Goal: Transaction & Acquisition: Purchase product/service

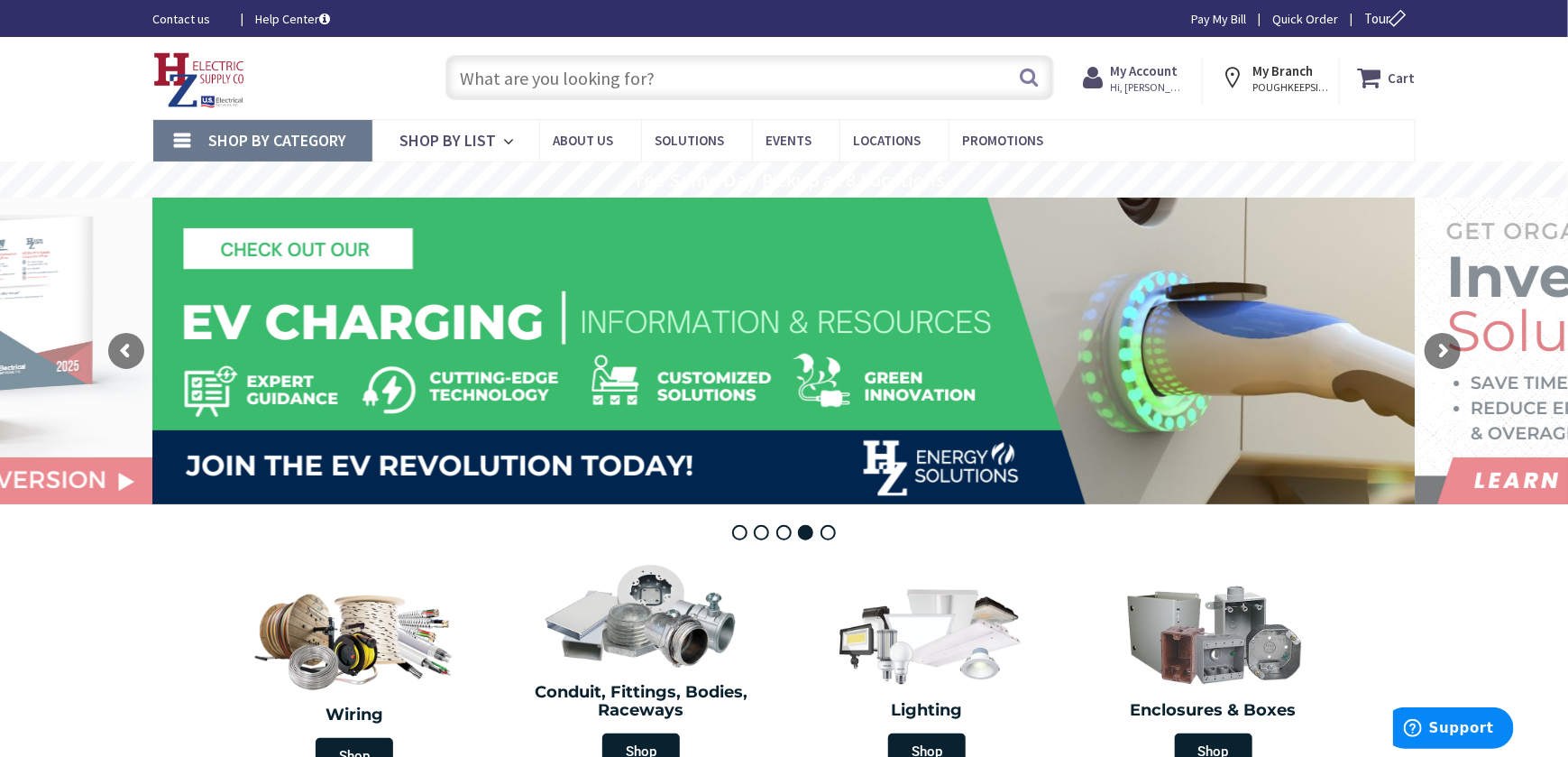
click at [299, 144] on span "Shop By Category" at bounding box center [278, 140] width 138 height 21
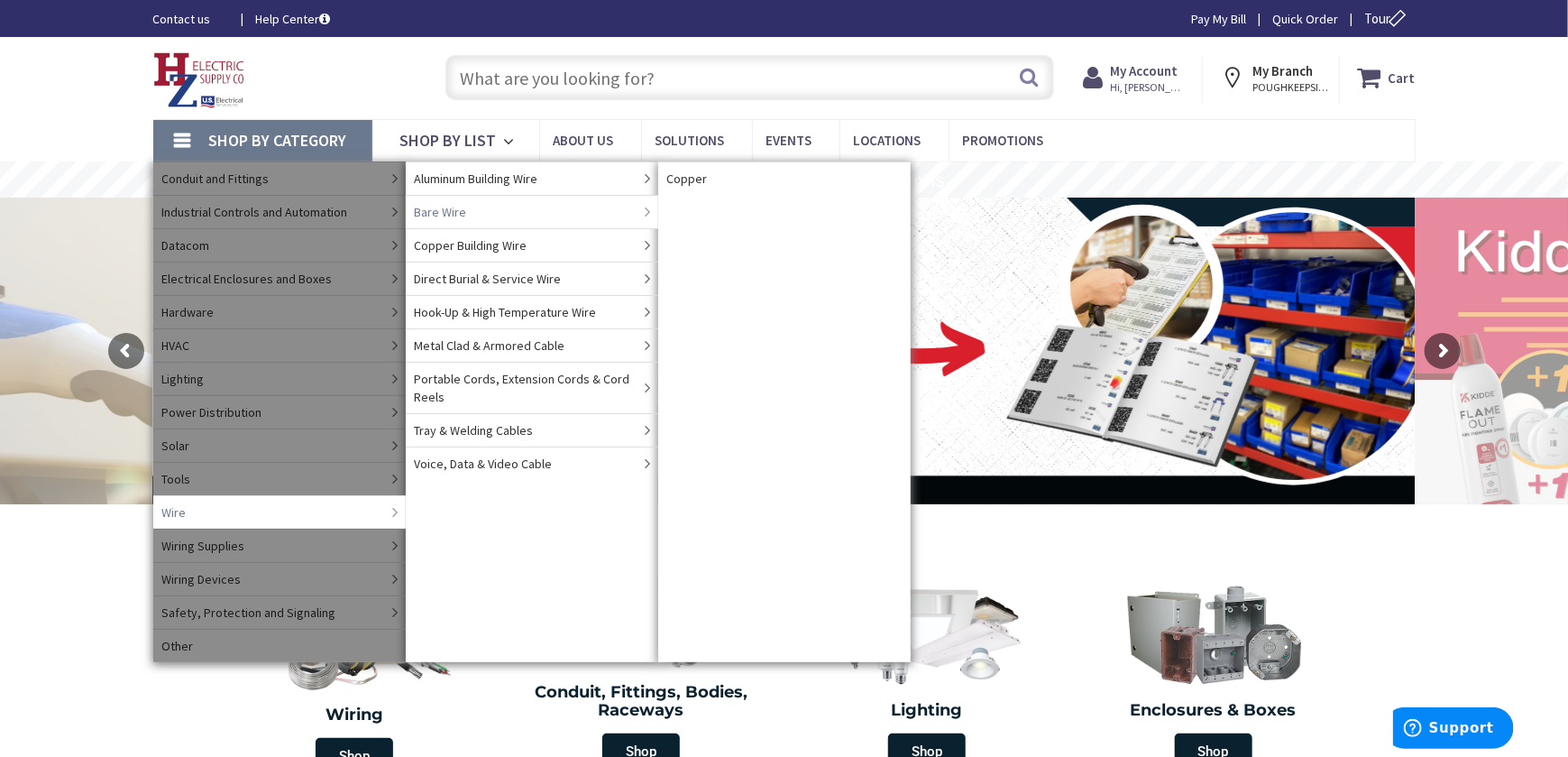
click at [428, 207] on span "Bare Wire" at bounding box center [441, 212] width 52 height 18
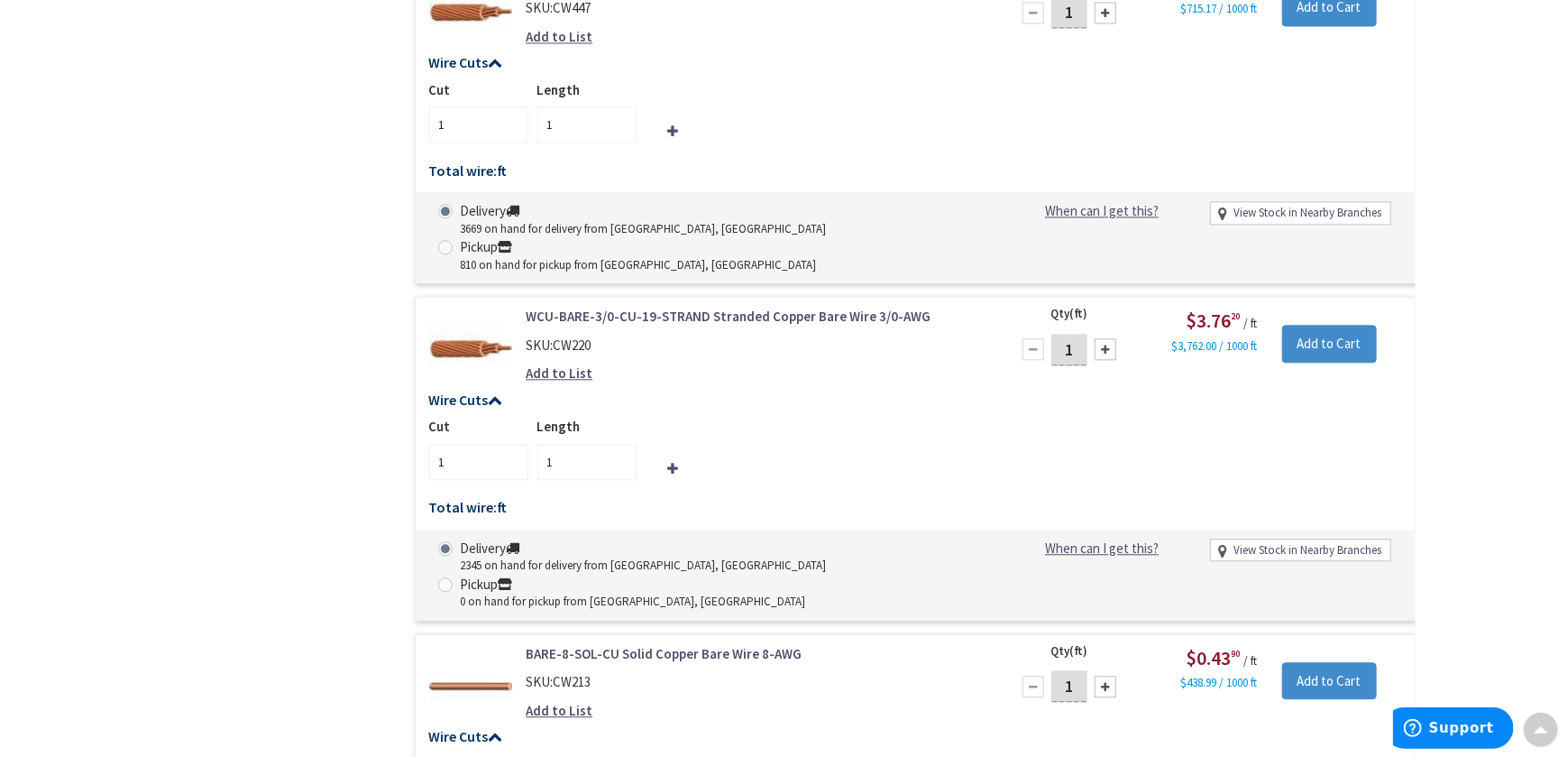
scroll to position [2316, 0]
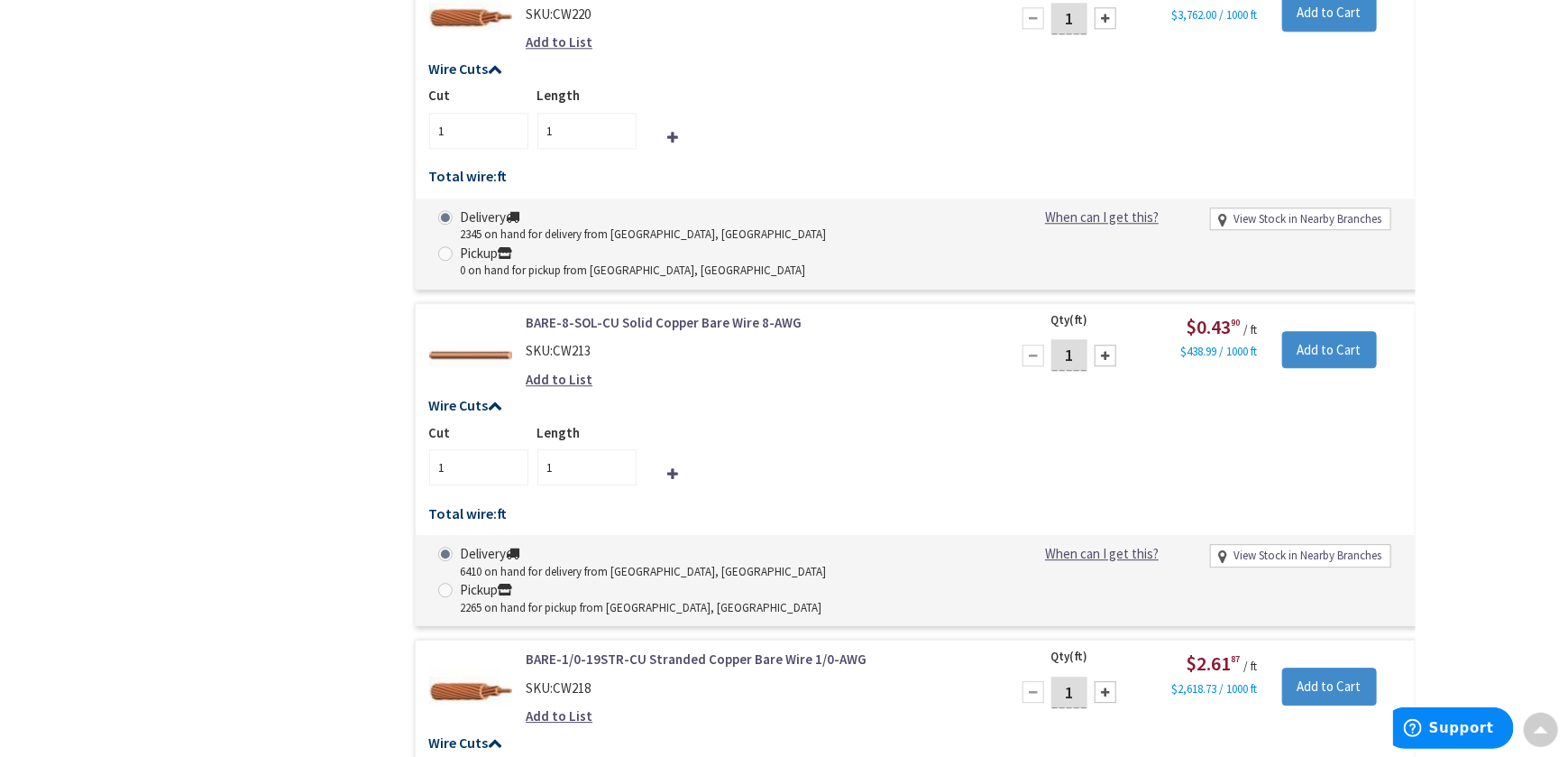
click at [1076, 676] on input "1" at bounding box center [1069, 692] width 36 height 32
type input "35"
click at [1318, 667] on input "Add to Cart" at bounding box center [1329, 686] width 95 height 37
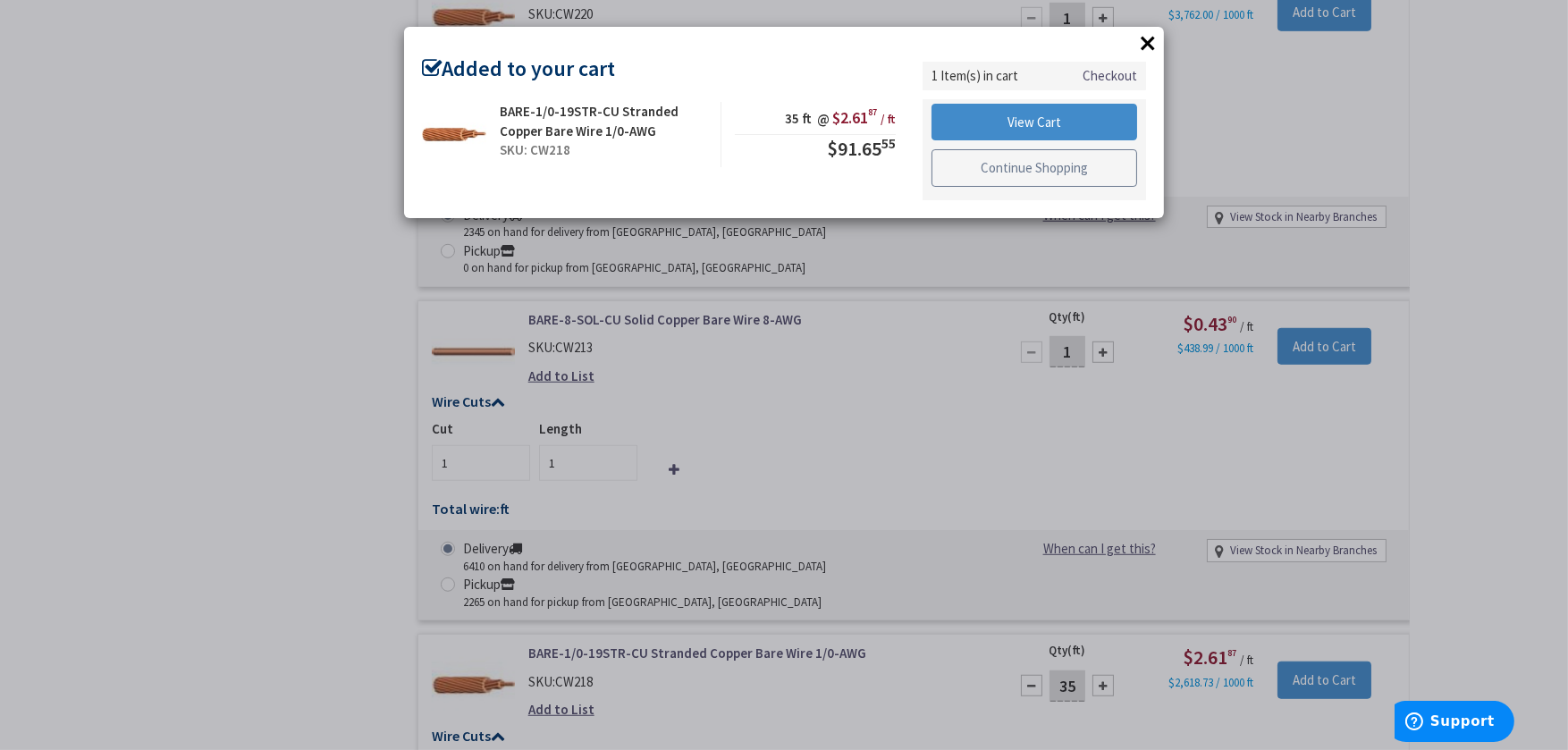
click at [1031, 165] on link "Continue Shopping" at bounding box center [1034, 168] width 205 height 37
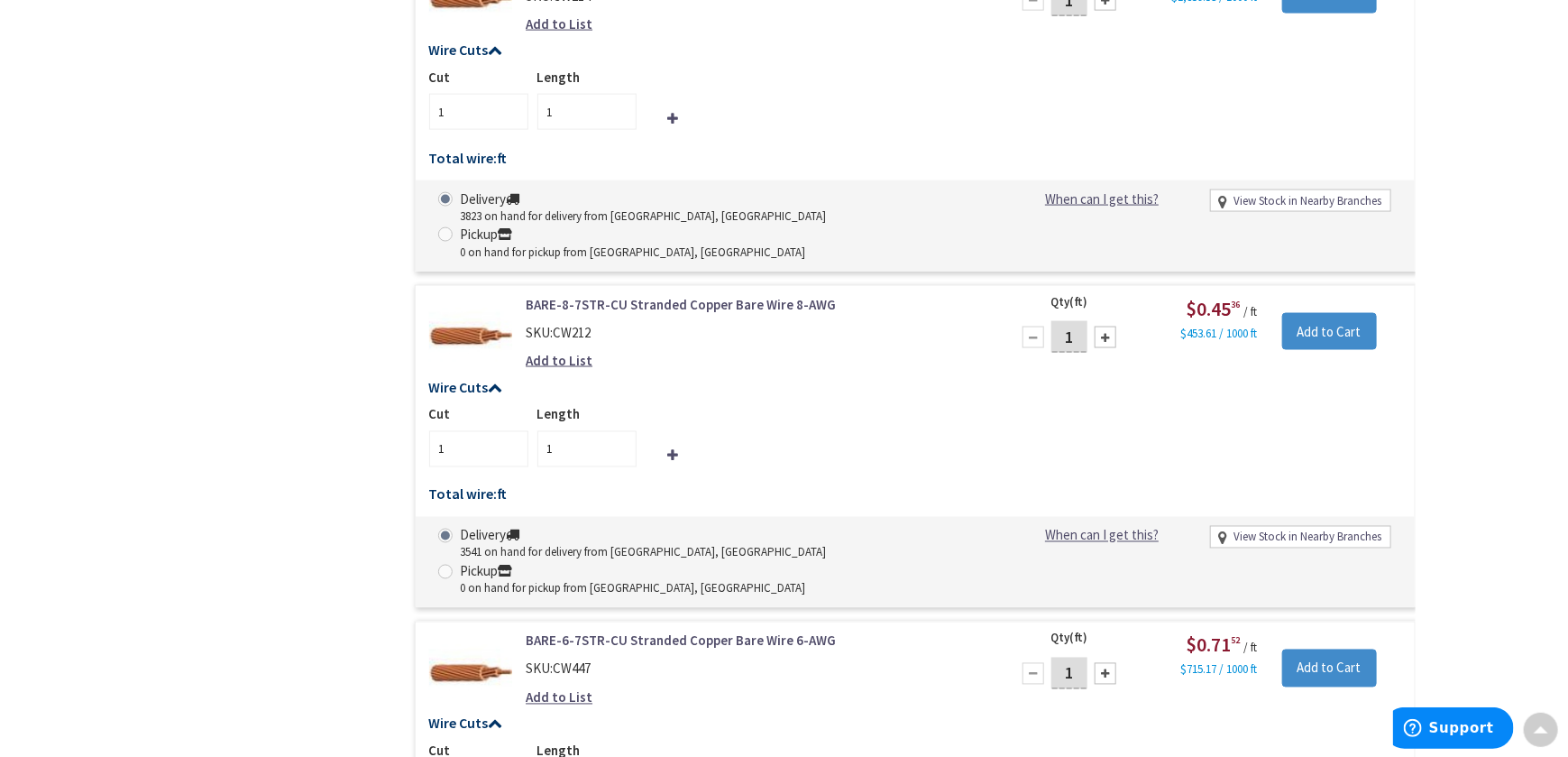
scroll to position [994, 0]
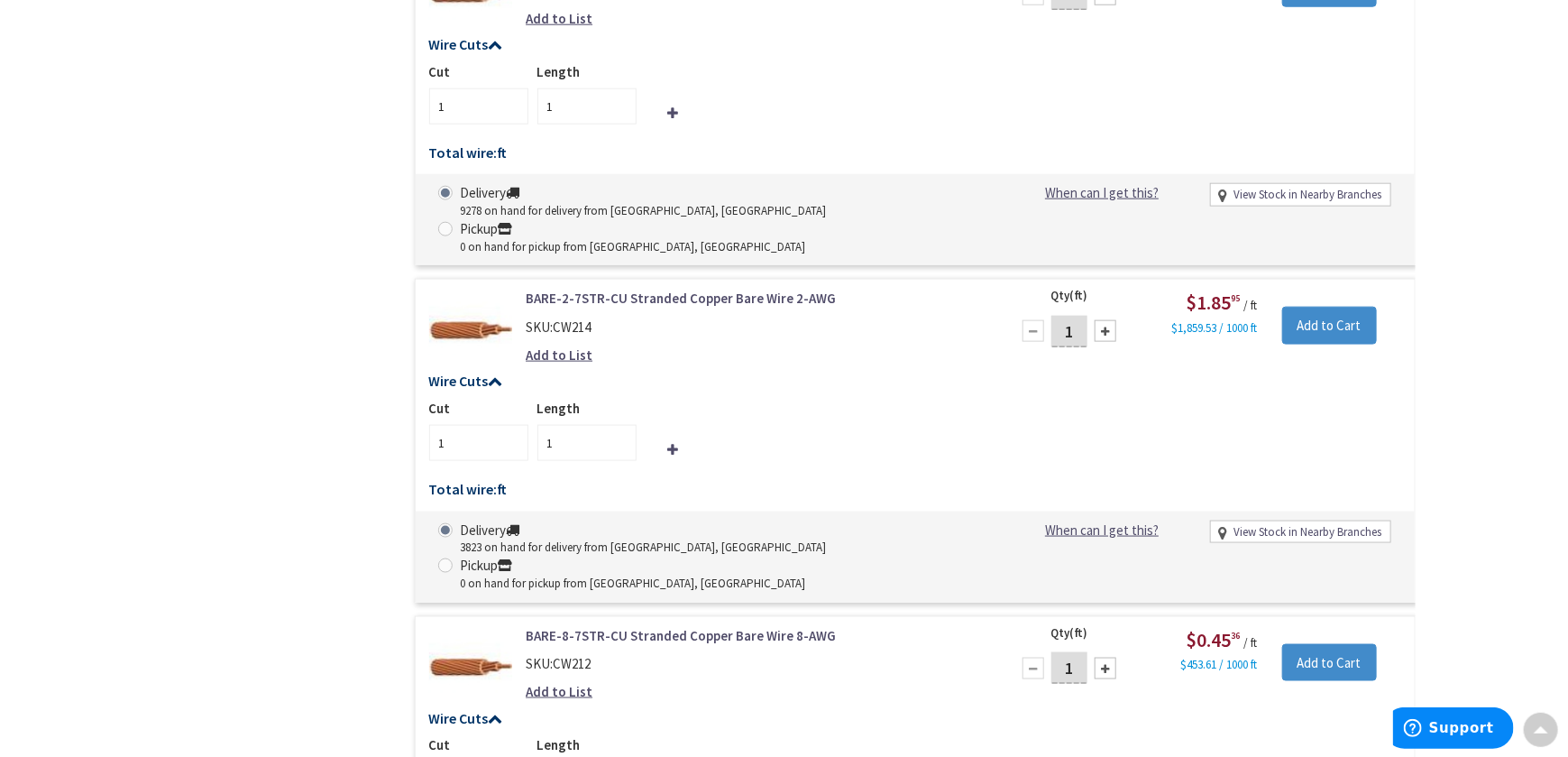
click at [1083, 315] on input "1" at bounding box center [1069, 331] width 36 height 32
type input "35"
click at [1299, 307] on input "Add to Cart" at bounding box center [1329, 325] width 95 height 37
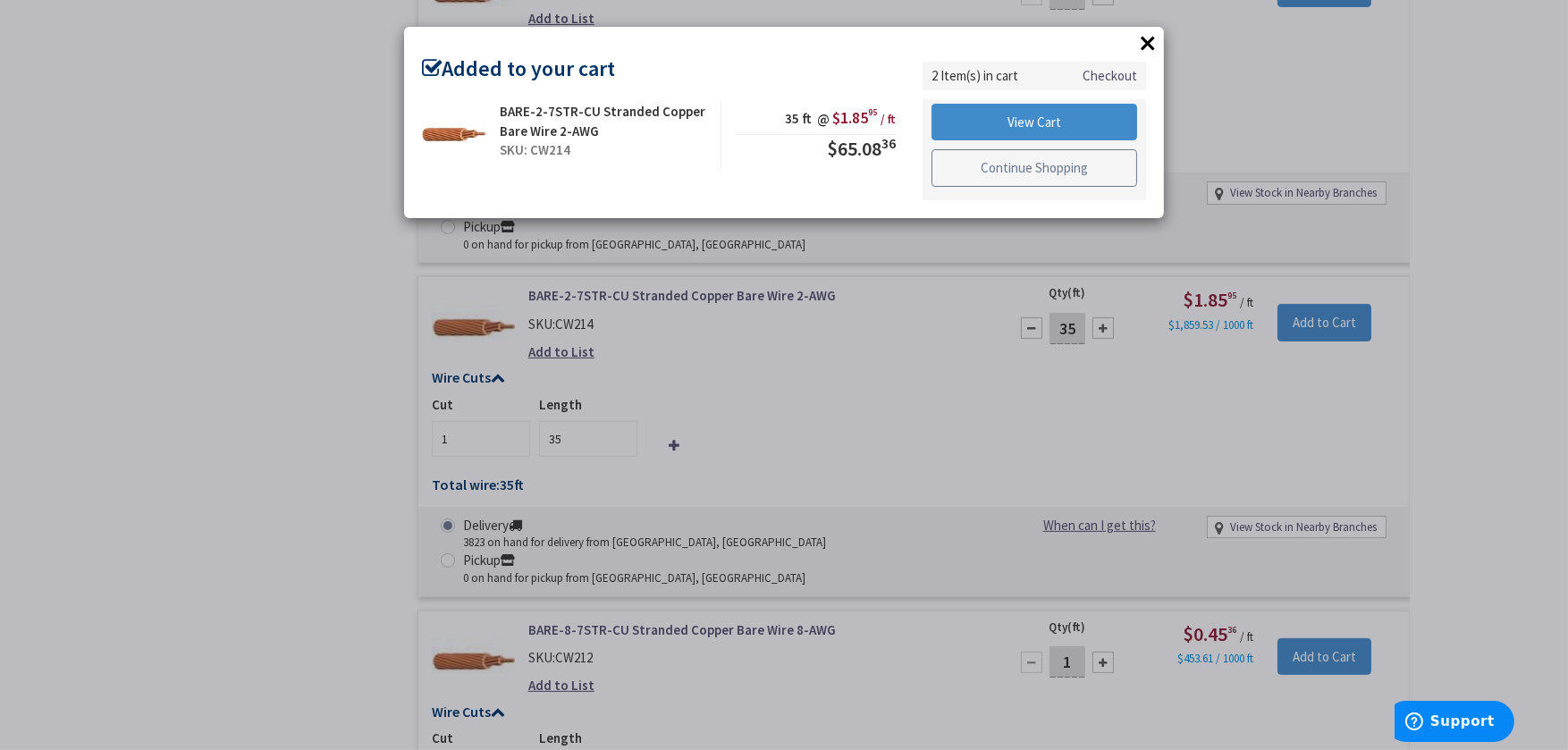
click at [1038, 163] on link "Continue Shopping" at bounding box center [1034, 168] width 205 height 37
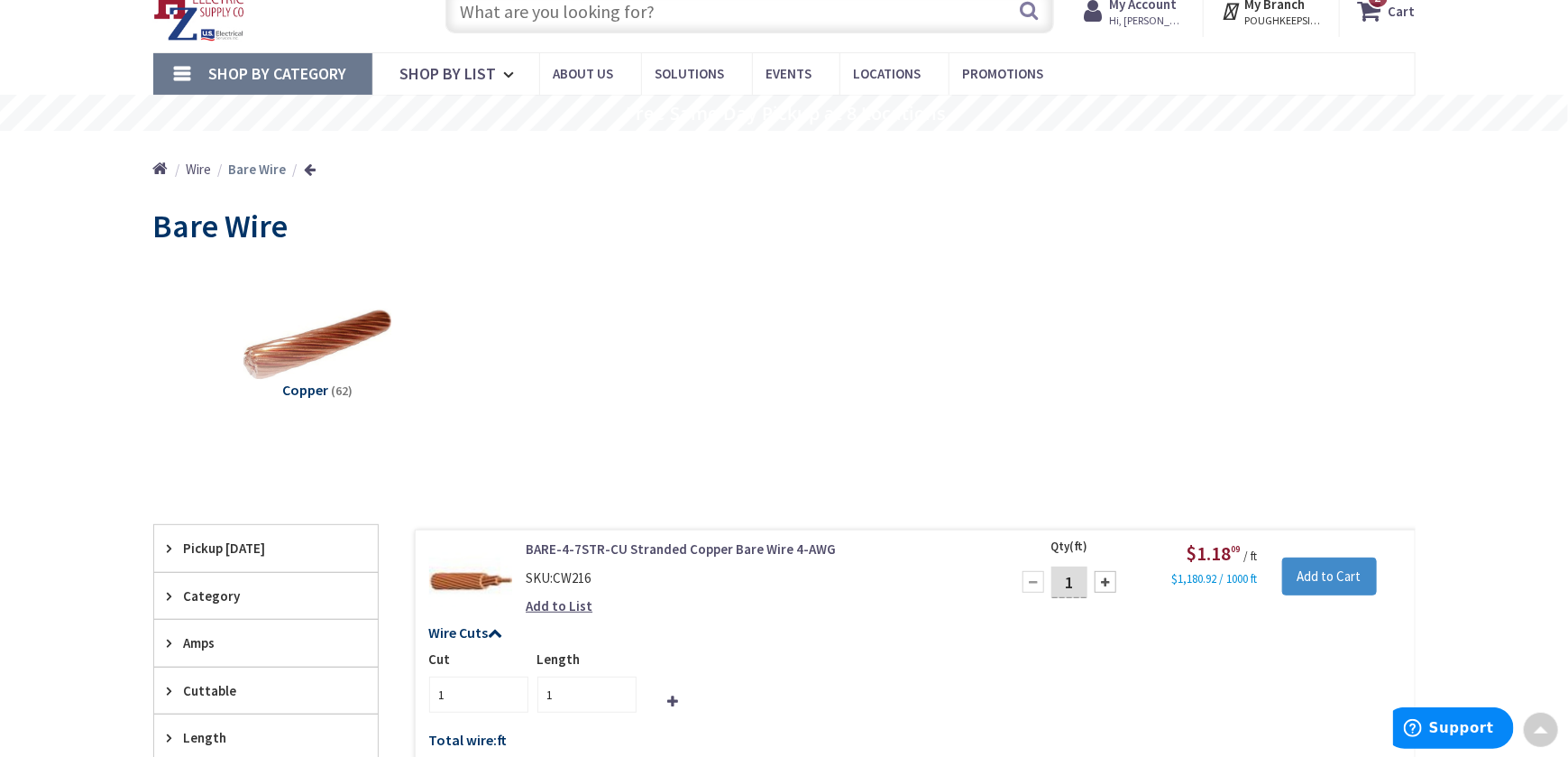
scroll to position [0, 0]
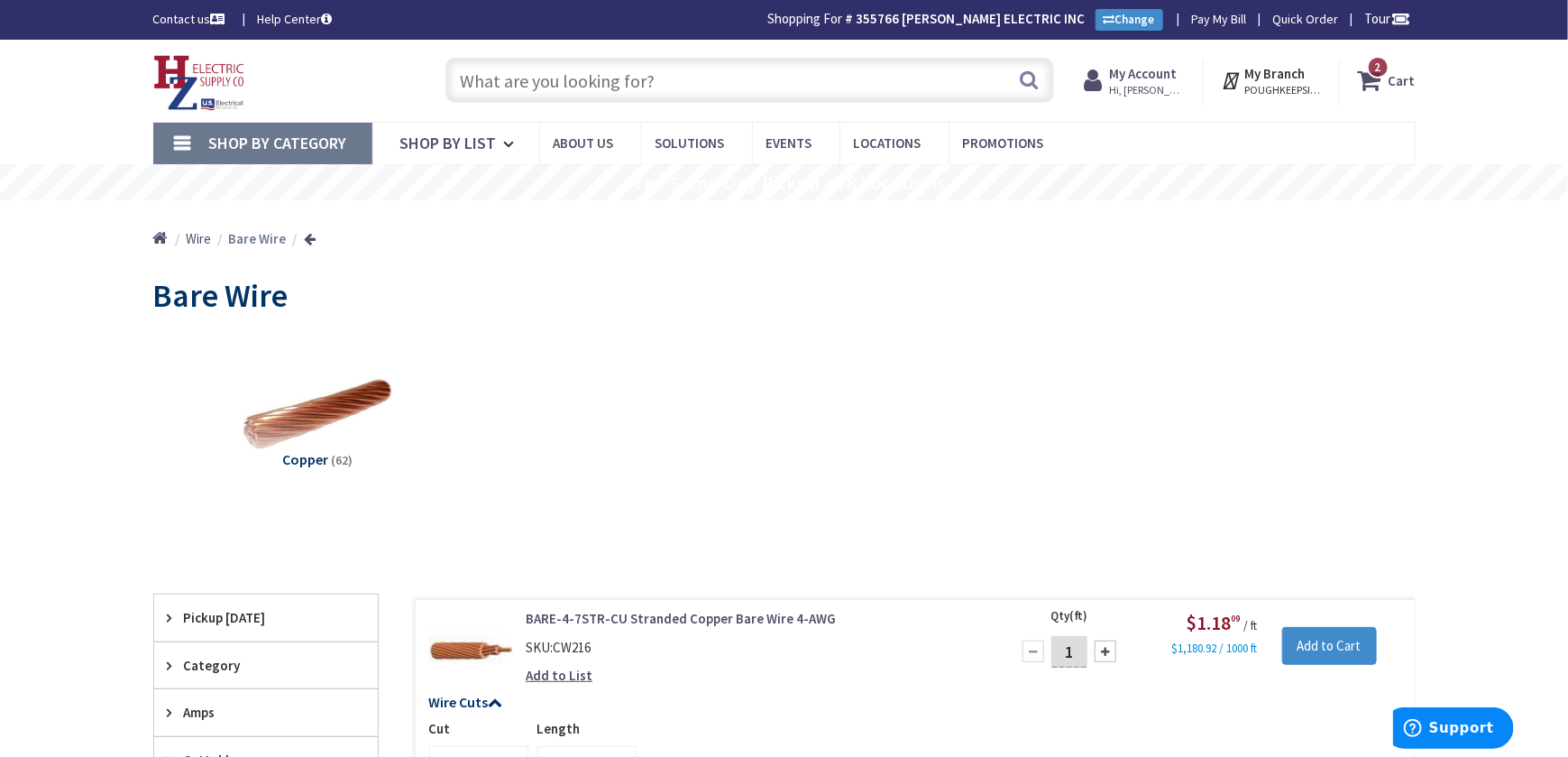
click at [472, 82] on input "text" at bounding box center [750, 81] width 609 height 45
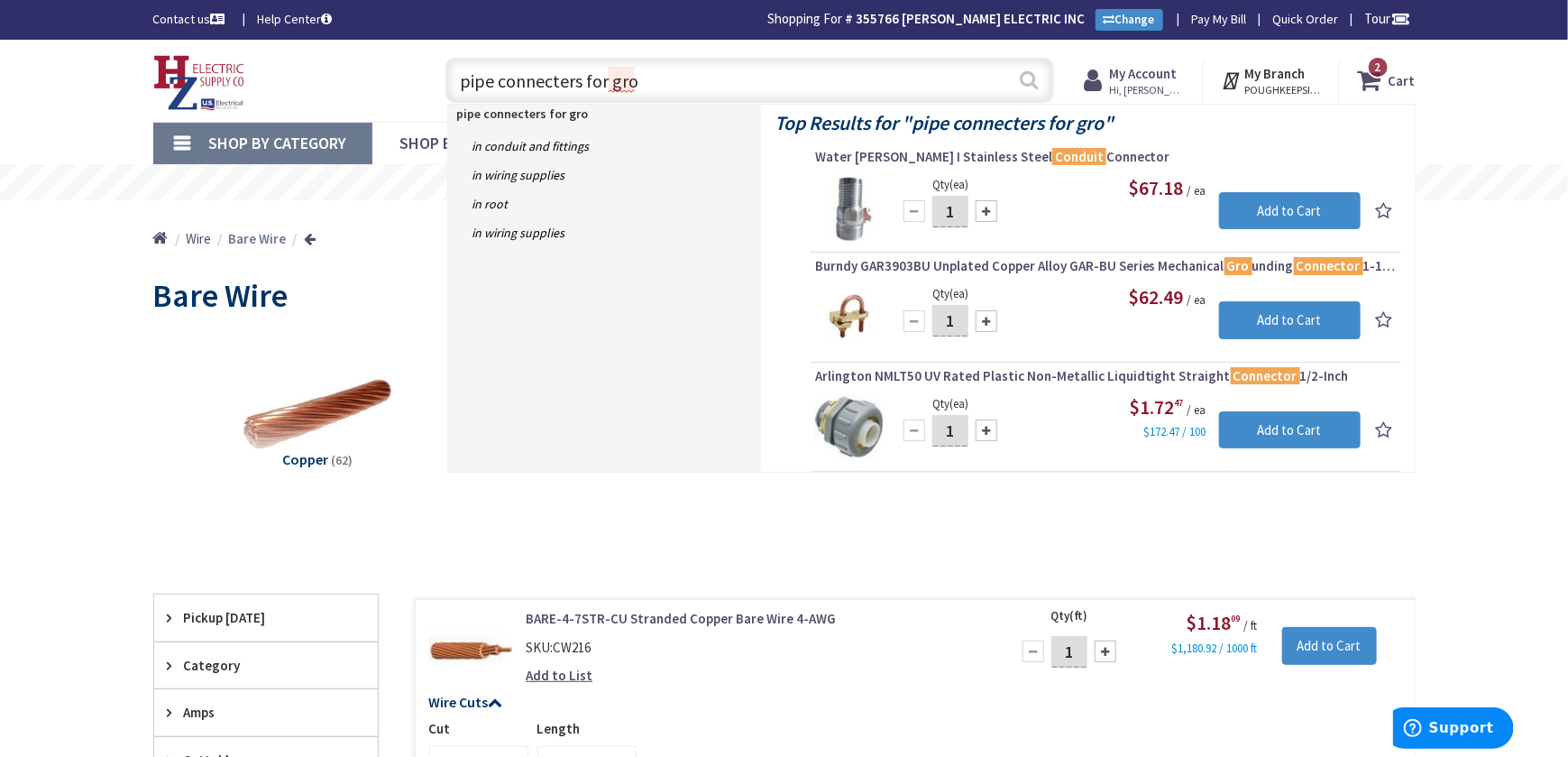
type input "pipe connecters for gro"
click at [1025, 73] on button "Search" at bounding box center [1029, 79] width 24 height 40
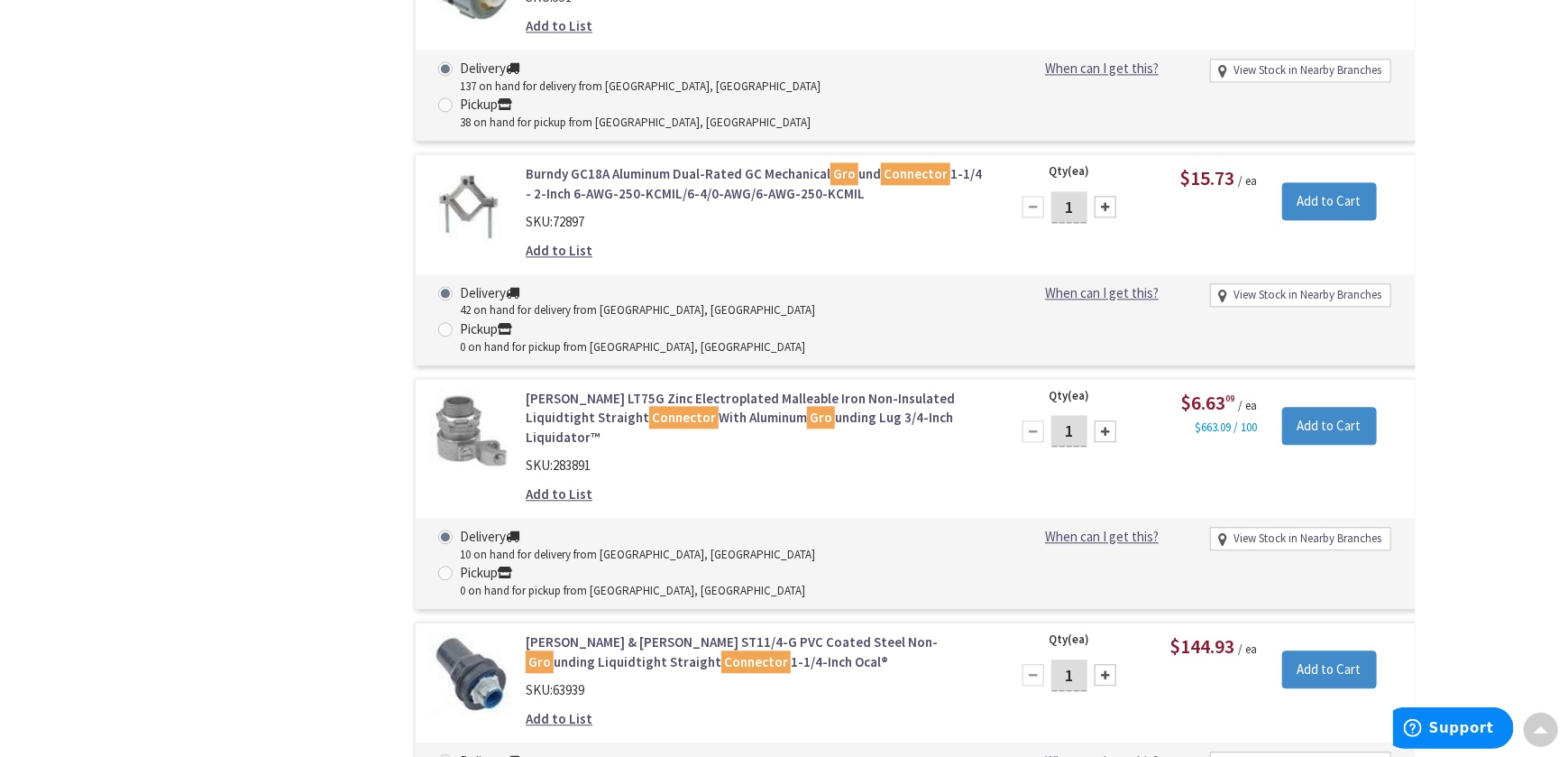
scroll to position [1620, 0]
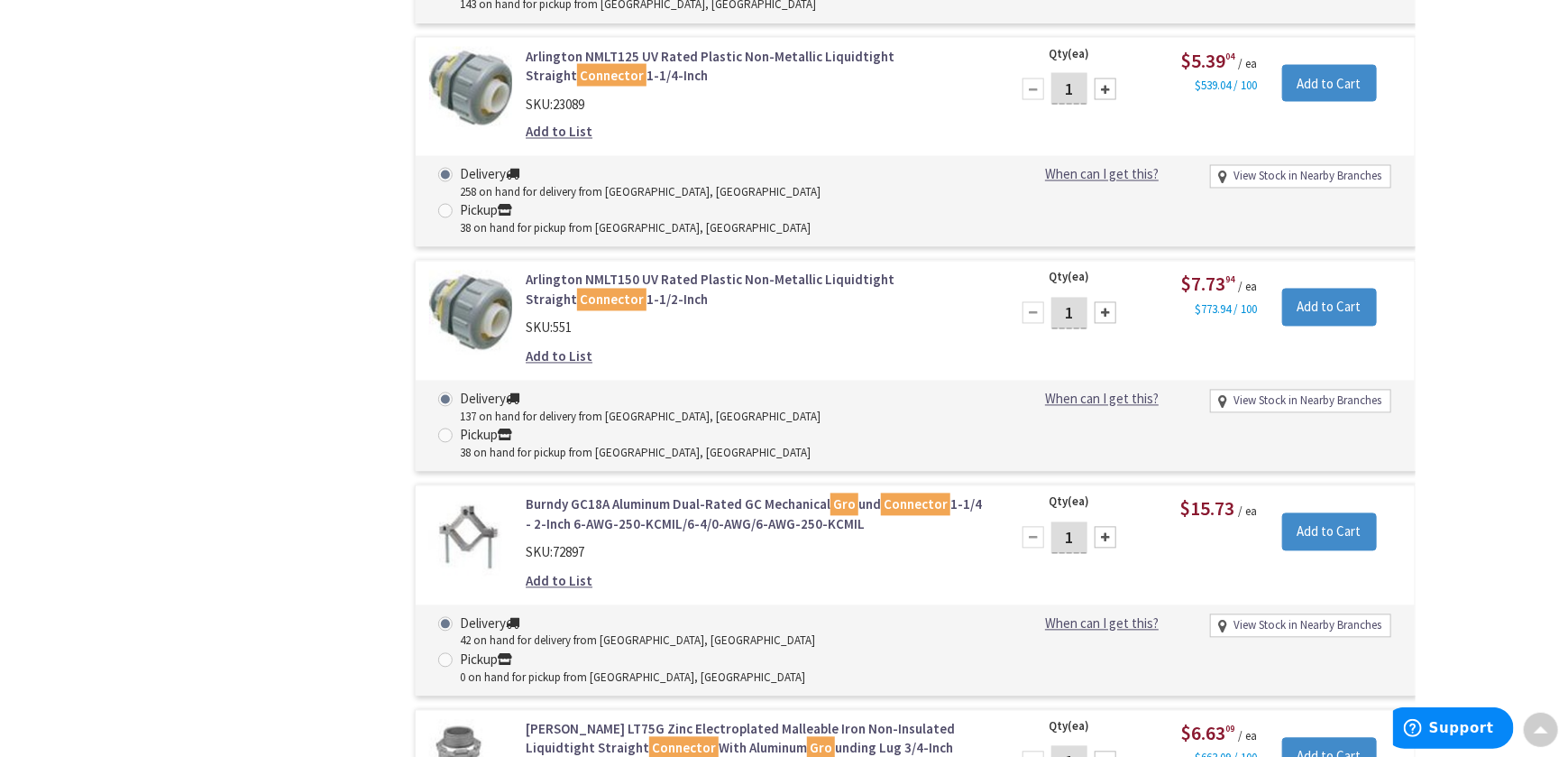
click at [572, 720] on link "Crouse-Hinds LT75G Zinc Electroplated Malleable Iron Non-Insulated Liquidtight …" at bounding box center [755, 748] width 459 height 58
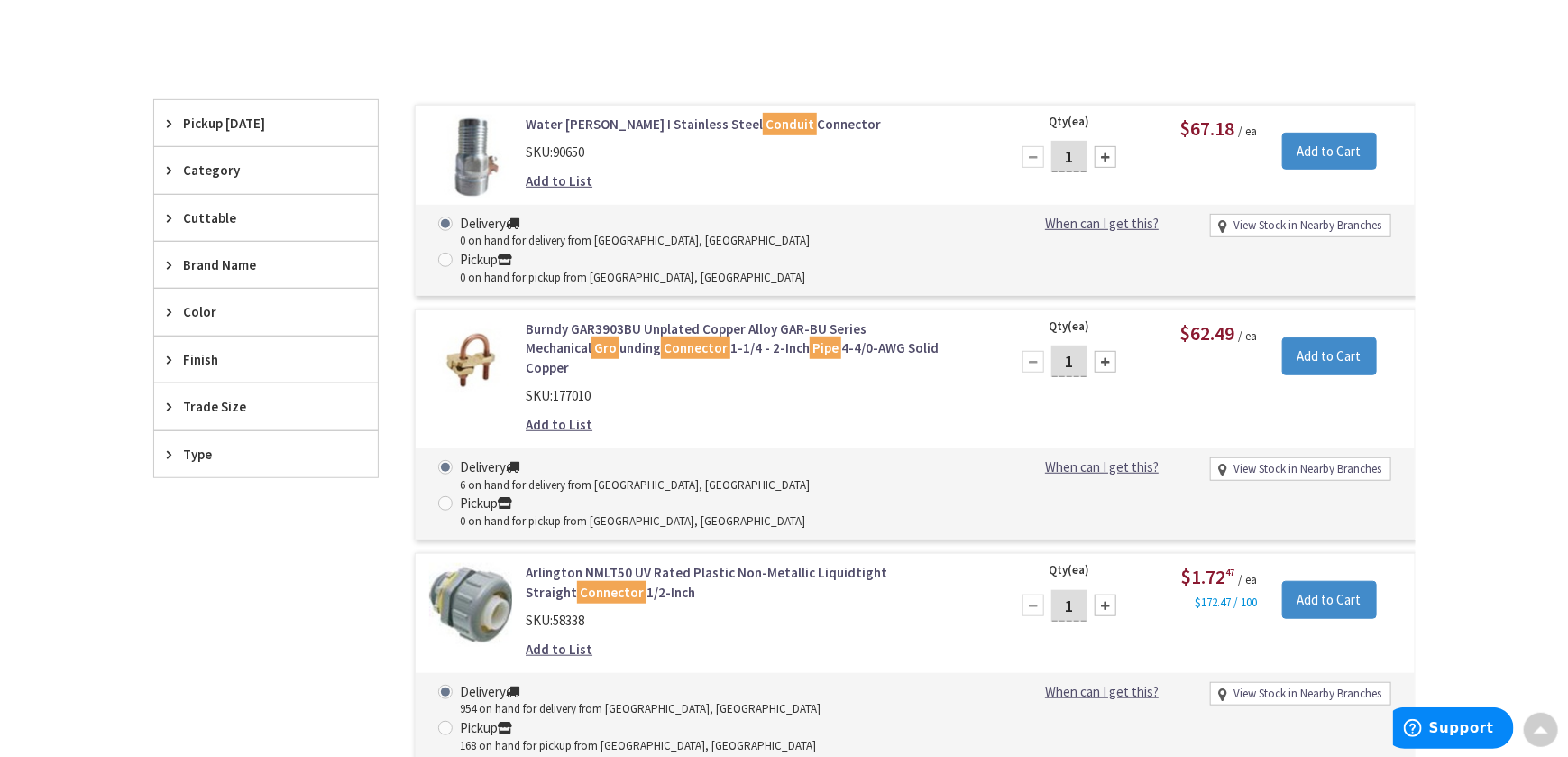
click at [604, 319] on link "Burndy GAR3903BU Unplated Copper Alloy GAR-BU Series Mechanical Gro unding Conn…" at bounding box center [755, 348] width 459 height 58
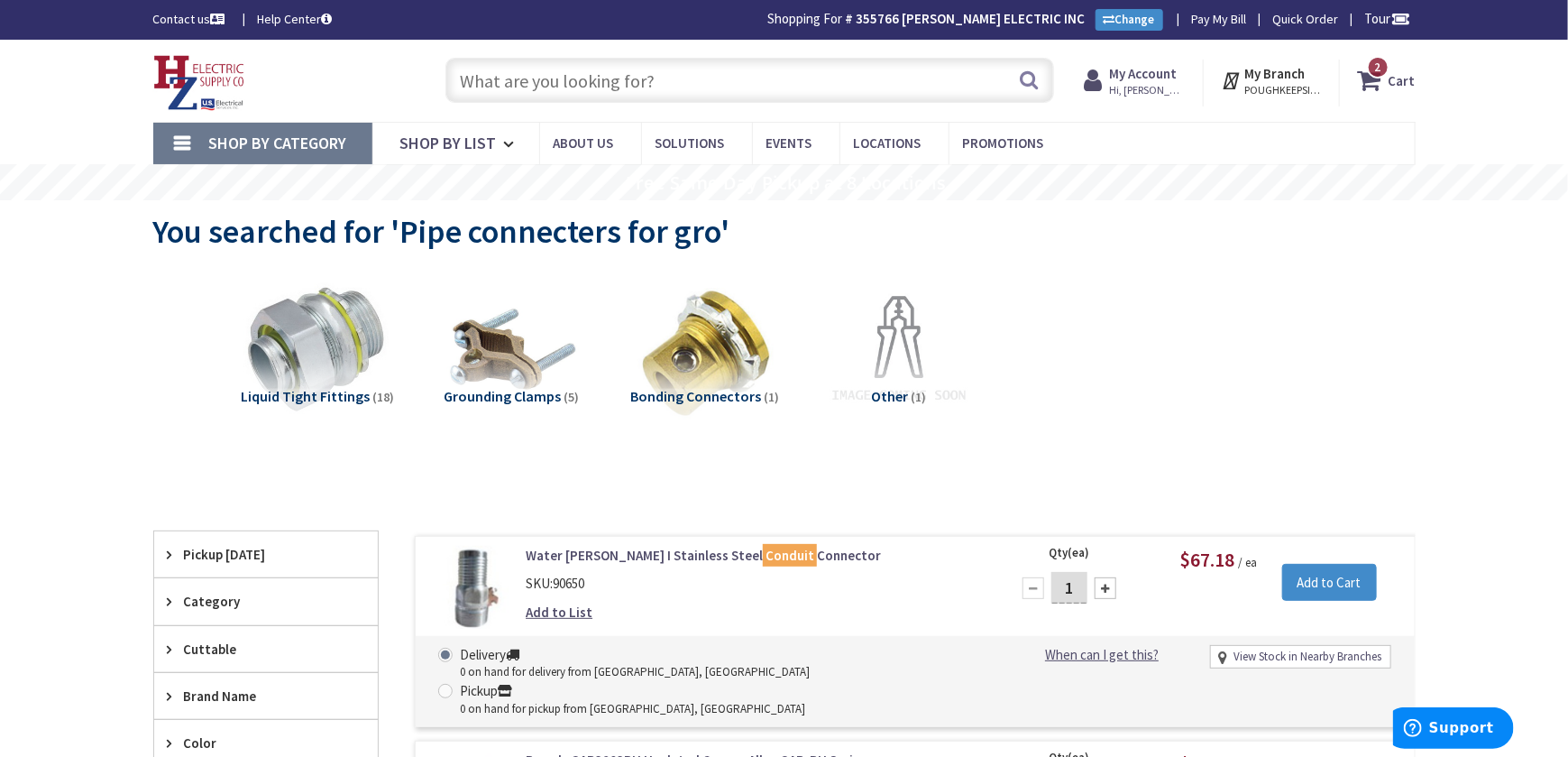
click at [479, 83] on input "text" at bounding box center [750, 81] width 609 height 45
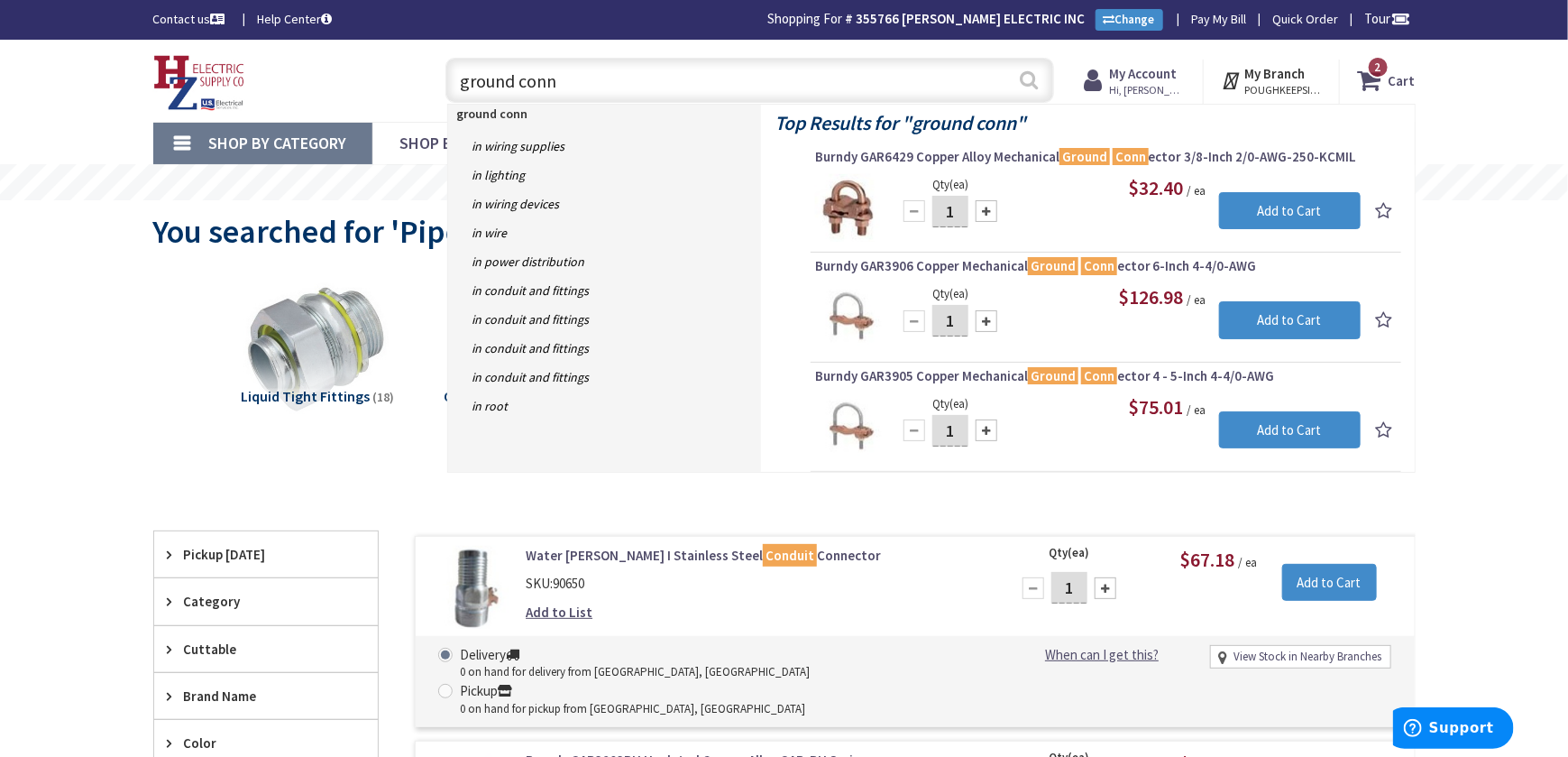
type input "ground conn"
click at [1028, 76] on button "Search" at bounding box center [1029, 79] width 24 height 40
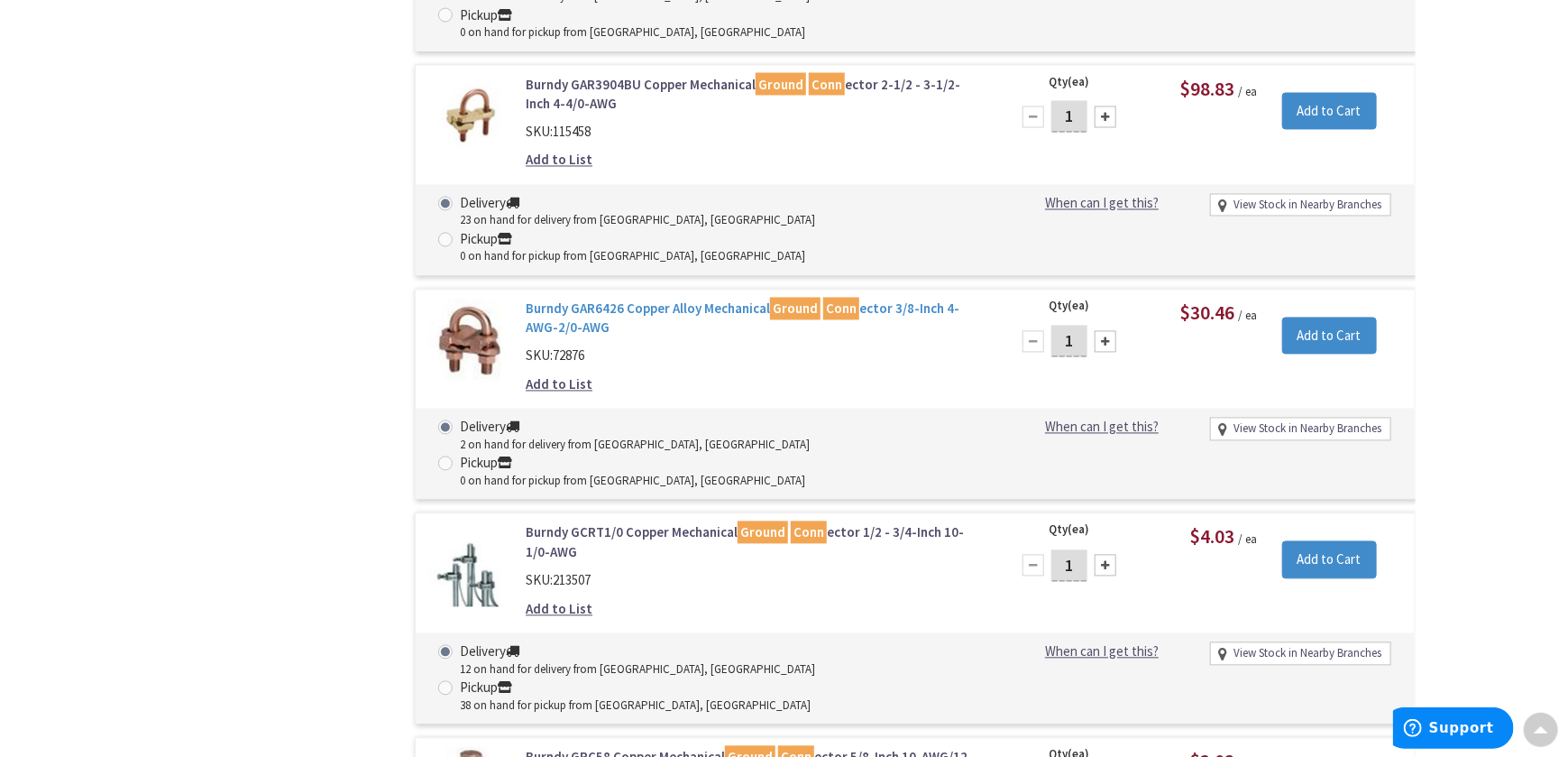
scroll to position [1322, 0]
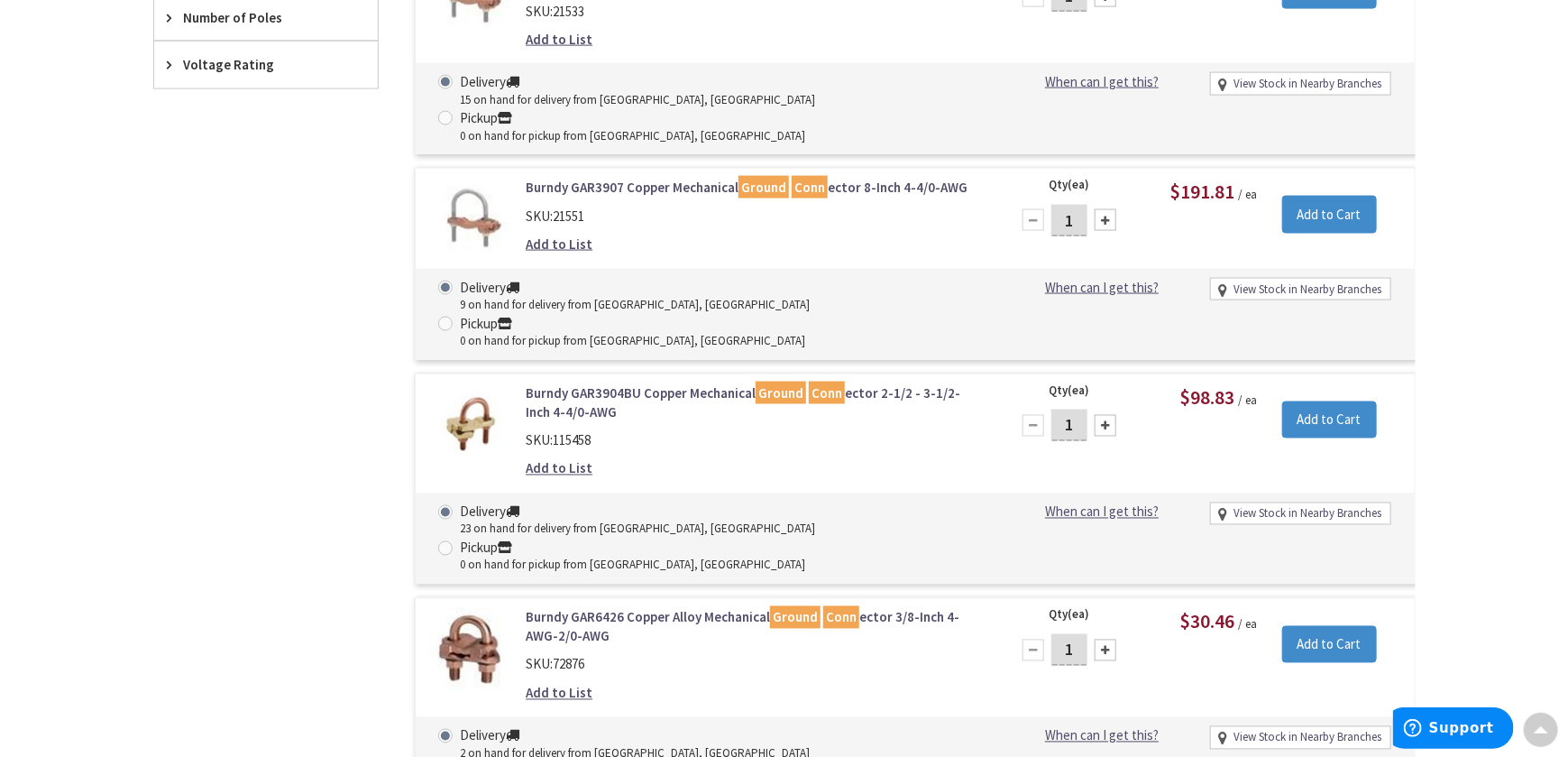
click at [556, 608] on link "Burndy GAR6426 Copper Alloy Mechanical Ground Conn ector 3/8-Inch 4-AWG-2/0-AWG" at bounding box center [755, 627] width 459 height 38
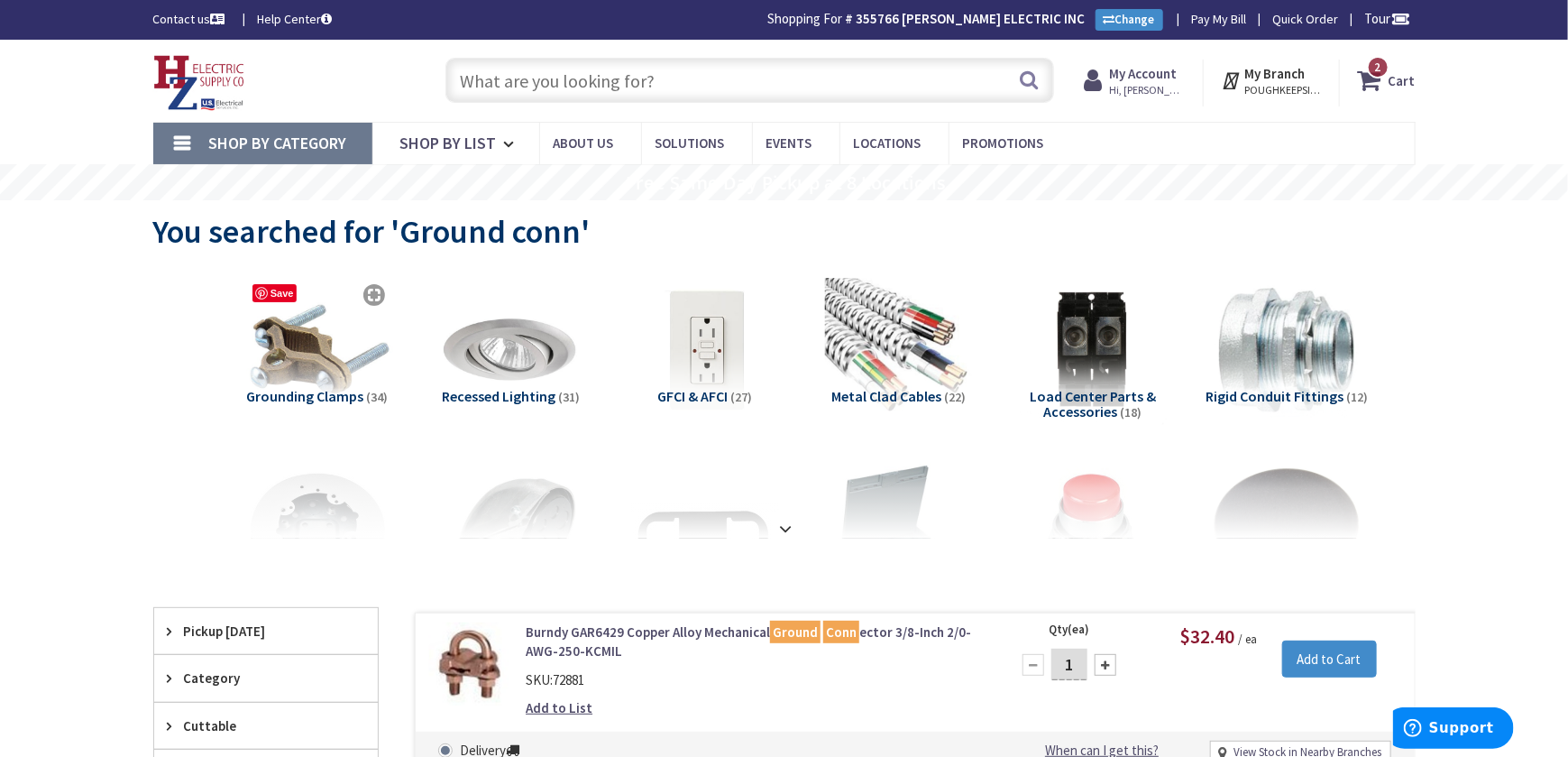
click at [285, 383] on img at bounding box center [317, 351] width 164 height 164
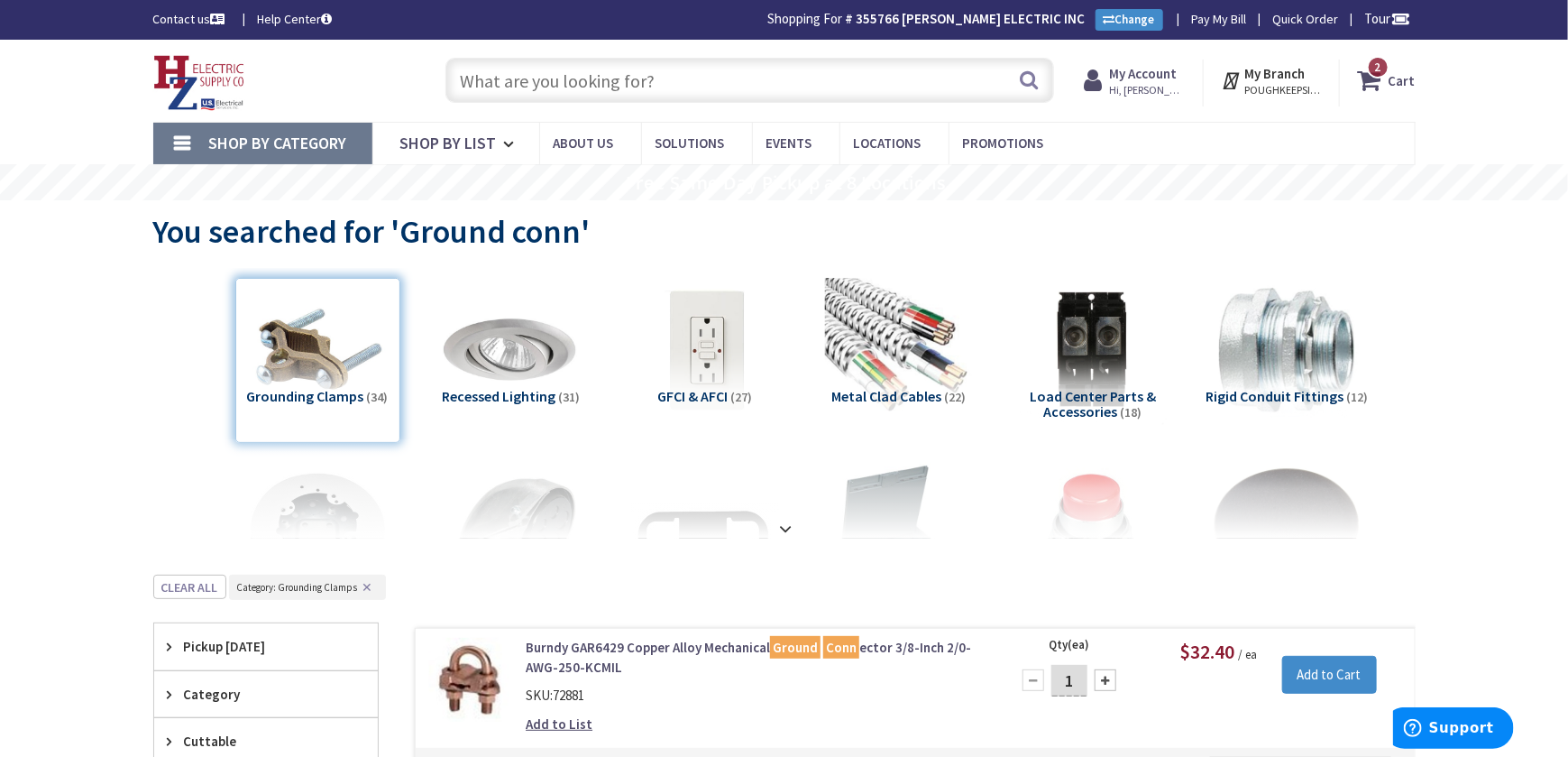
click at [477, 76] on input "text" at bounding box center [750, 81] width 609 height 45
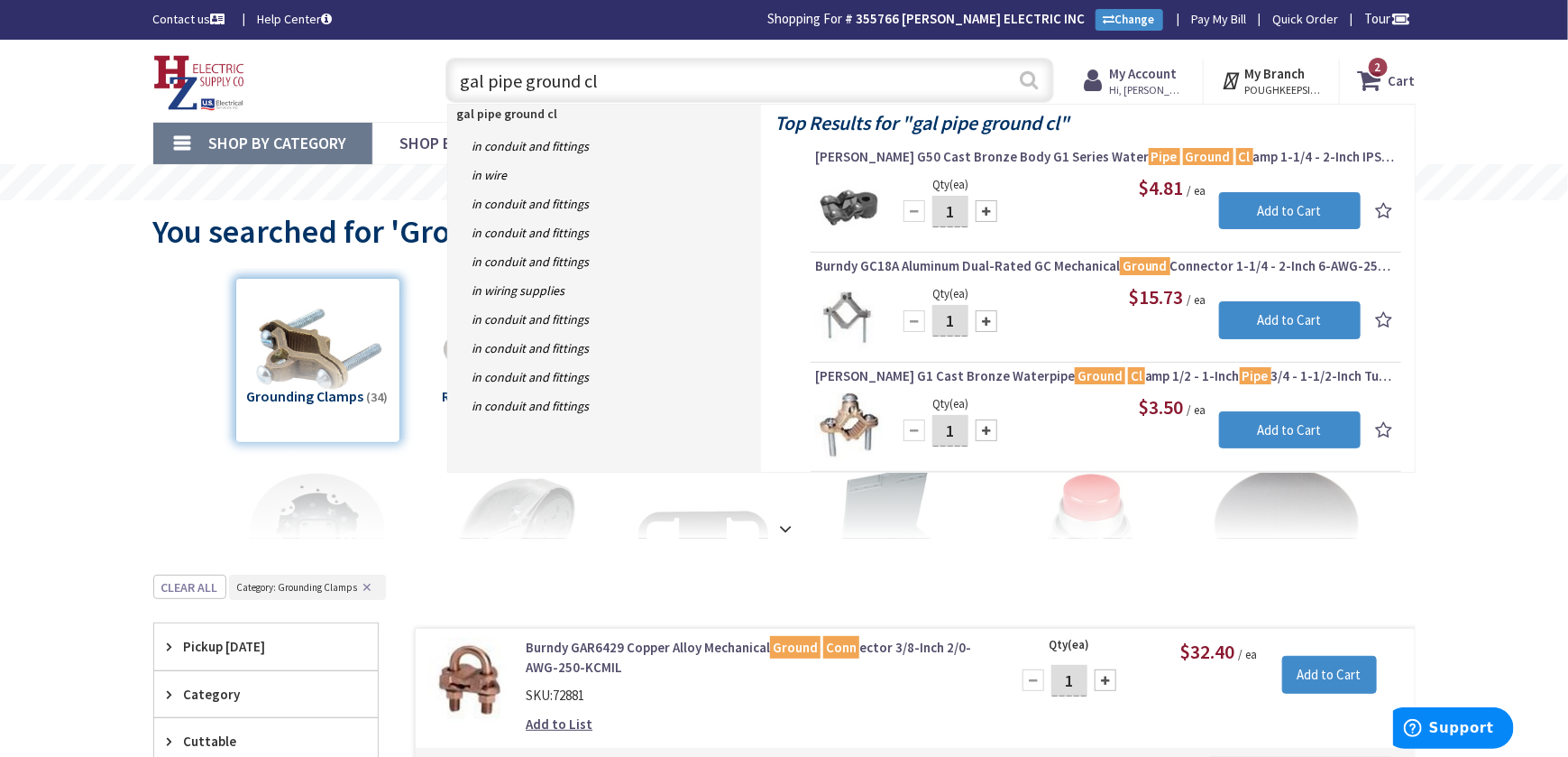
type input "gal pipe ground cl"
click at [1029, 83] on button "Search" at bounding box center [1029, 79] width 24 height 40
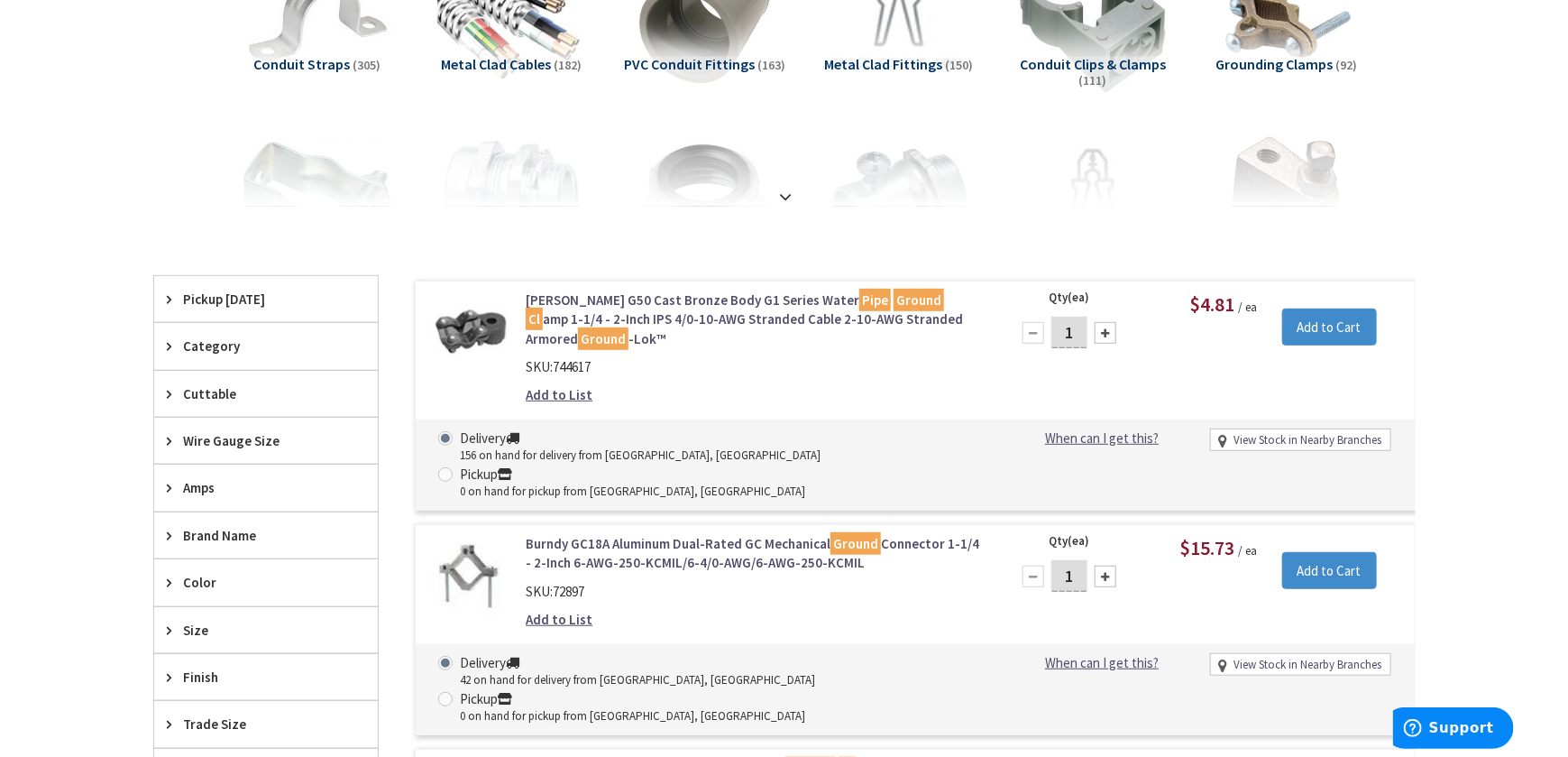
scroll to position [333, 0]
click at [561, 315] on link "Greaves G50 Cast Bronze Body G1 Series Water Pipe Ground Cl amp 1-1/4 - 2-Inch …" at bounding box center [755, 318] width 459 height 58
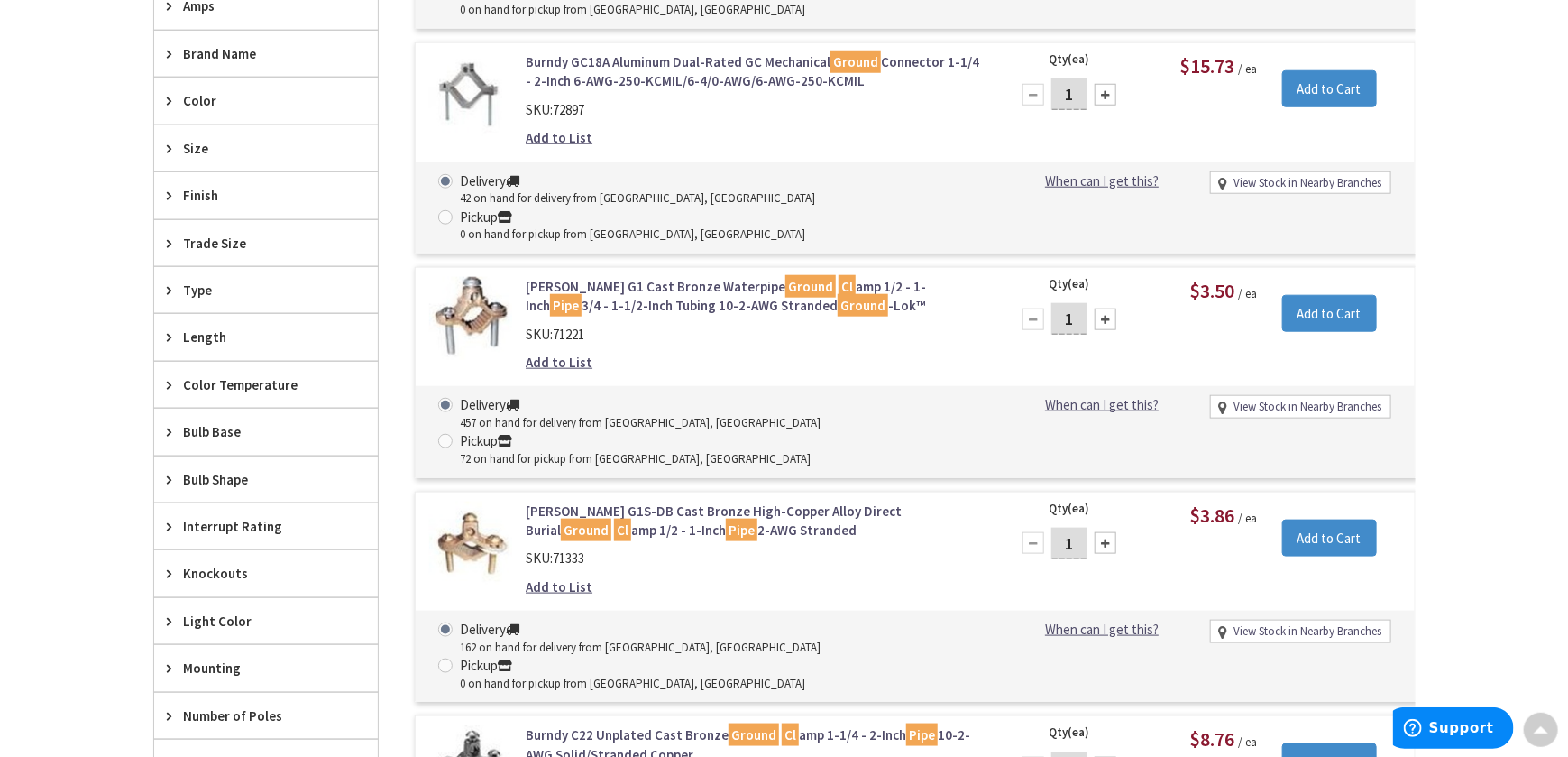
click at [576, 277] on link "Greaves G1 Cast Bronze Waterpipe Ground Cl amp 1/2 - 1-Inch Pipe 3/4 - 1-1/2-In…" at bounding box center [755, 296] width 459 height 38
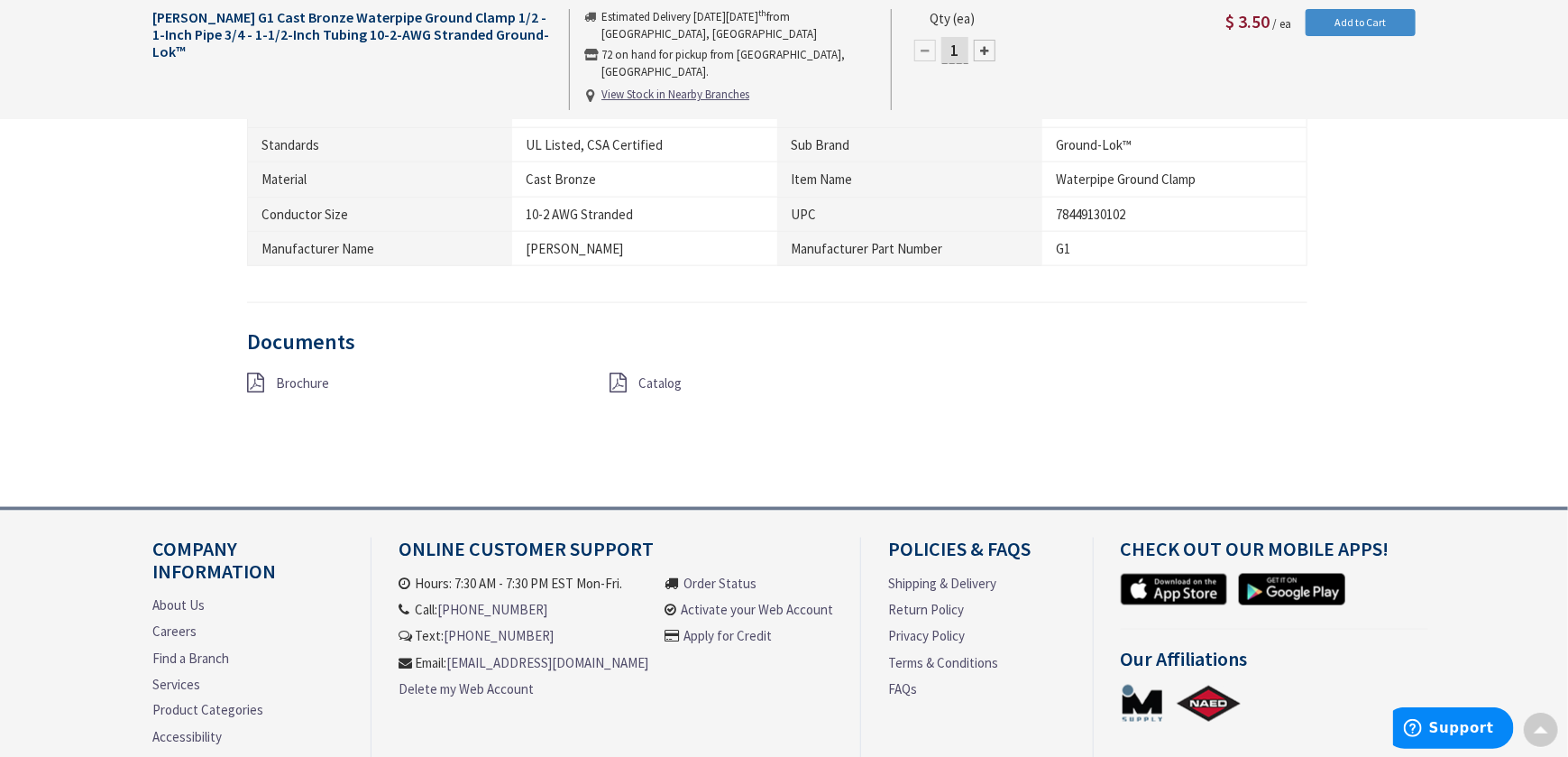
scroll to position [1144, 0]
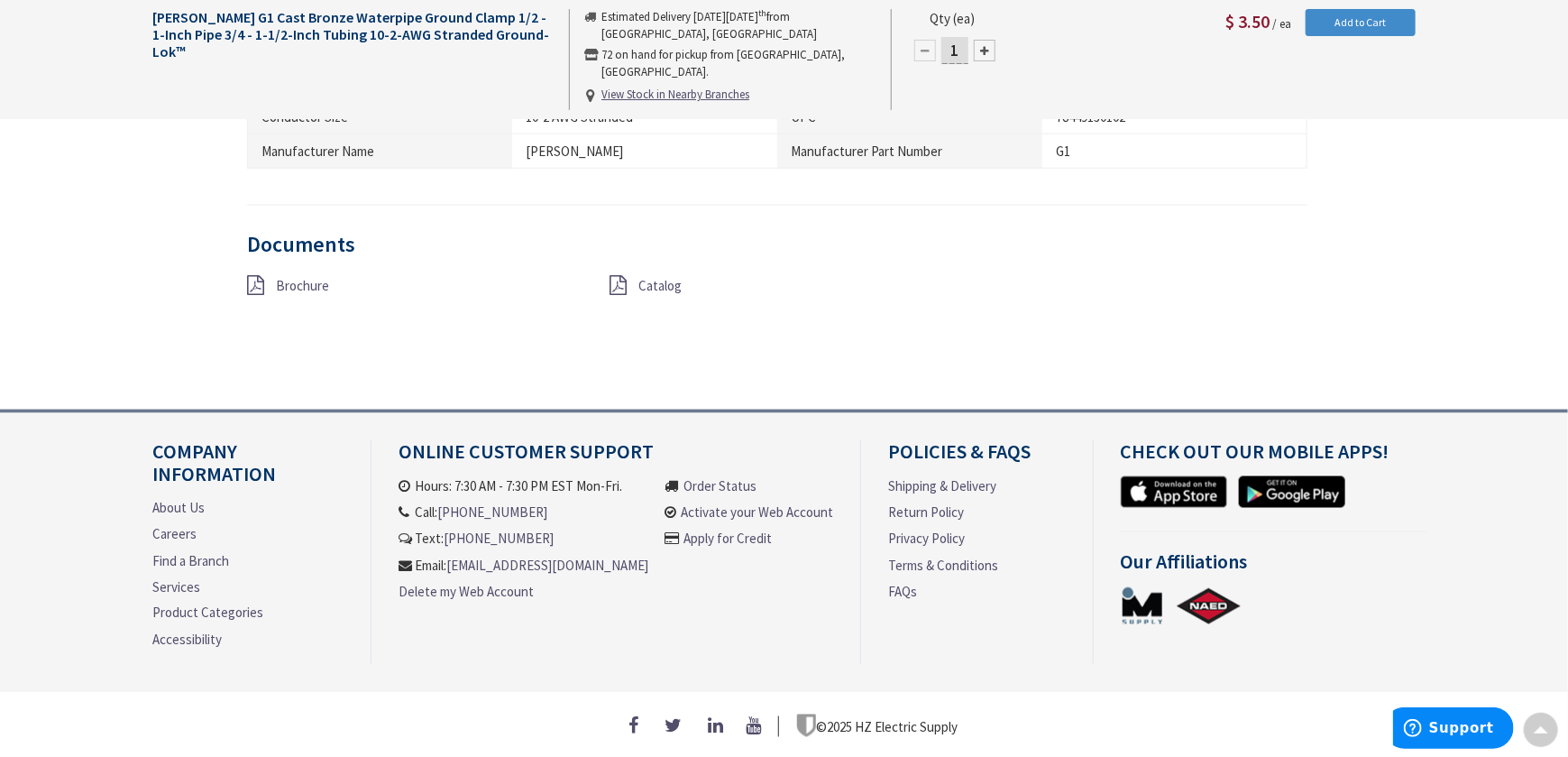
click at [258, 275] on icon at bounding box center [255, 285] width 17 height 20
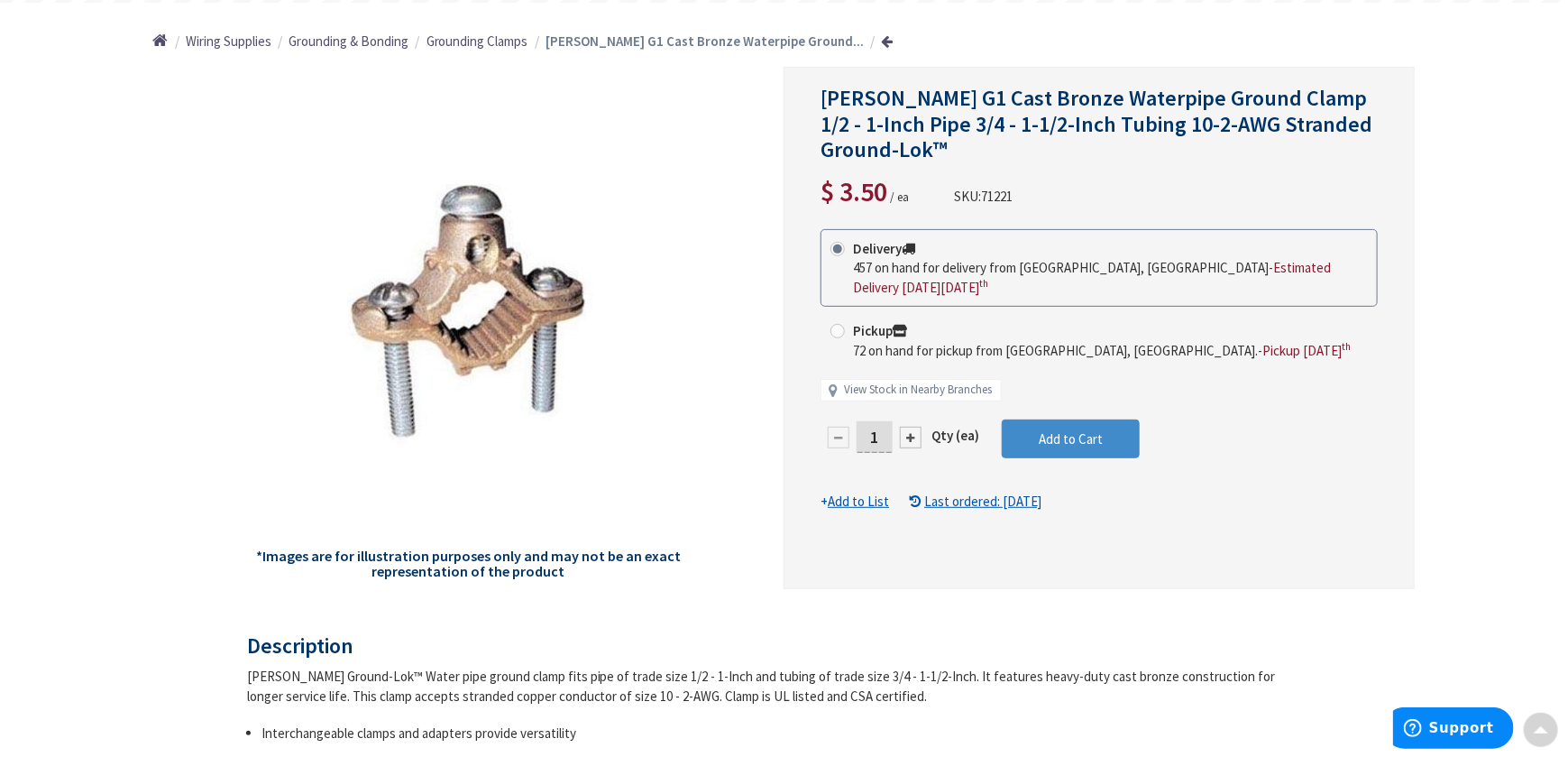
scroll to position [0, 0]
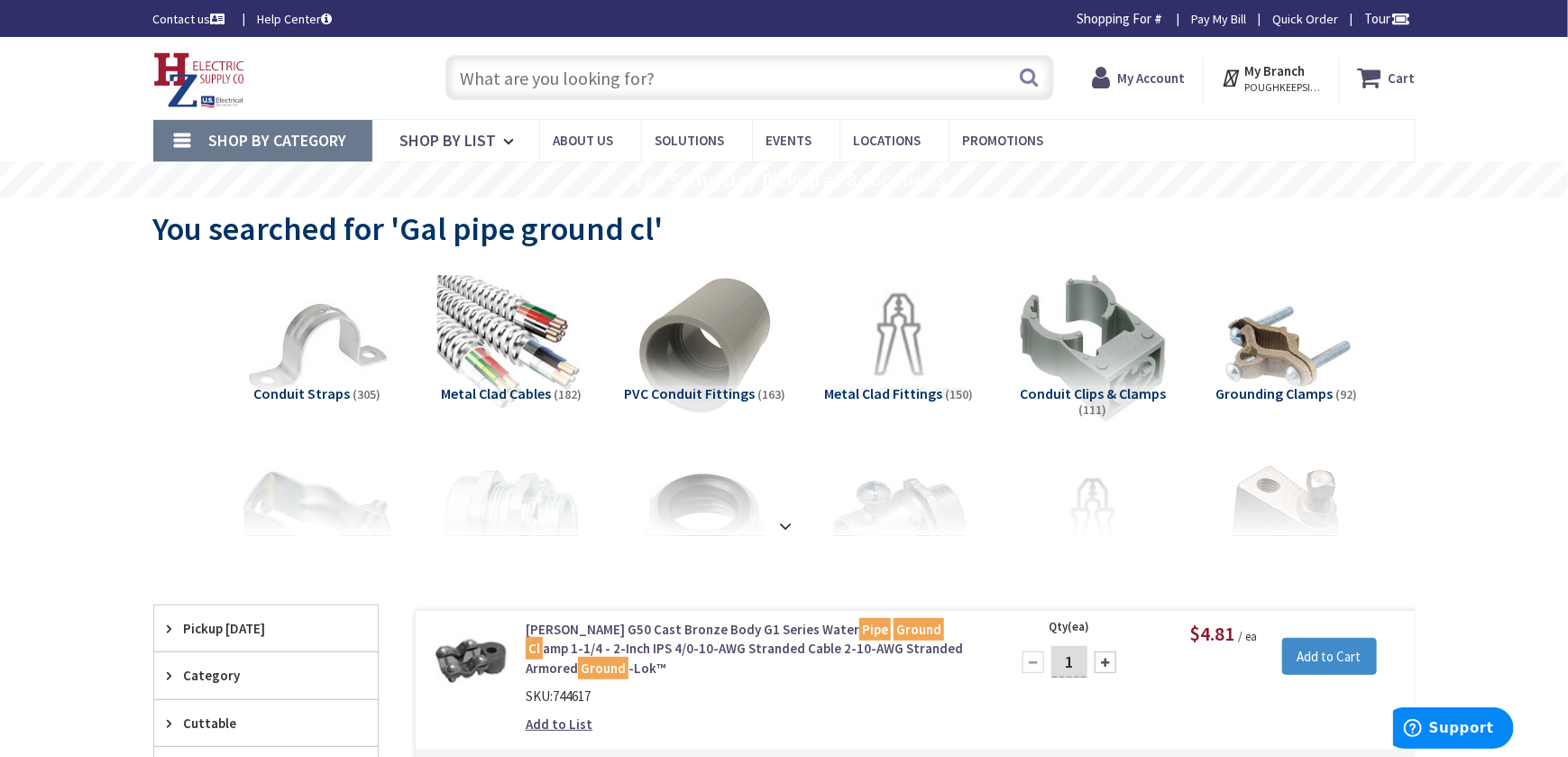
click at [275, 136] on span "Shop By Category" at bounding box center [278, 140] width 138 height 21
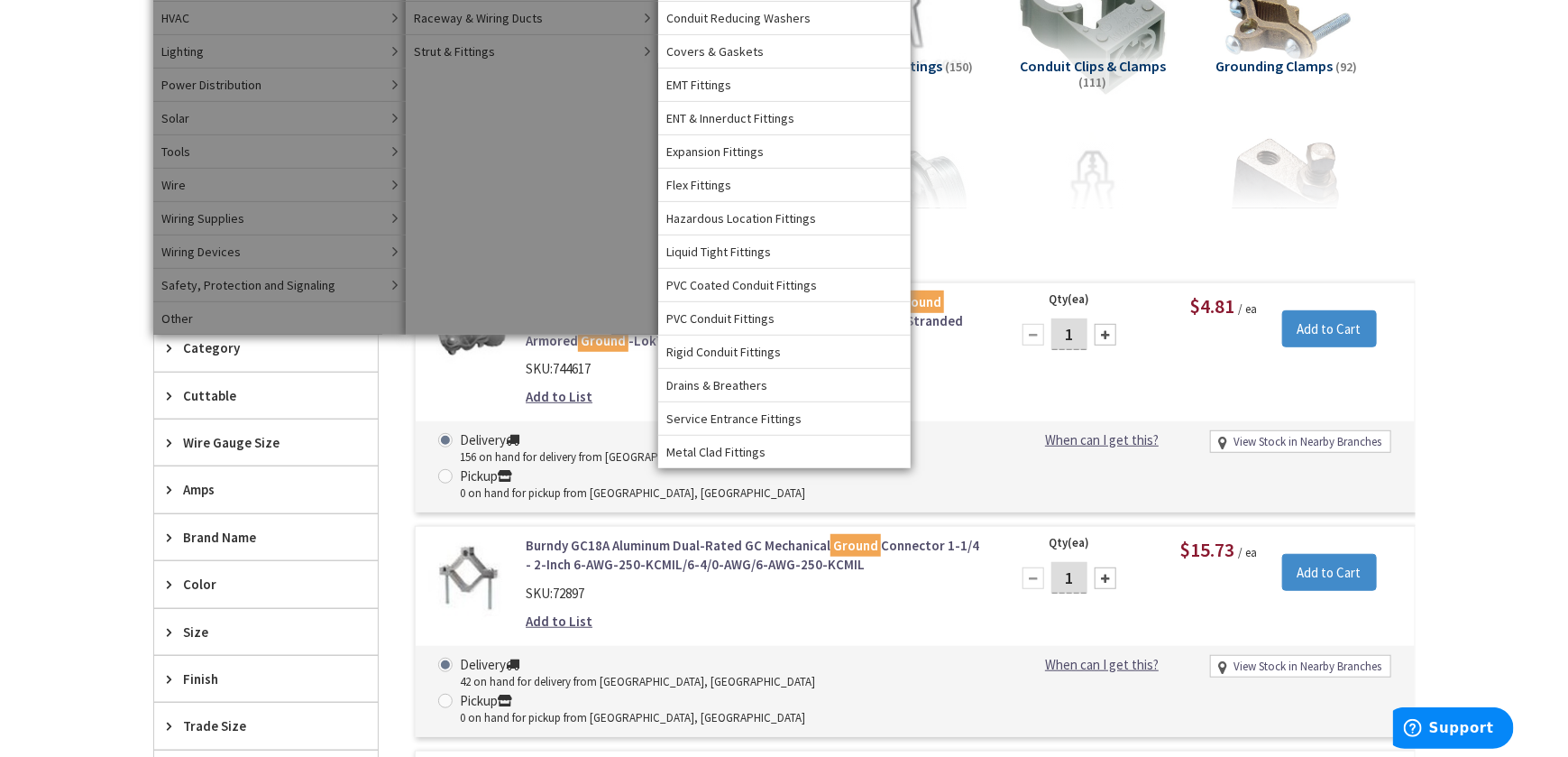
scroll to position [330, 0]
click at [712, 347] on span "Rigid Conduit Fittings" at bounding box center [724, 352] width 114 height 18
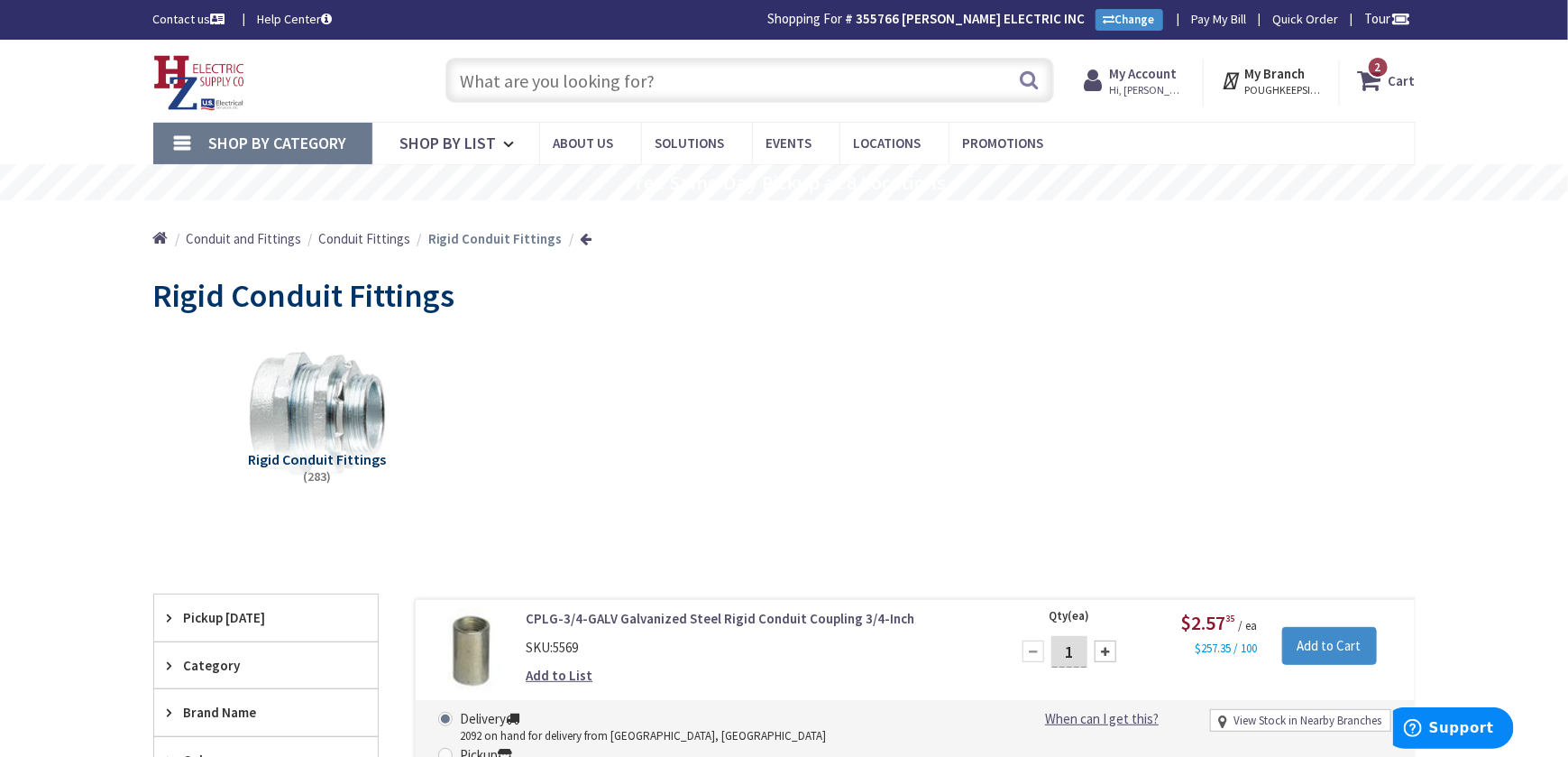
click at [301, 146] on span "Shop By Category" at bounding box center [278, 142] width 138 height 21
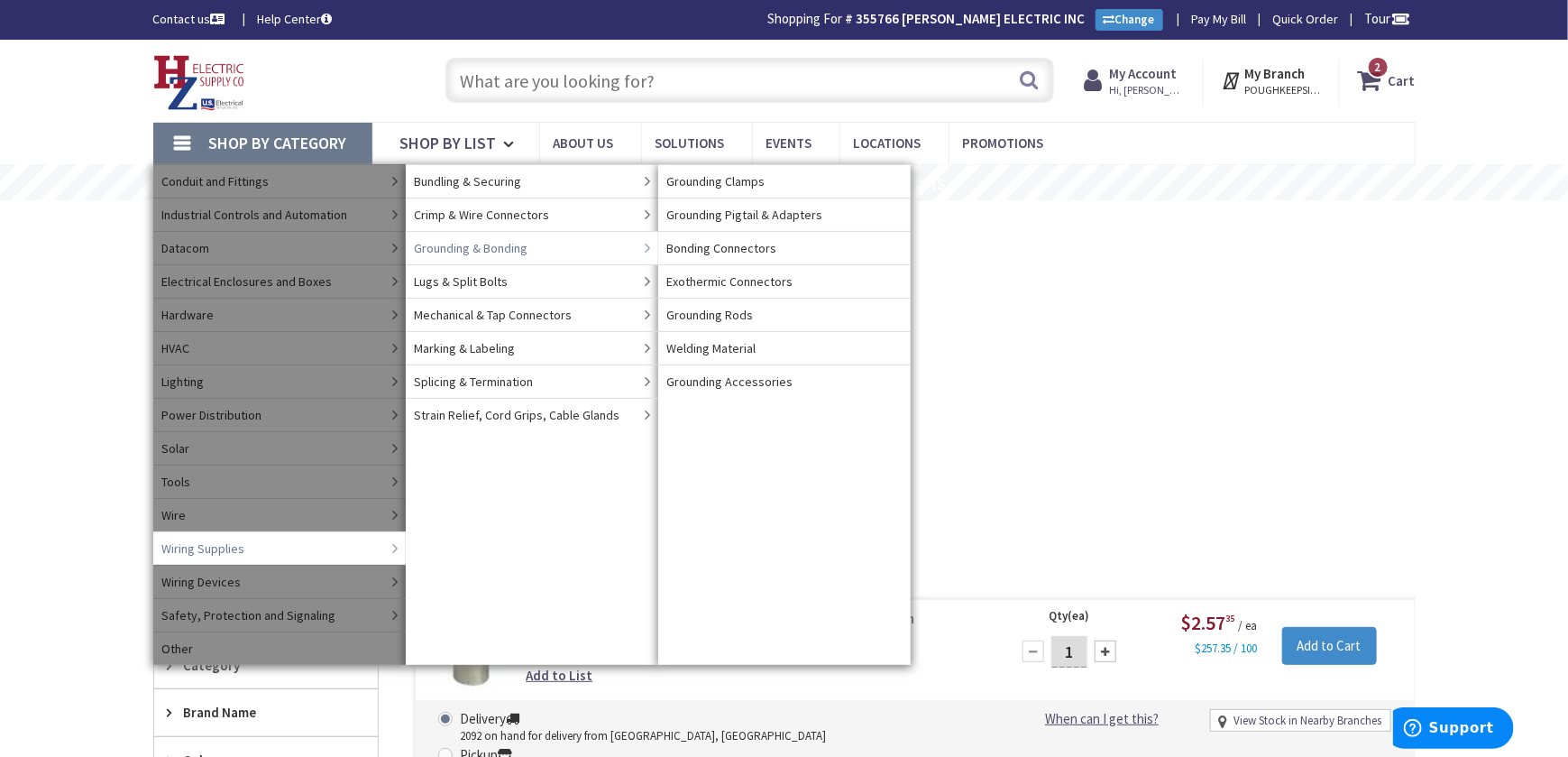
click at [474, 248] on span "Grounding & Bonding" at bounding box center [471, 247] width 113 height 18
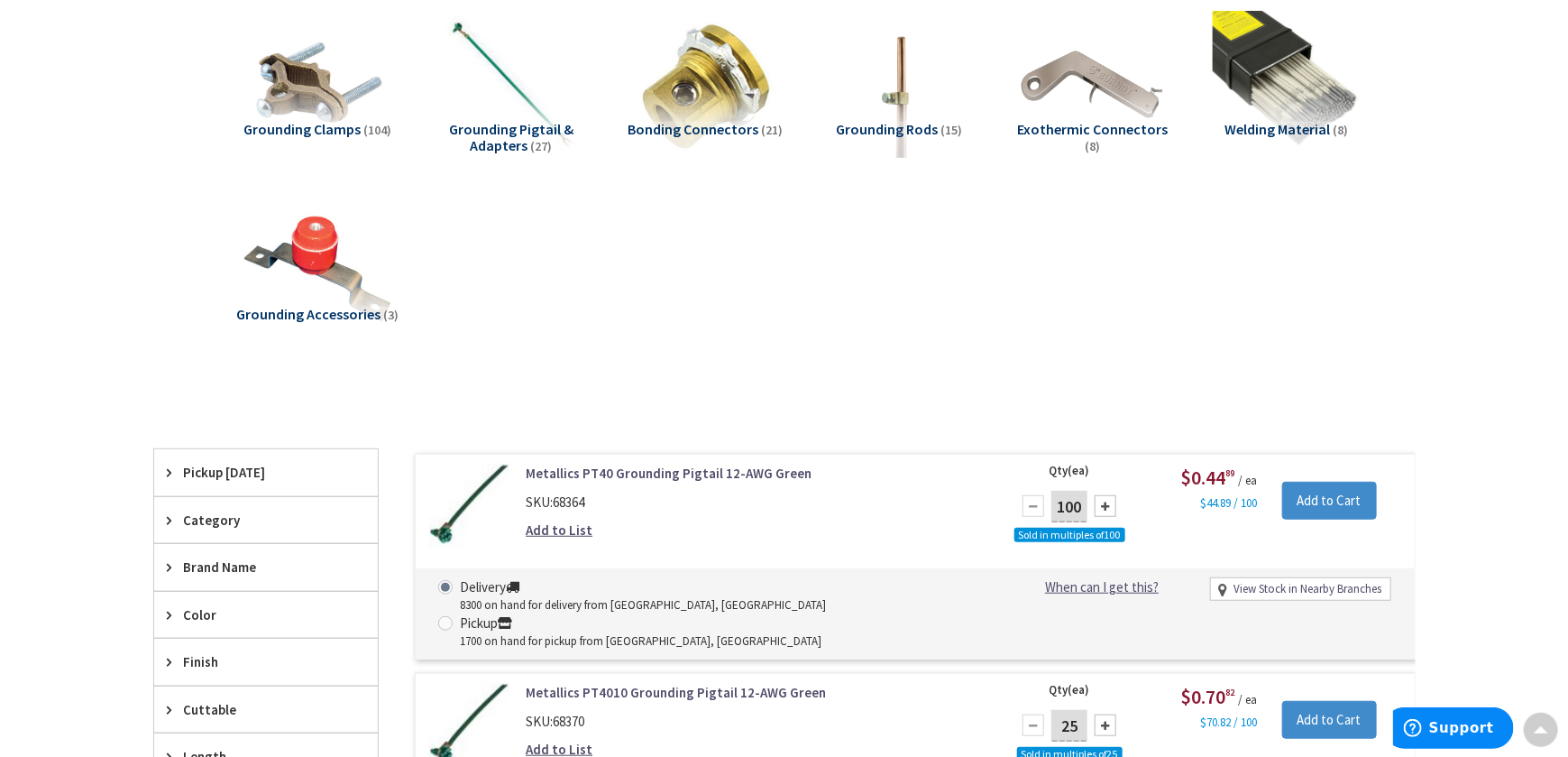
scroll to position [333, 0]
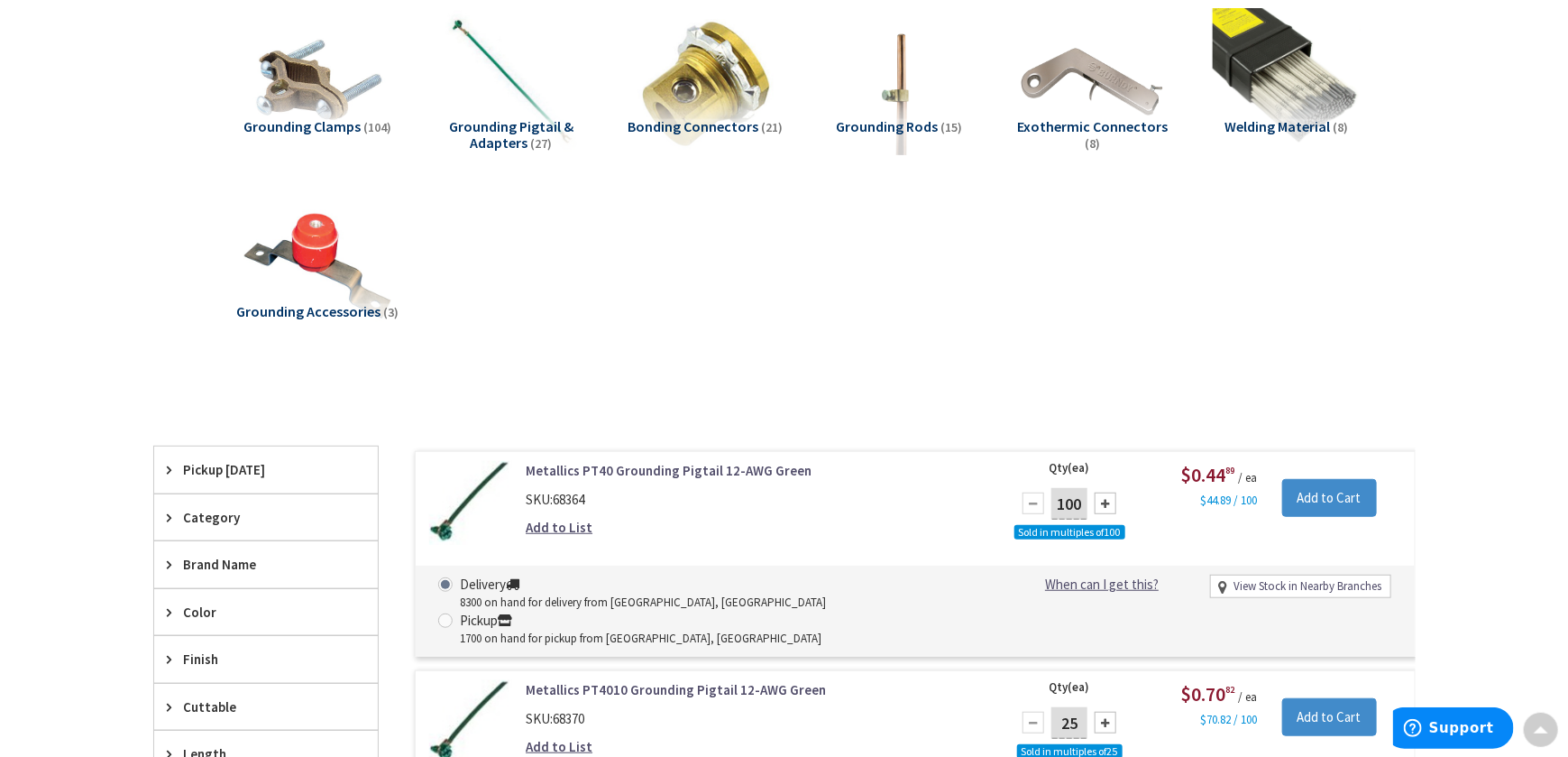
click at [364, 122] on span "(104)" at bounding box center [377, 127] width 28 height 16
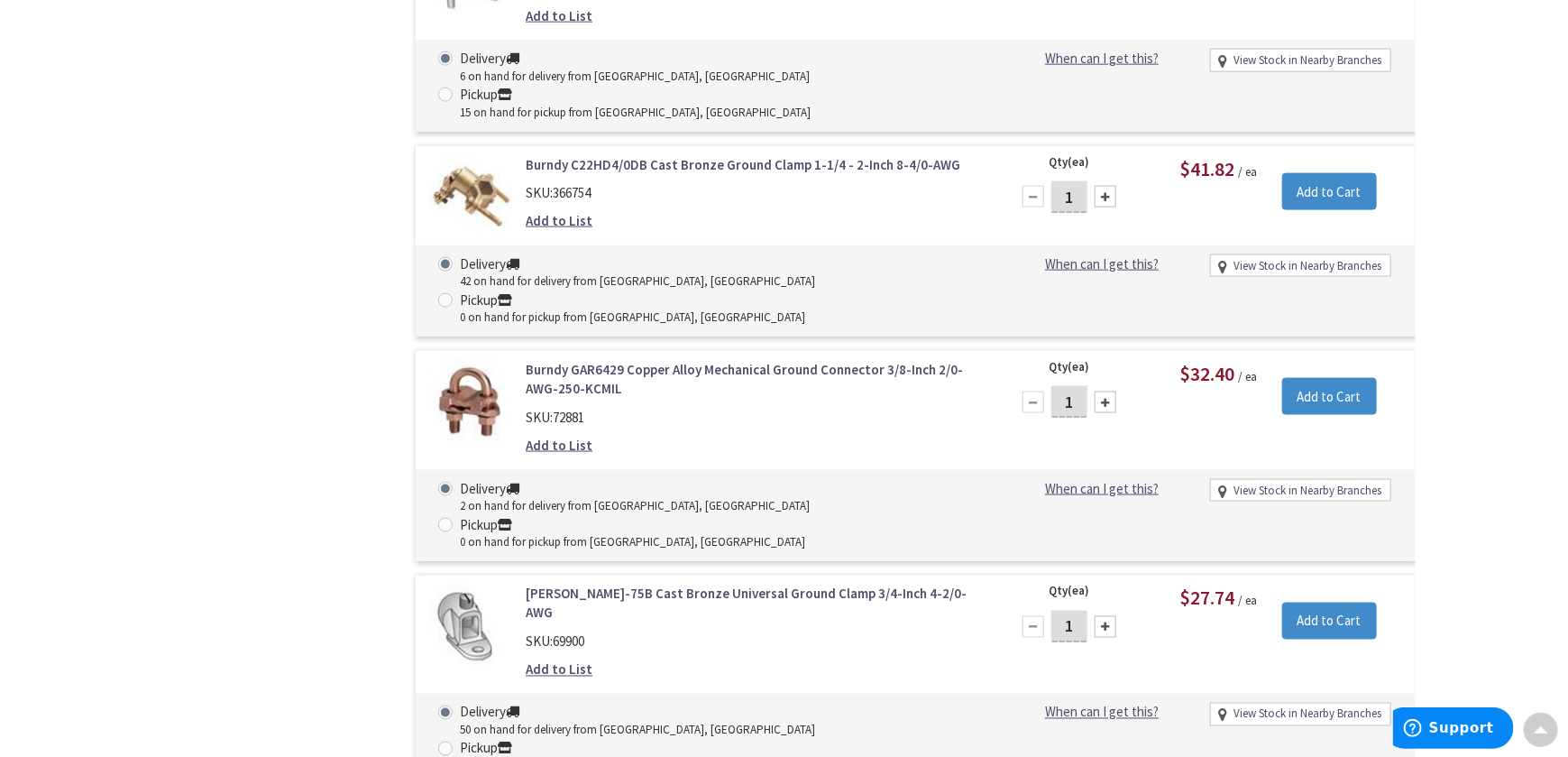
scroll to position [4713, 0]
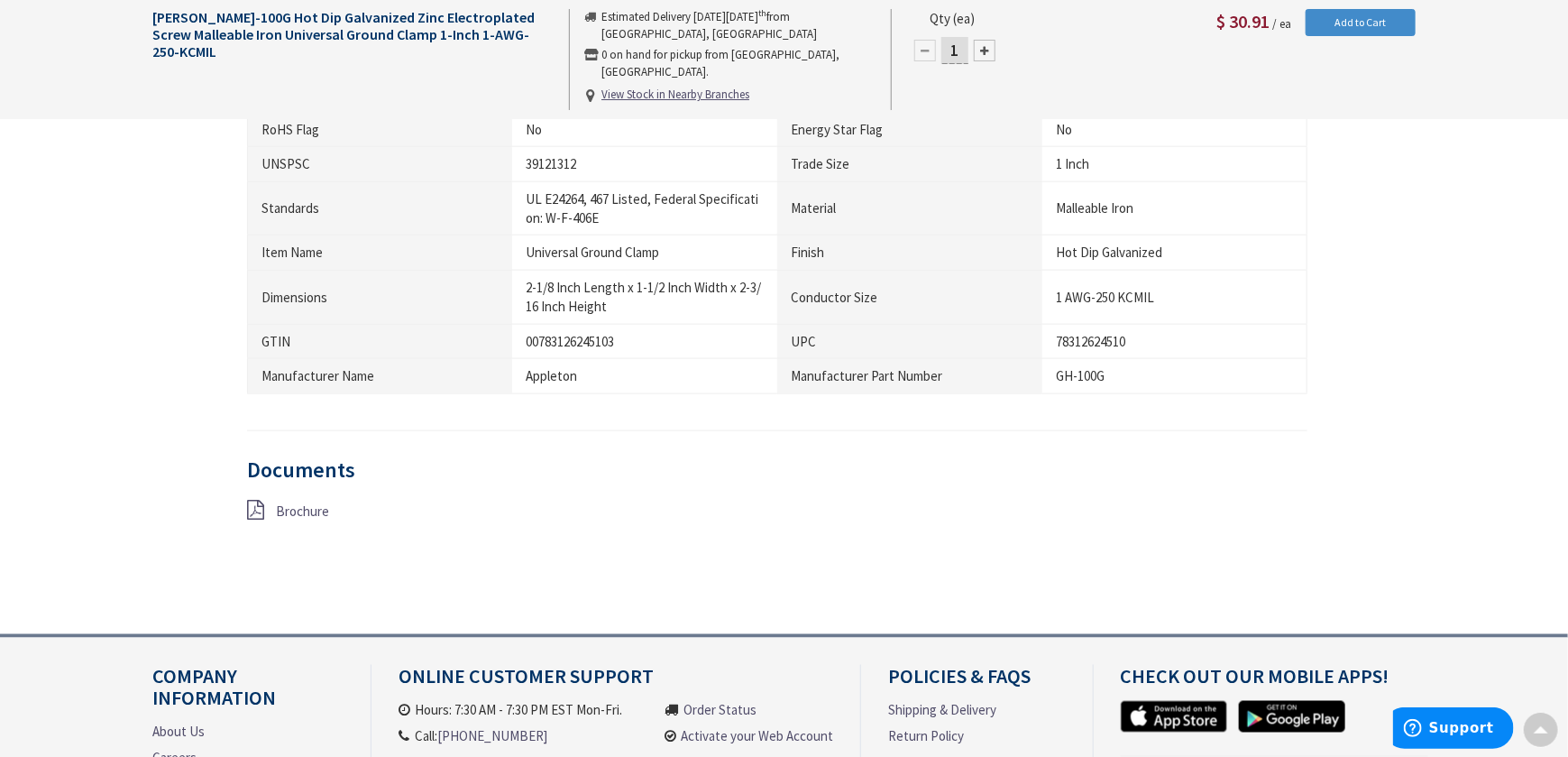
scroll to position [1273, 0]
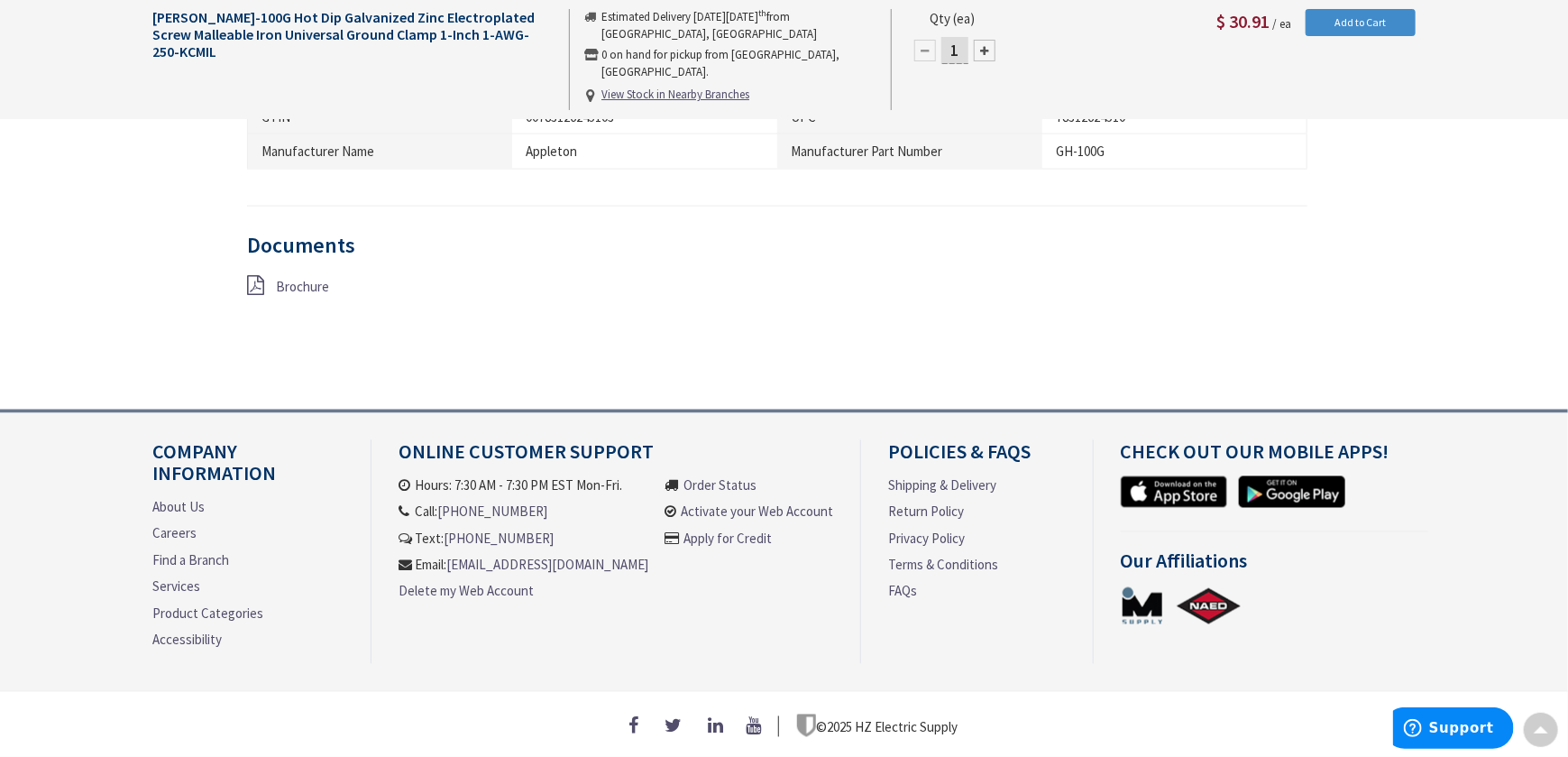
click at [251, 277] on icon at bounding box center [255, 285] width 17 height 20
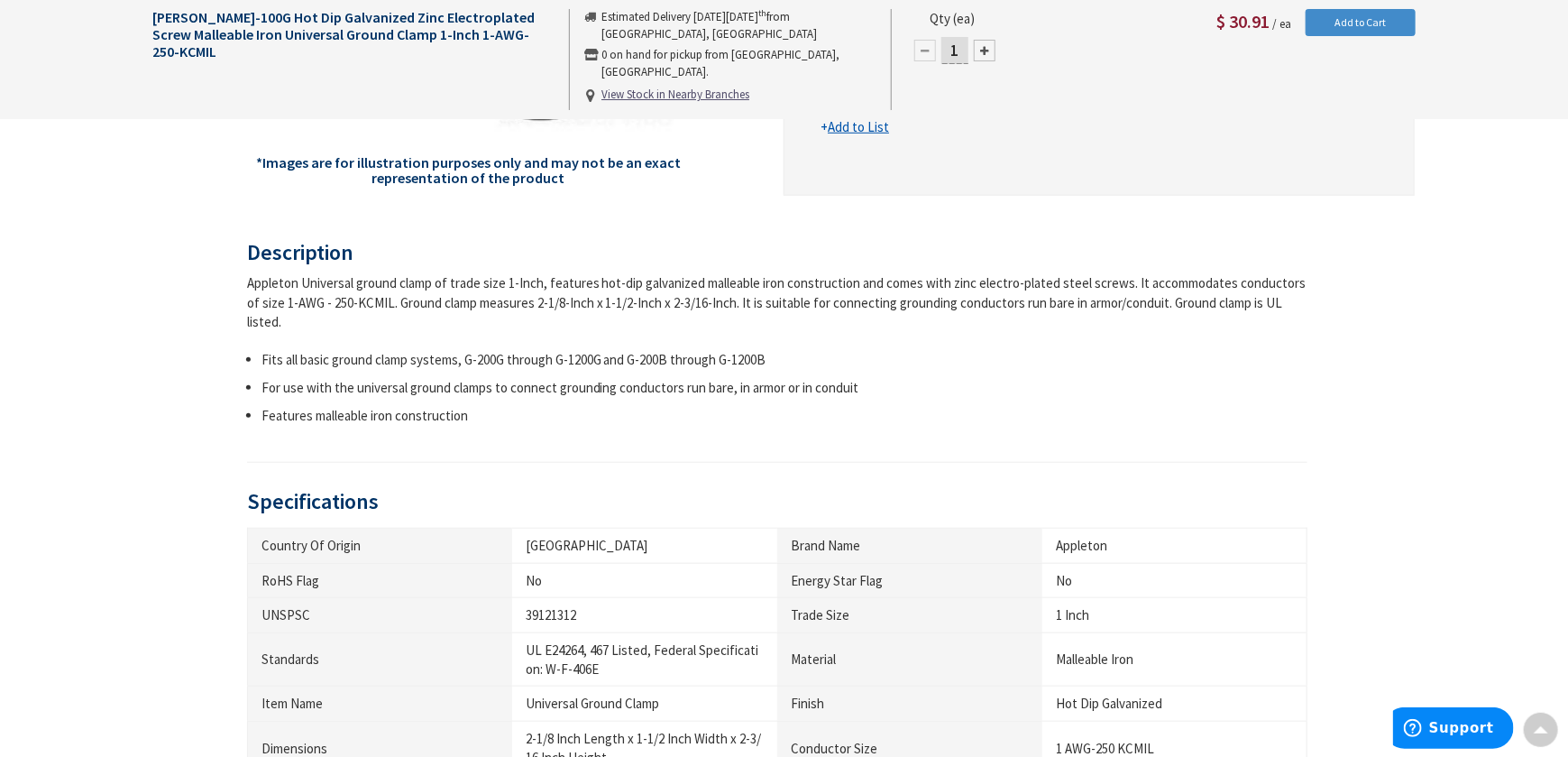
scroll to position [281, 0]
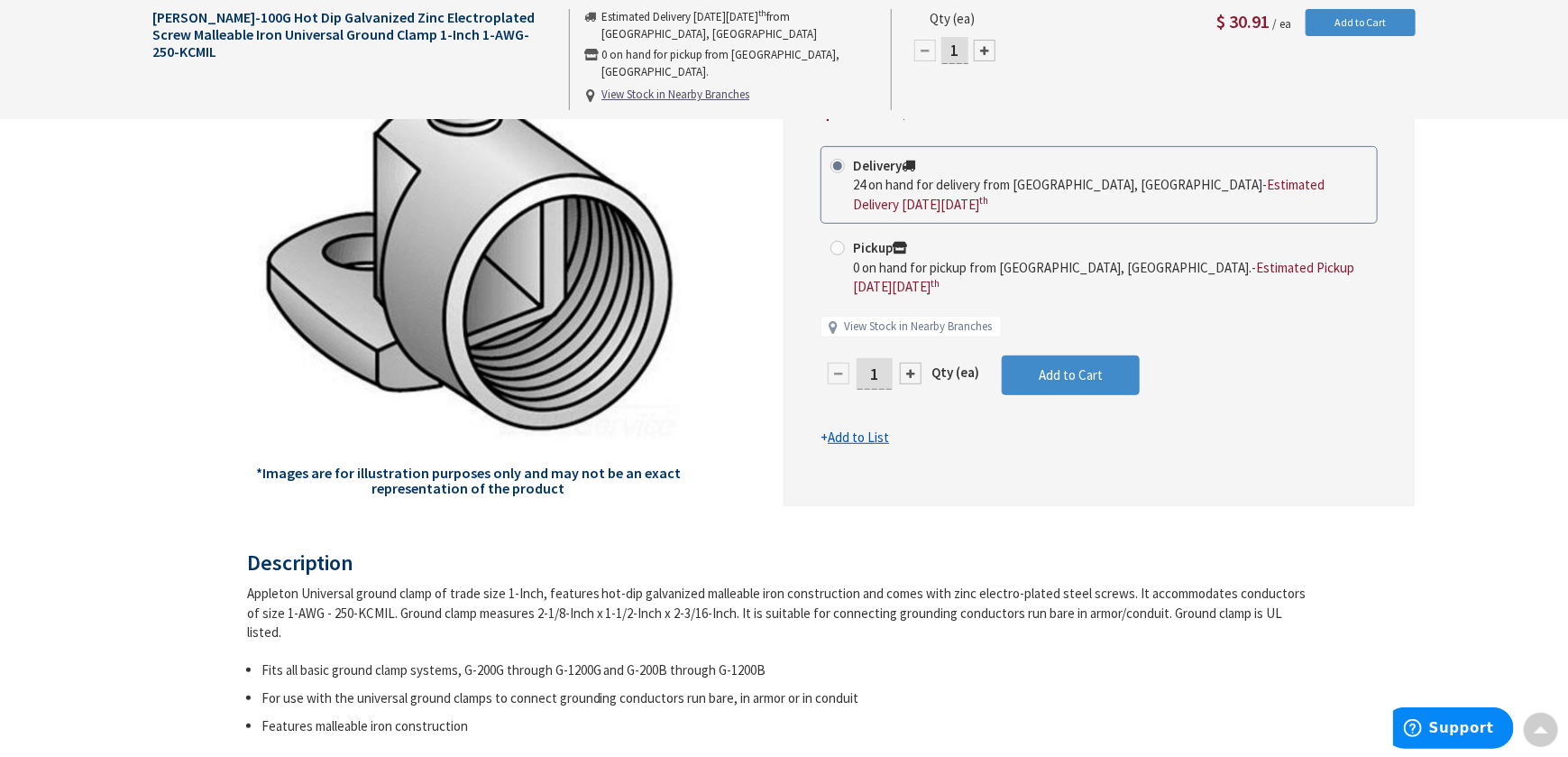
click at [915, 363] on div at bounding box center [911, 374] width 22 height 22
type input "2"
click at [915, 355] on div at bounding box center [1099, 244] width 630 height 520
click at [915, 363] on div at bounding box center [911, 374] width 22 height 22
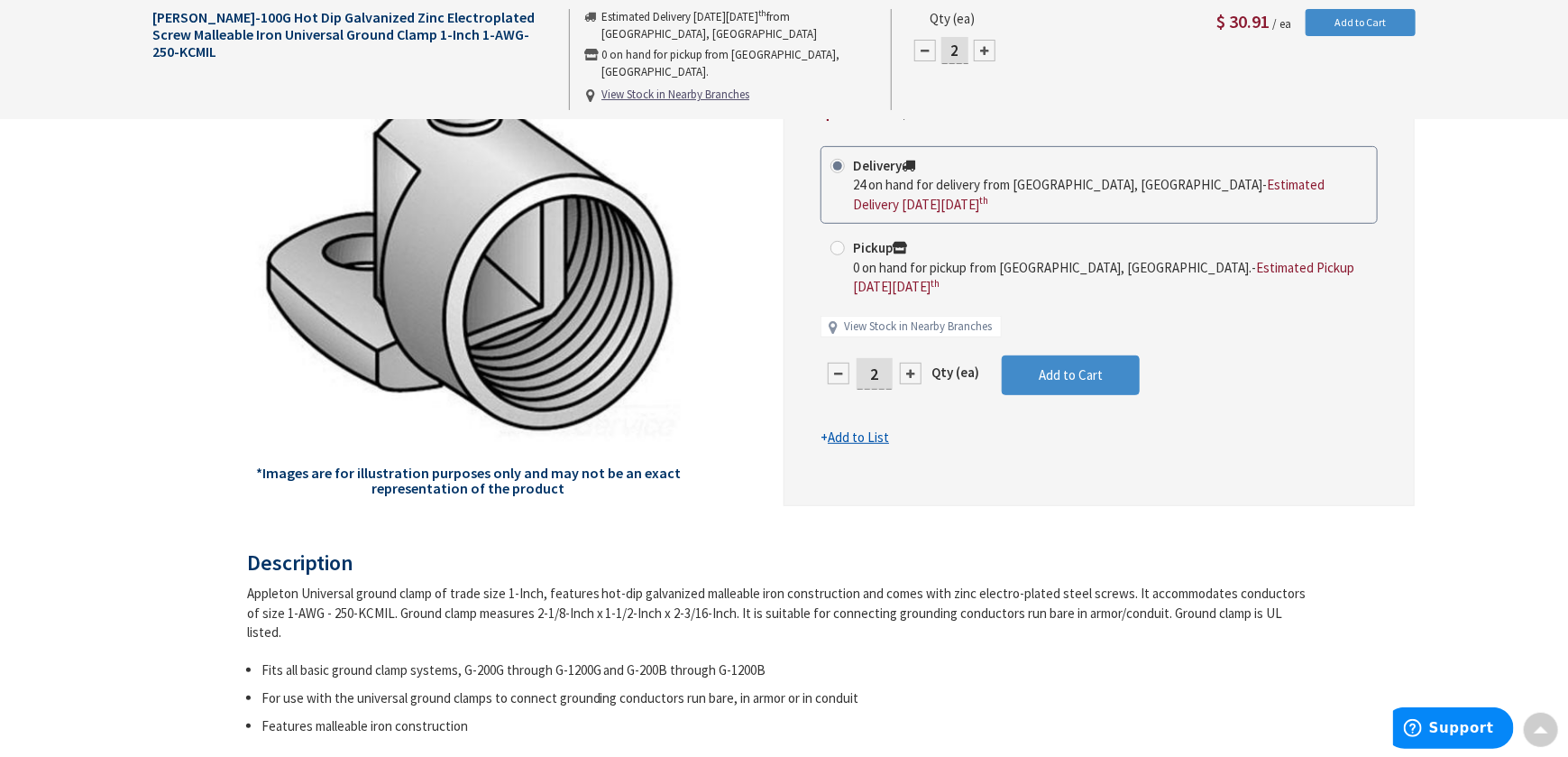
type input "3"
click at [1026, 358] on button "Add to Cart" at bounding box center [1070, 375] width 138 height 39
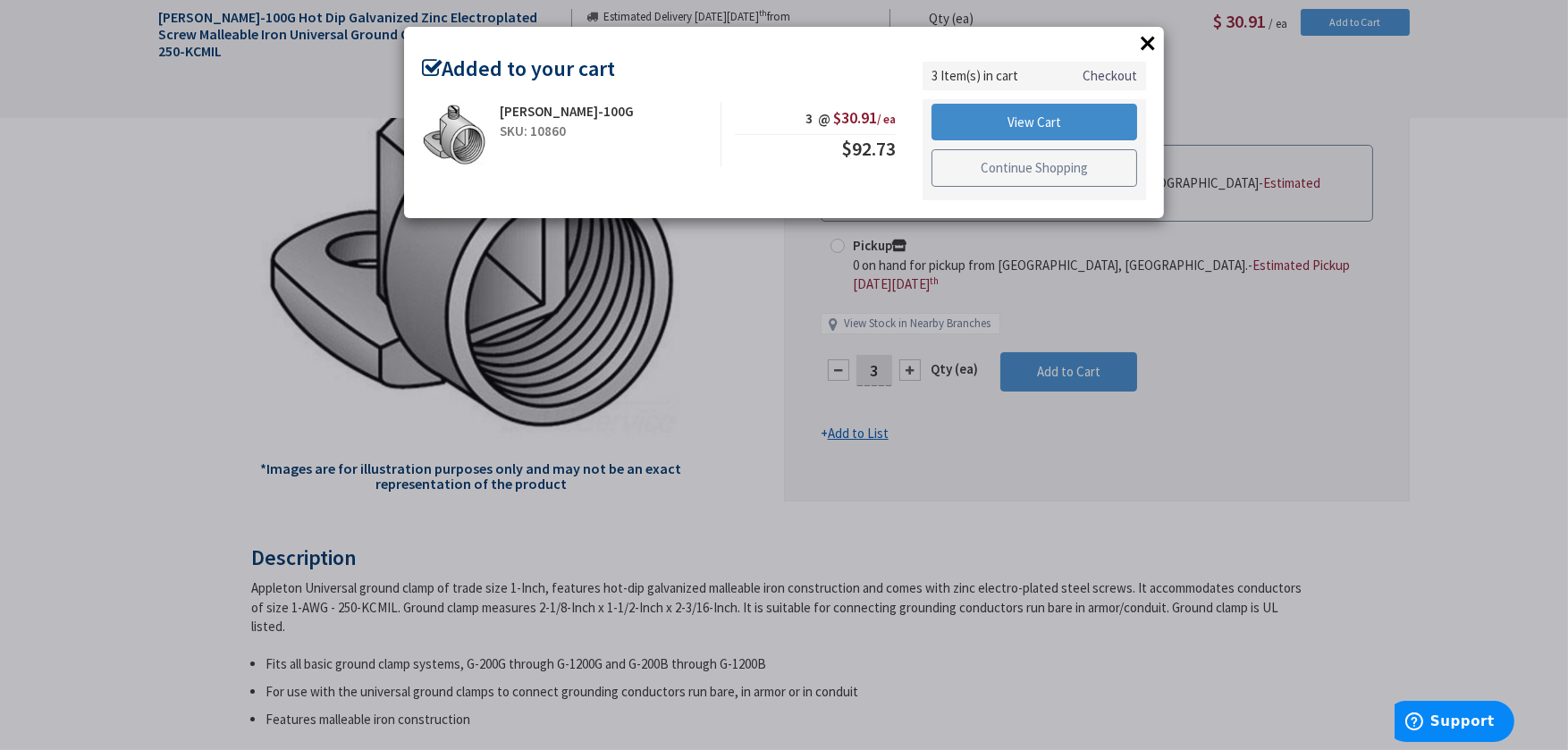
click at [980, 163] on link "Continue Shopping" at bounding box center [1034, 168] width 205 height 37
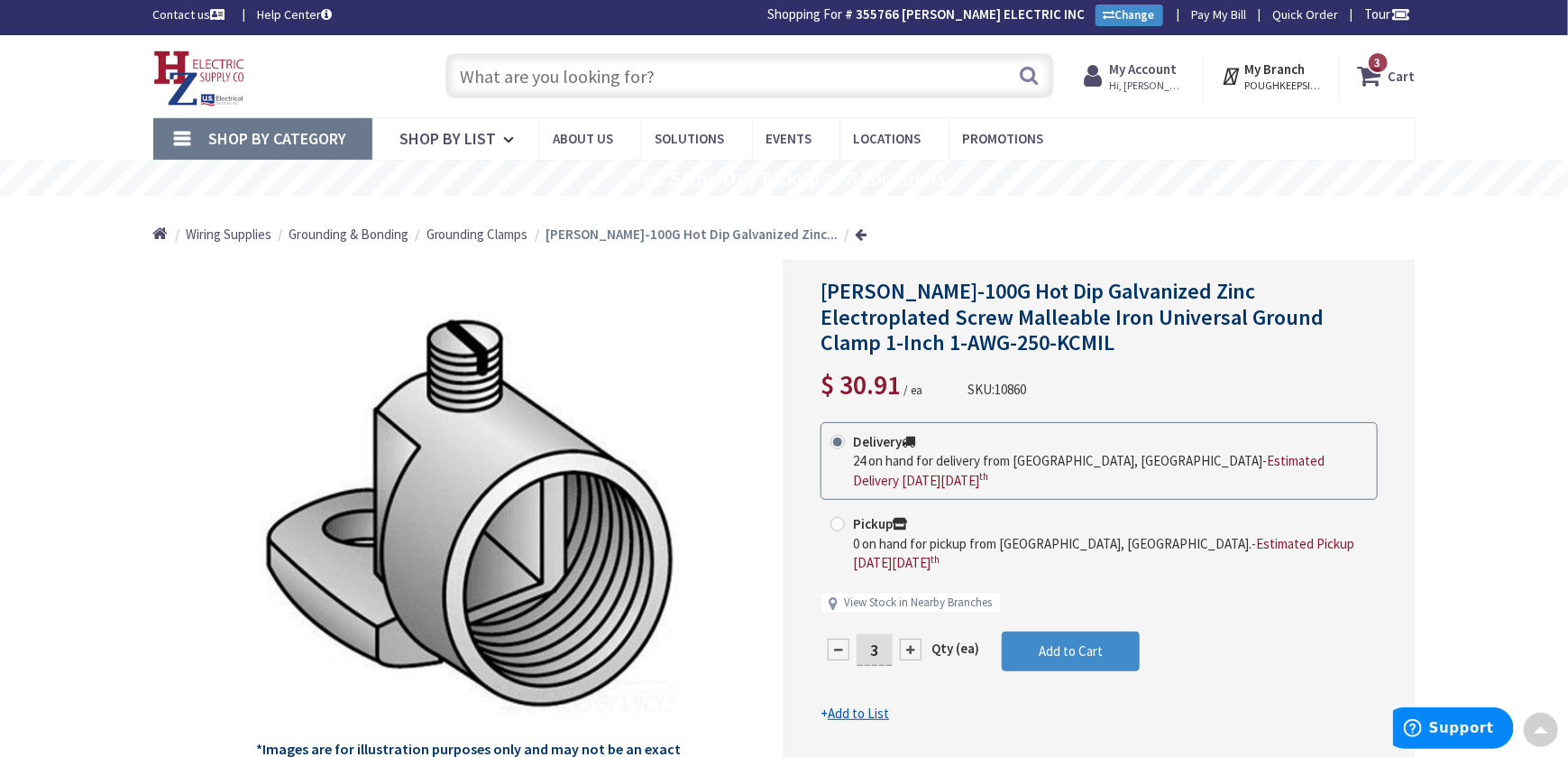
scroll to position [0, 0]
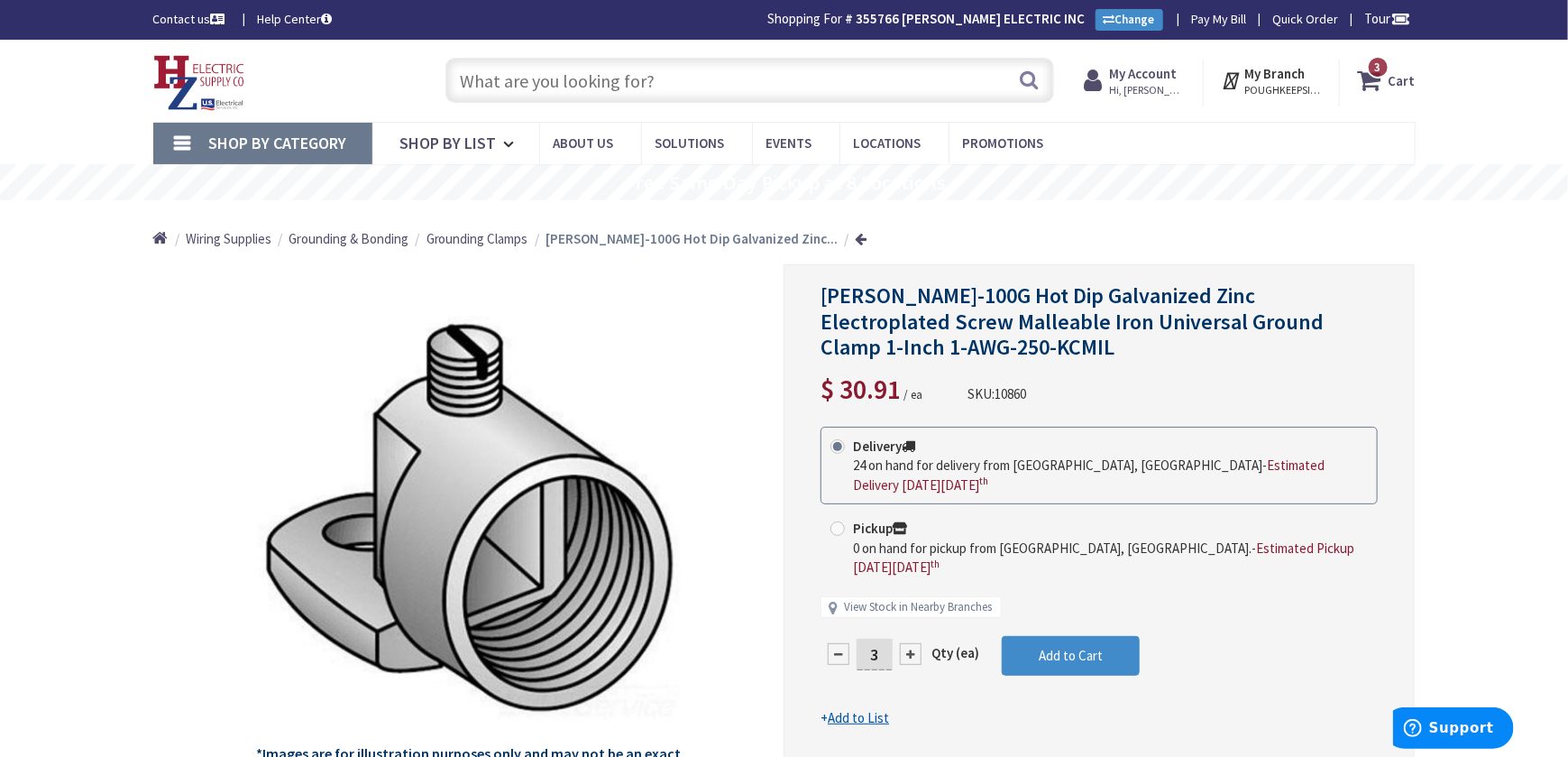
click at [1379, 67] on span "3" at bounding box center [1378, 67] width 6 height 16
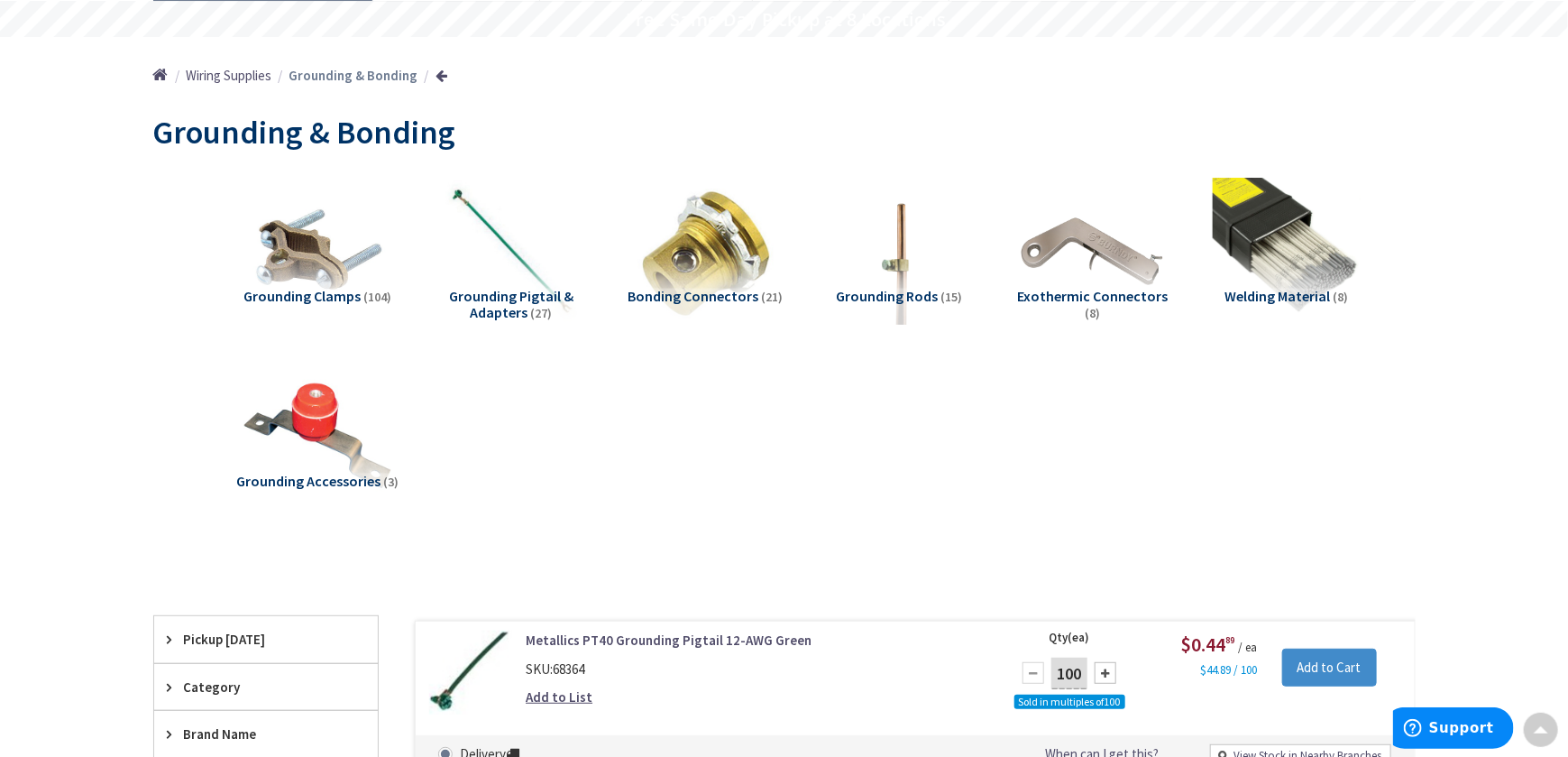
click at [336, 294] on span "Grounding Clamps" at bounding box center [302, 296] width 117 height 18
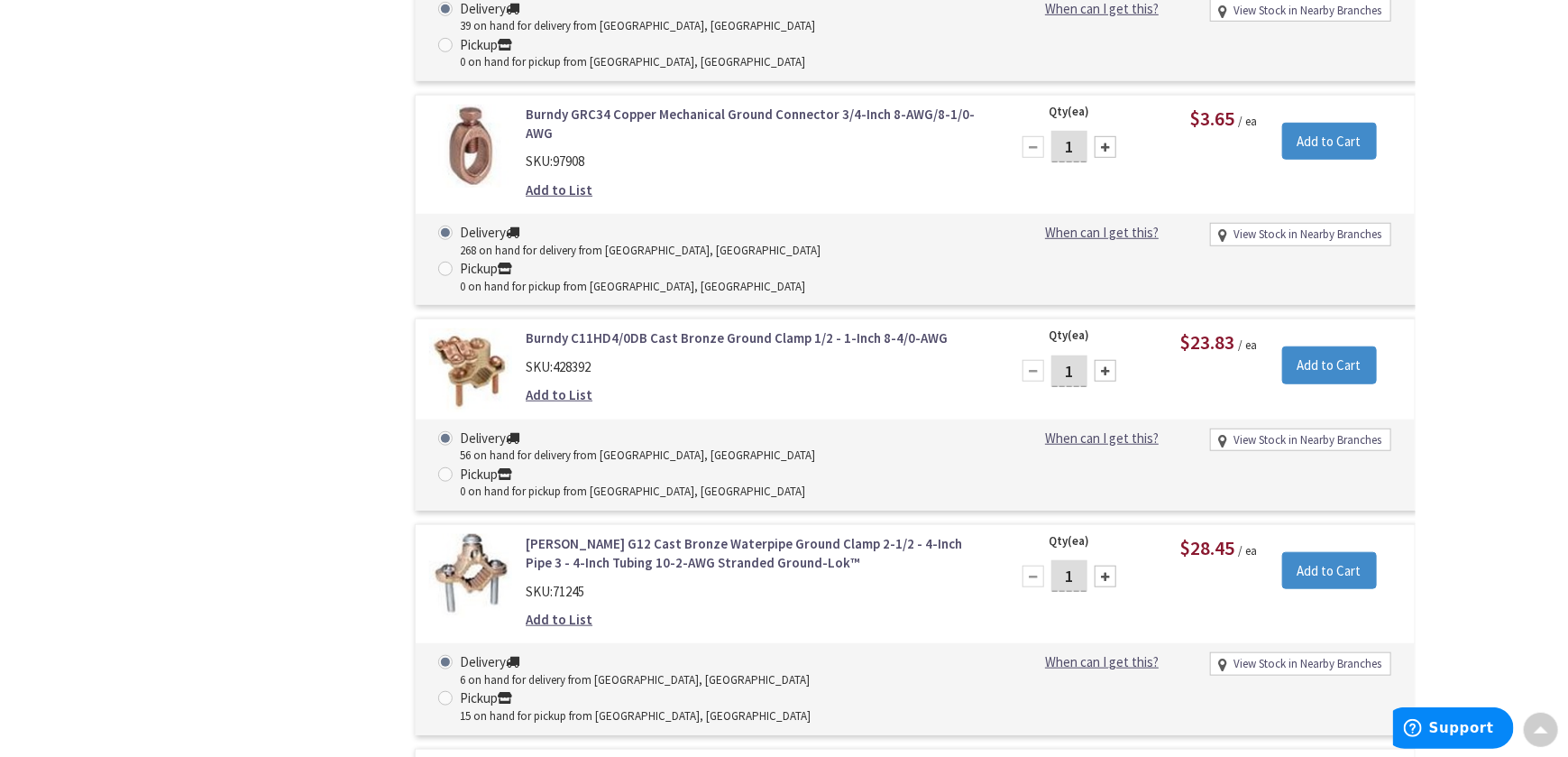
scroll to position [4382, 0]
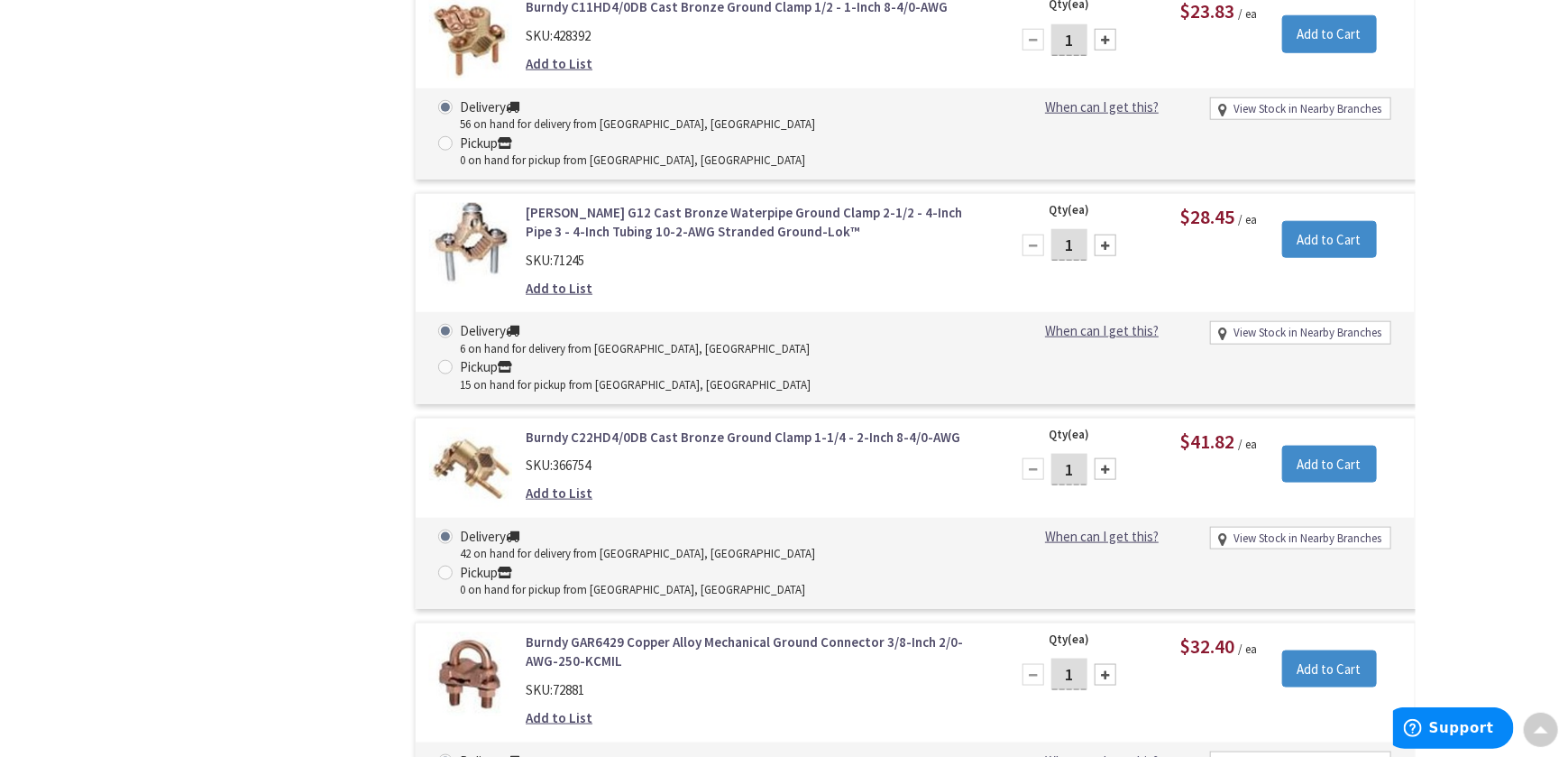
type input "2"
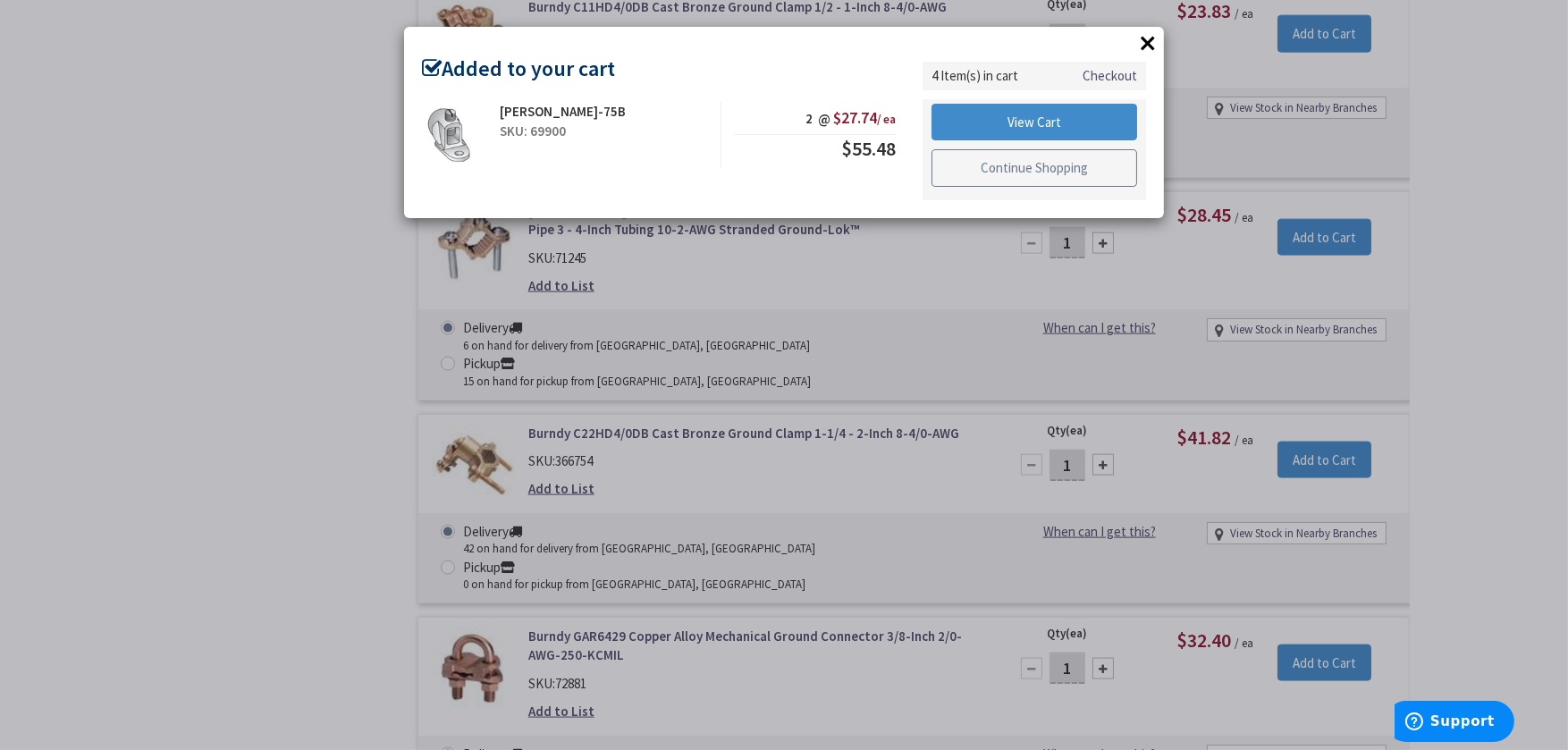
click at [1095, 161] on link "Continue Shopping" at bounding box center [1034, 168] width 205 height 37
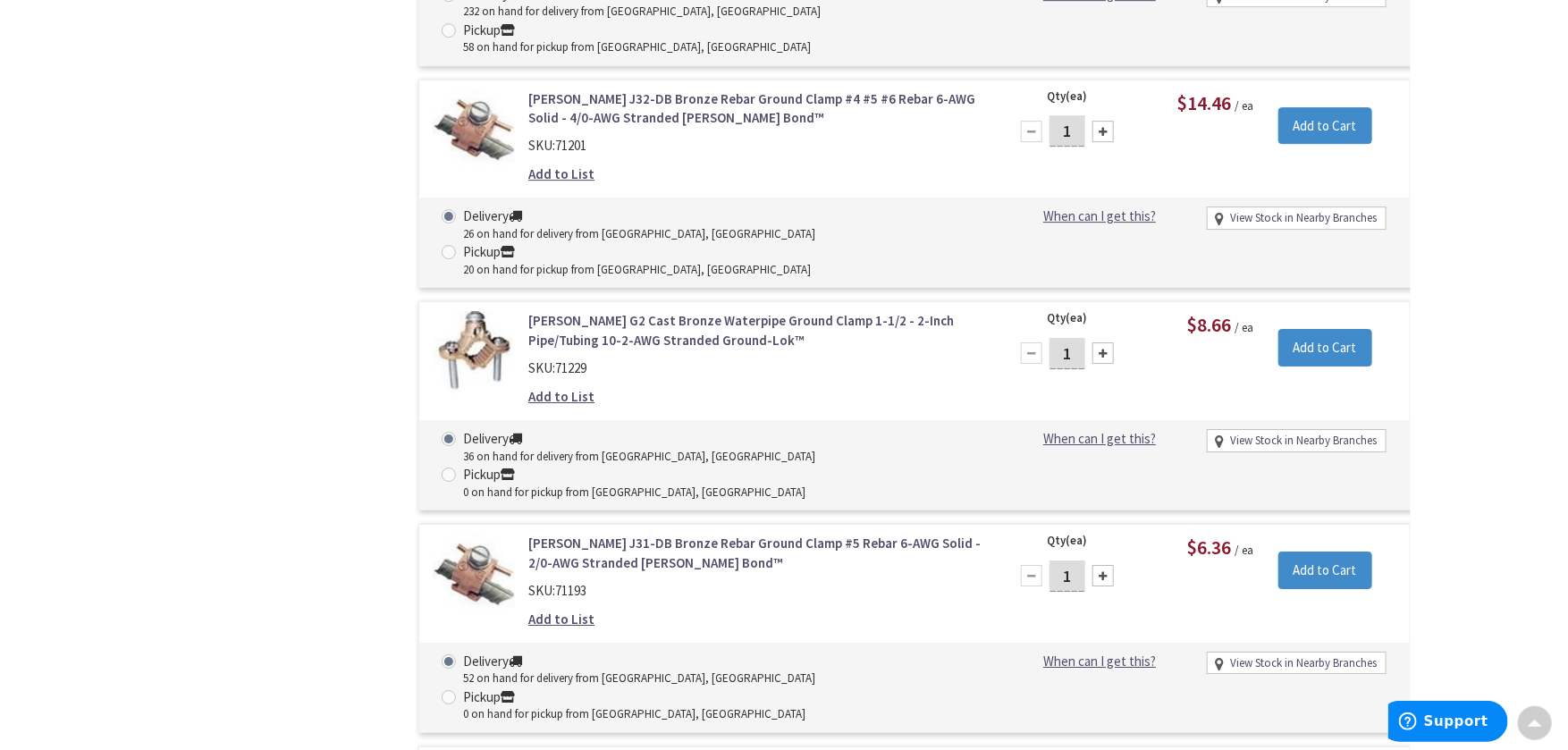
scroll to position [3244, 0]
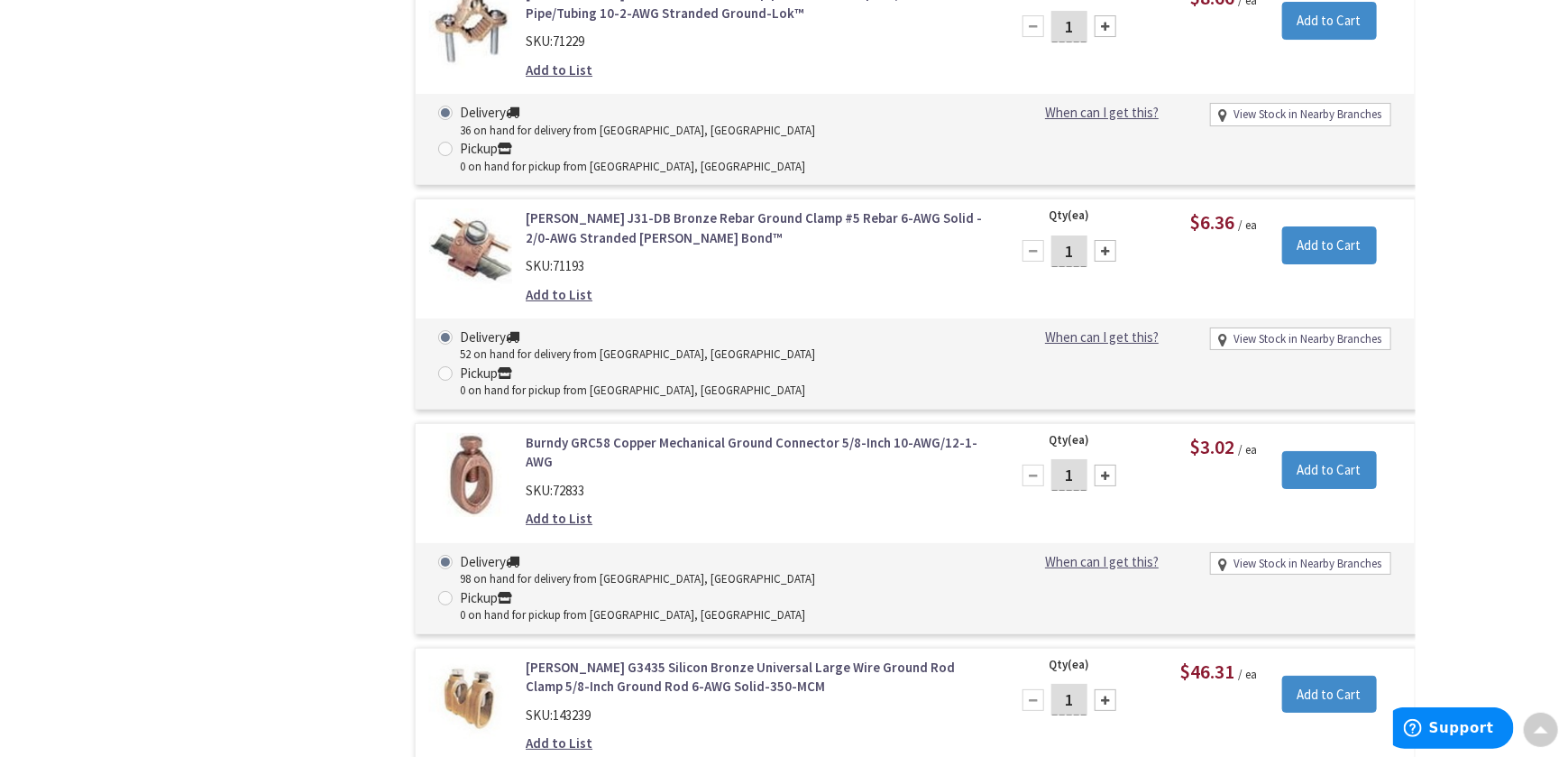
type input "5"
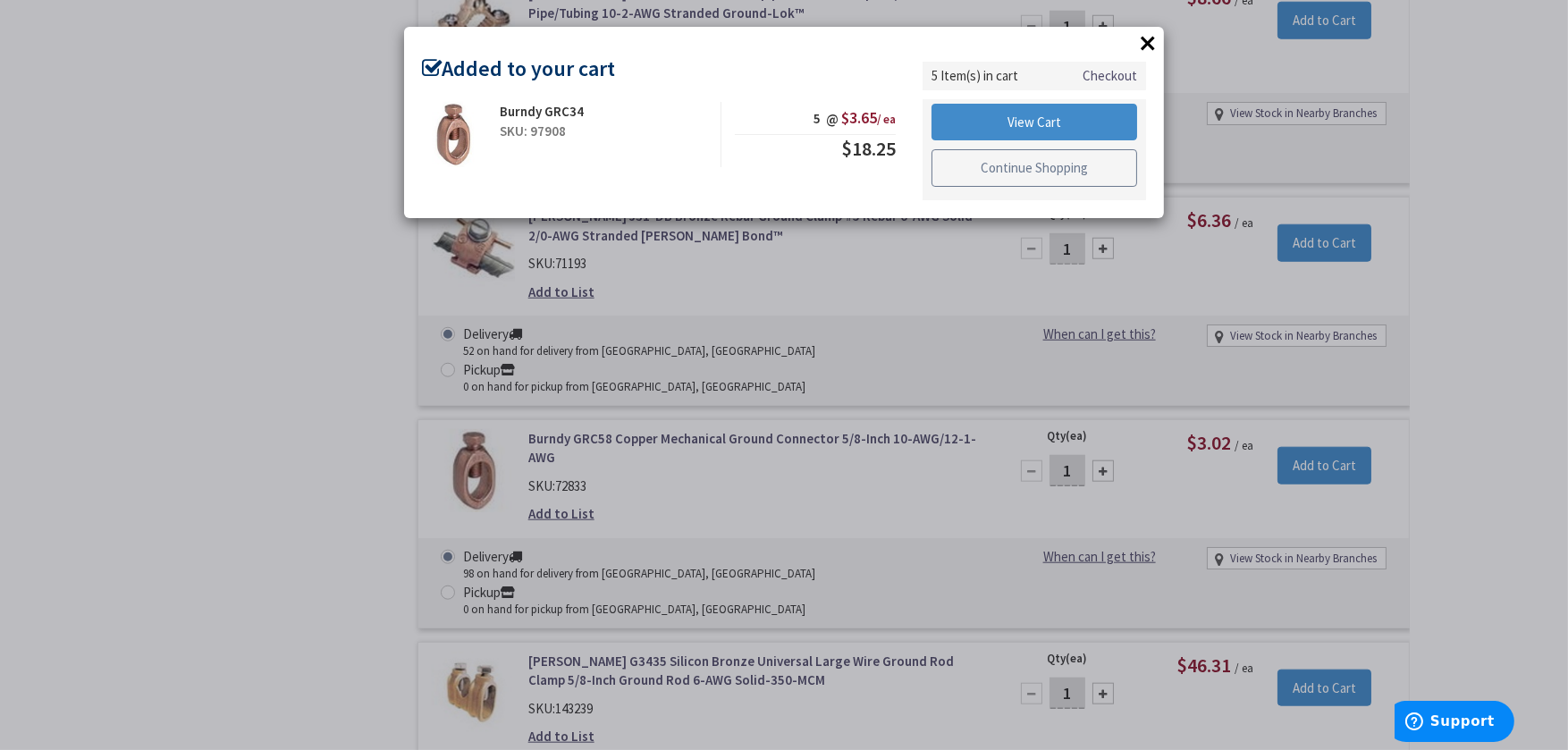
click at [1067, 179] on link "Continue Shopping" at bounding box center [1034, 168] width 205 height 37
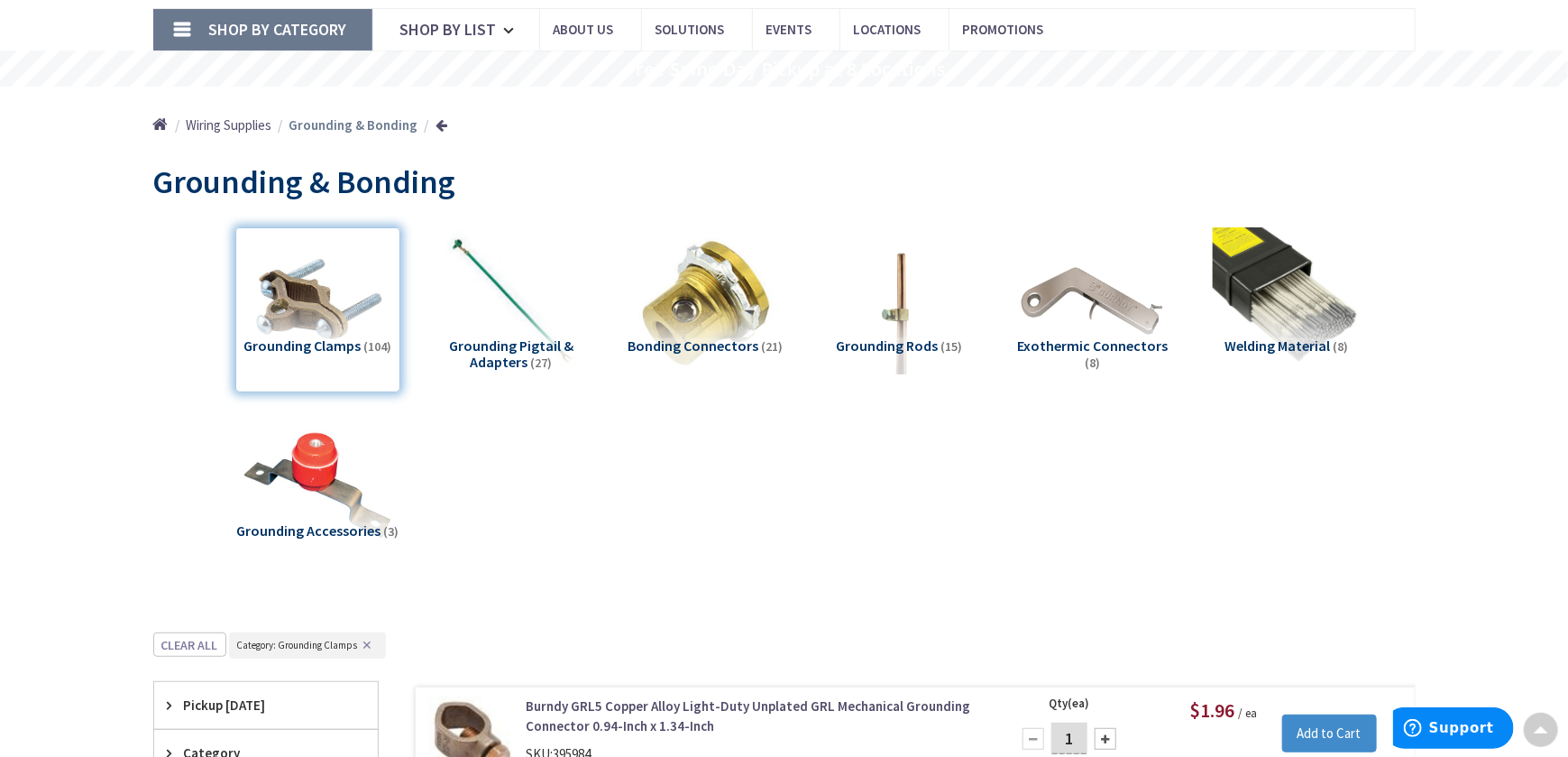
scroll to position [0, 0]
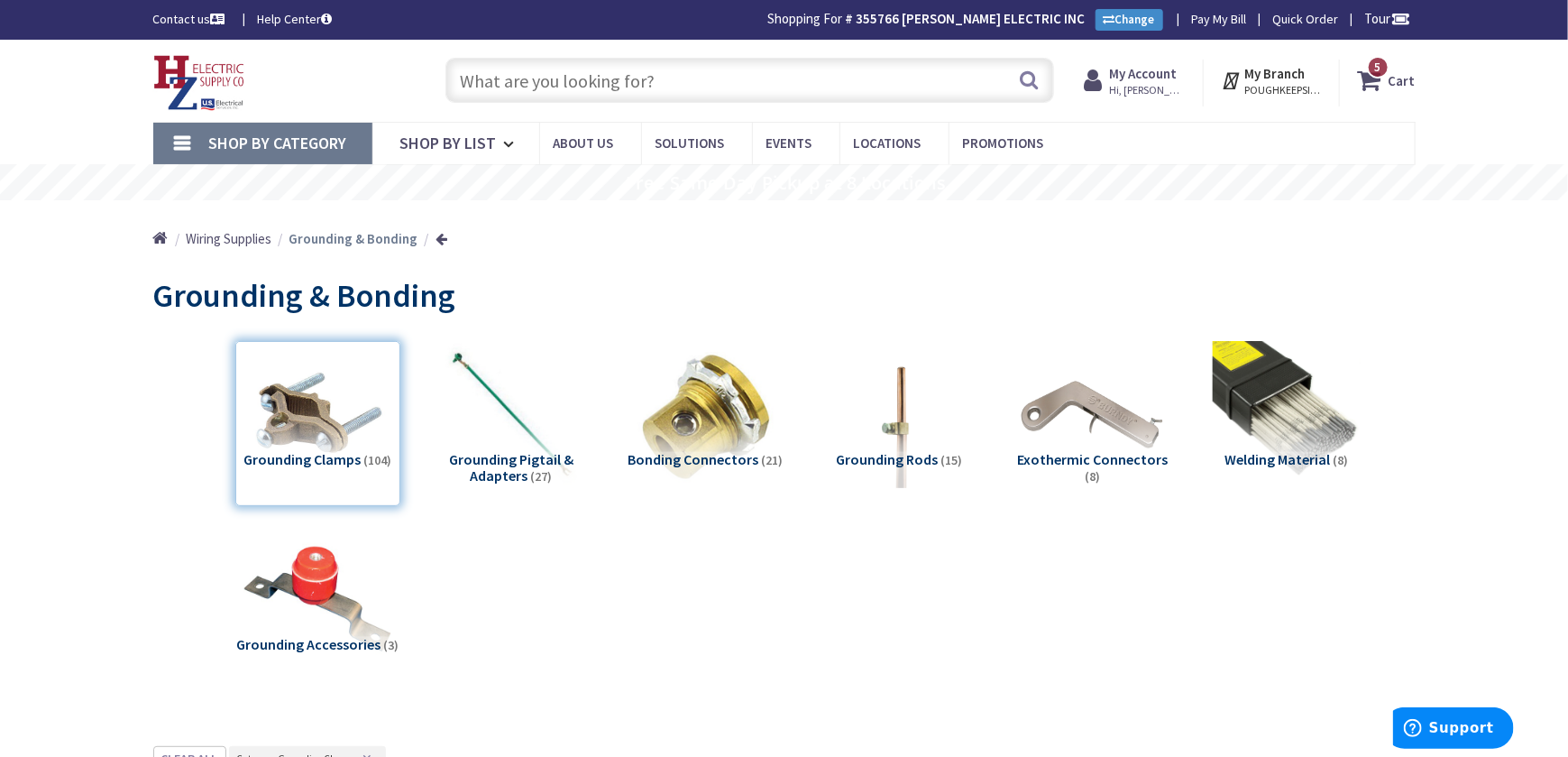
click at [1382, 66] on span "5" at bounding box center [1378, 67] width 6 height 16
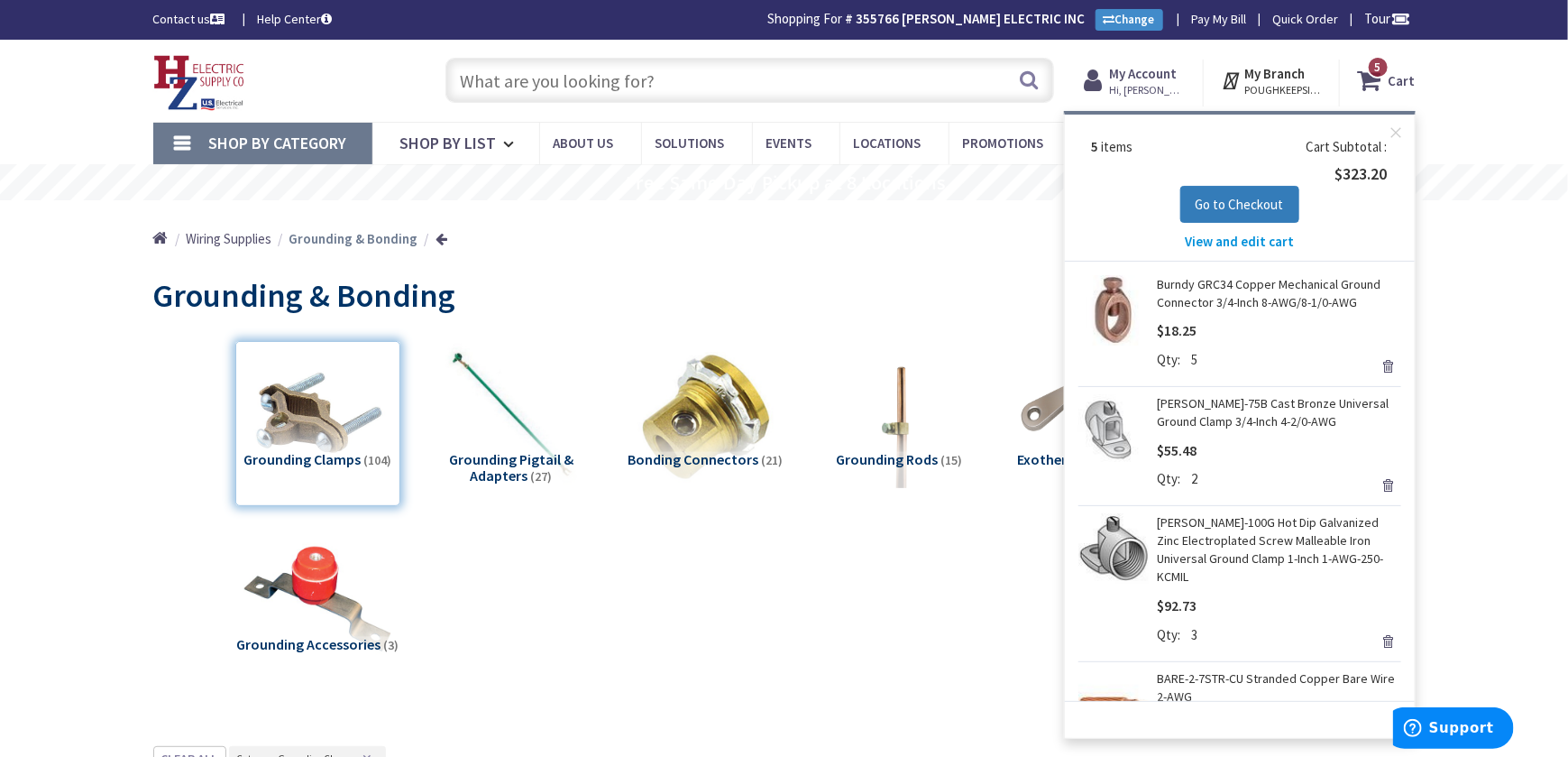
click at [1220, 204] on span "Go to Checkout" at bounding box center [1240, 204] width 89 height 17
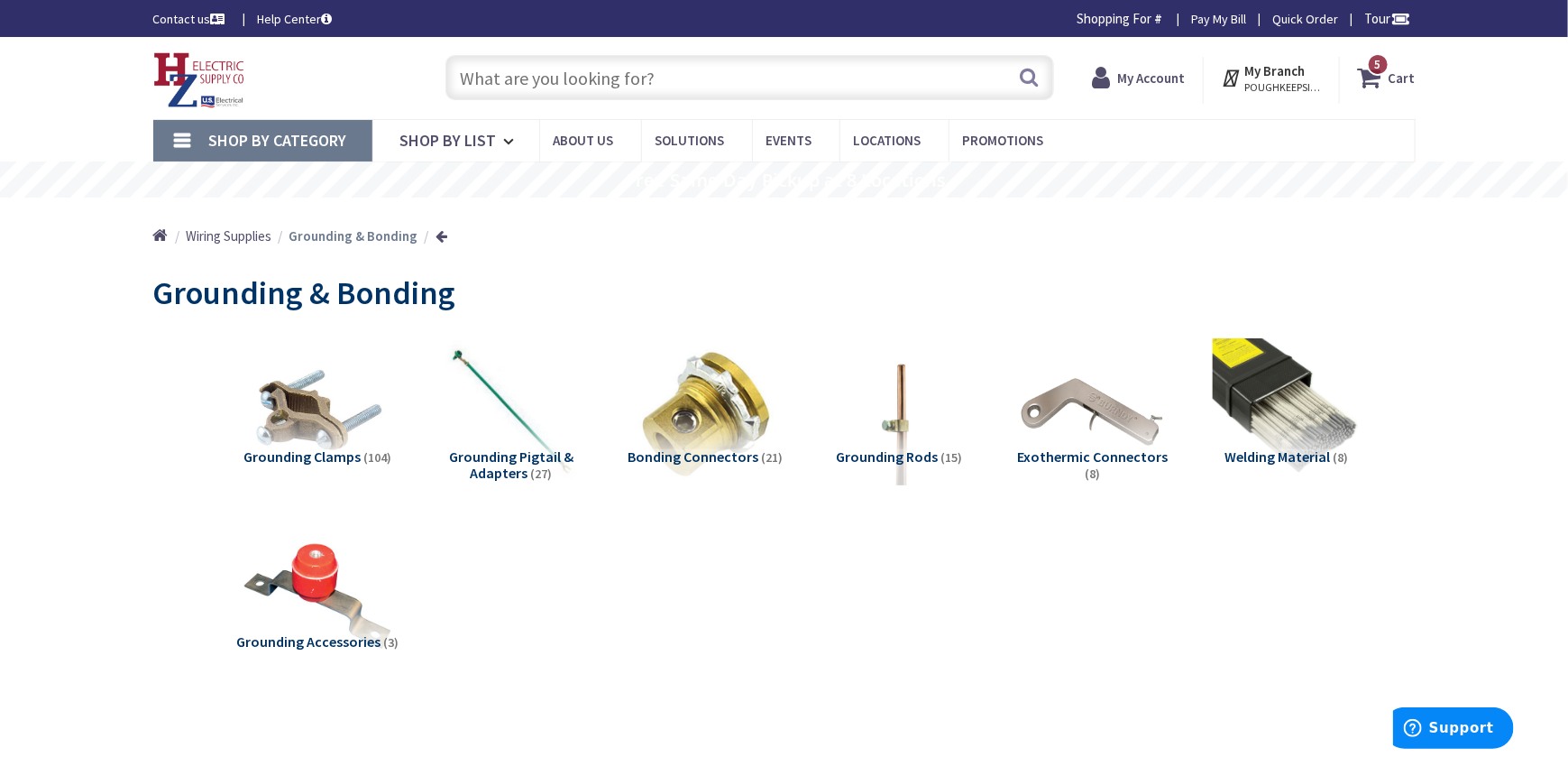
click at [1377, 66] on span "5" at bounding box center [1378, 65] width 6 height 16
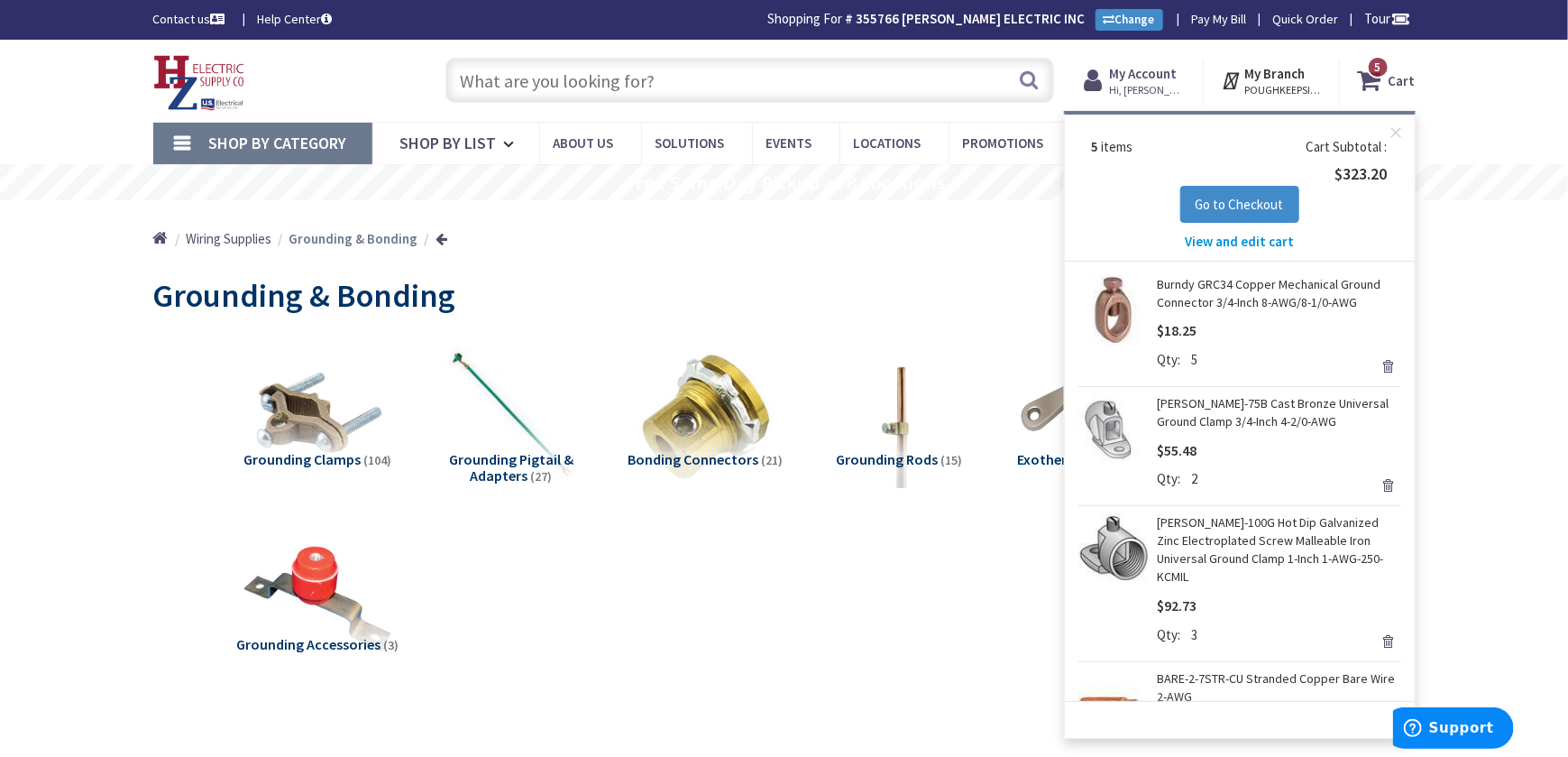
click at [1232, 539] on link "[PERSON_NAME]-100G Hot Dip Galvanized Zinc Electroplated Screw Malleable Iron U…" at bounding box center [1279, 549] width 243 height 72
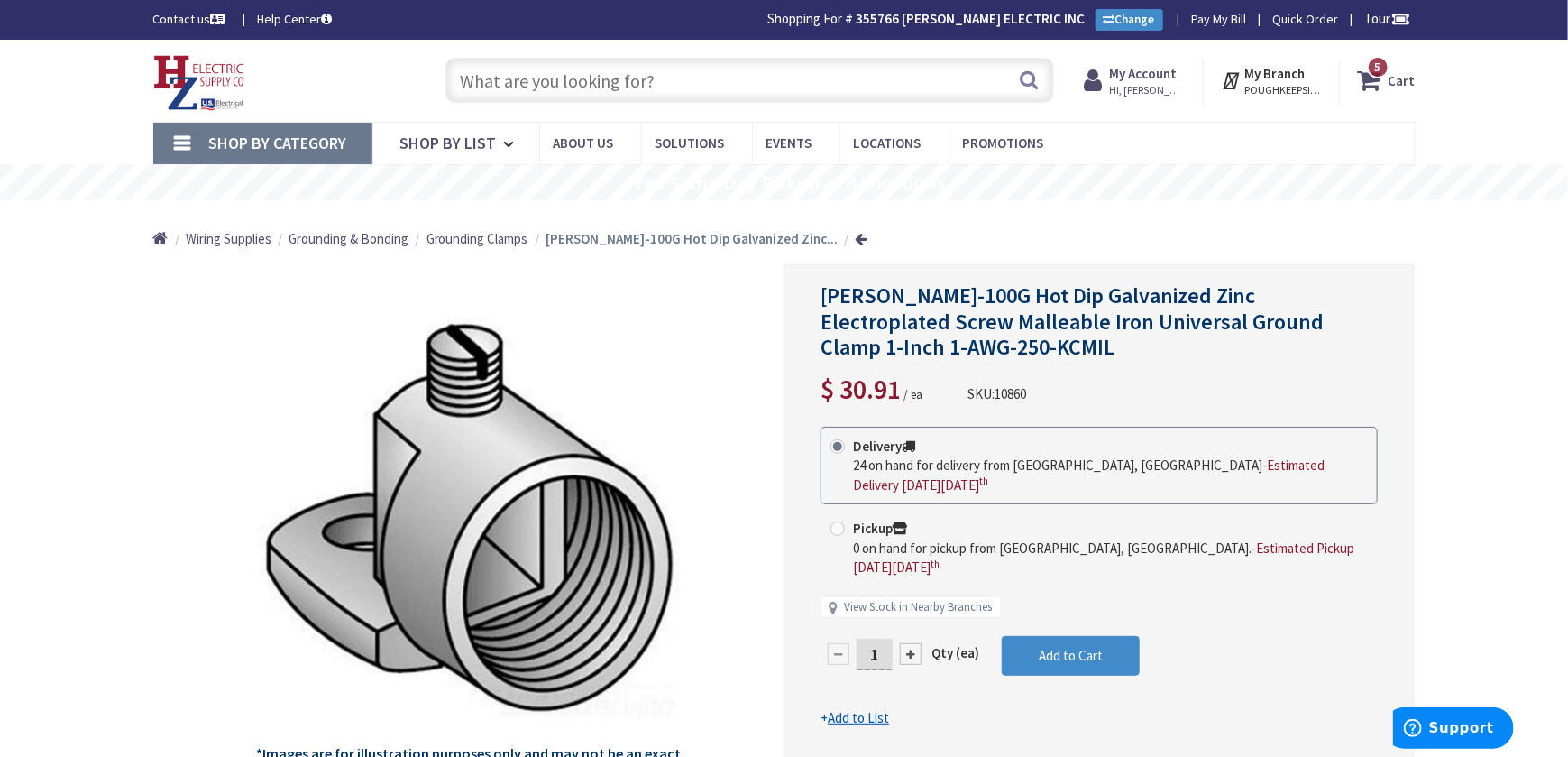
click at [1388, 67] on span "5 5 items" at bounding box center [1378, 67] width 23 height 23
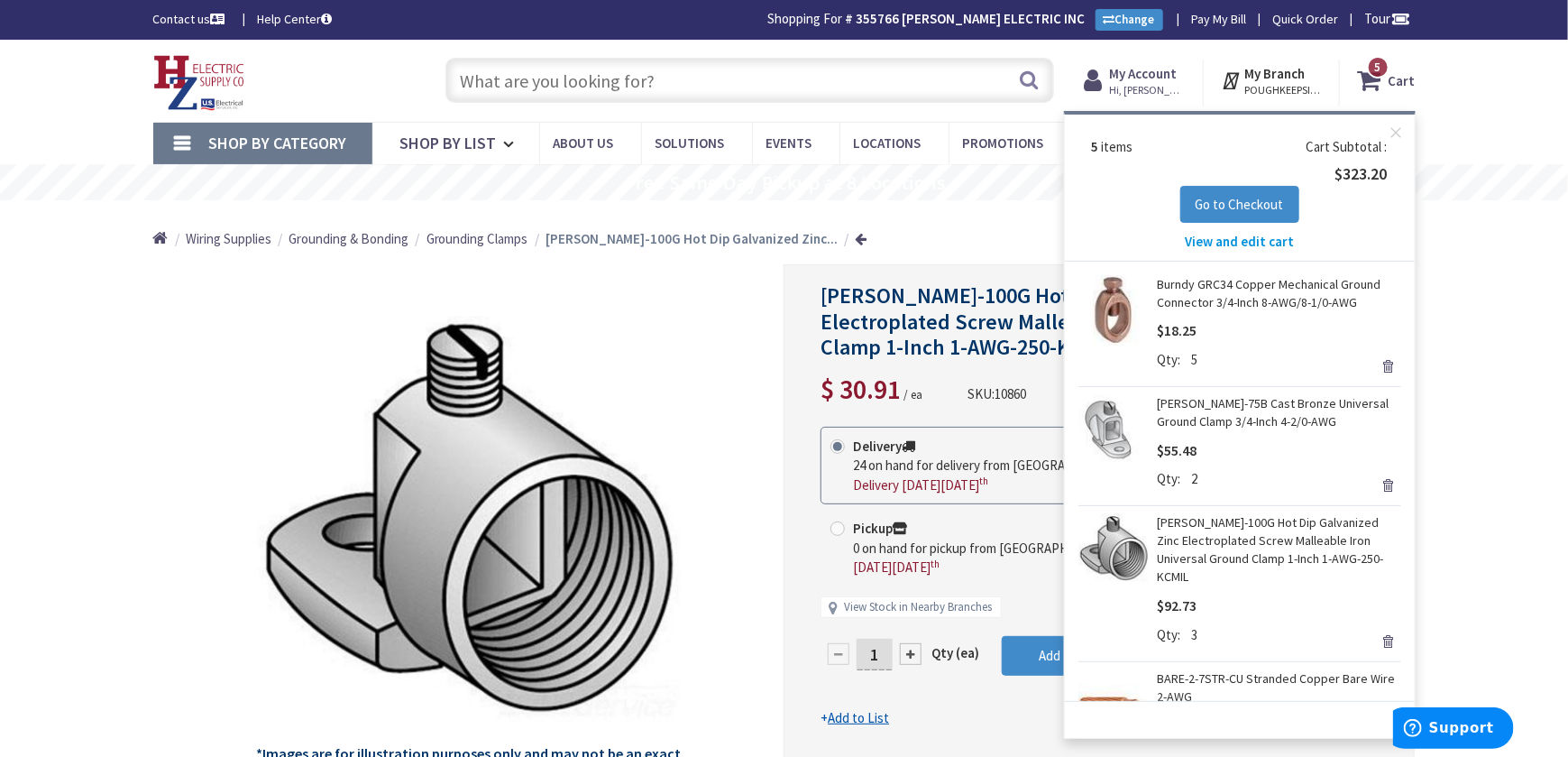
click at [1165, 631] on label "Qty" at bounding box center [1174, 634] width 32 height 17
click at [1376, 640] on link "Remove" at bounding box center [1389, 642] width 26 height 26
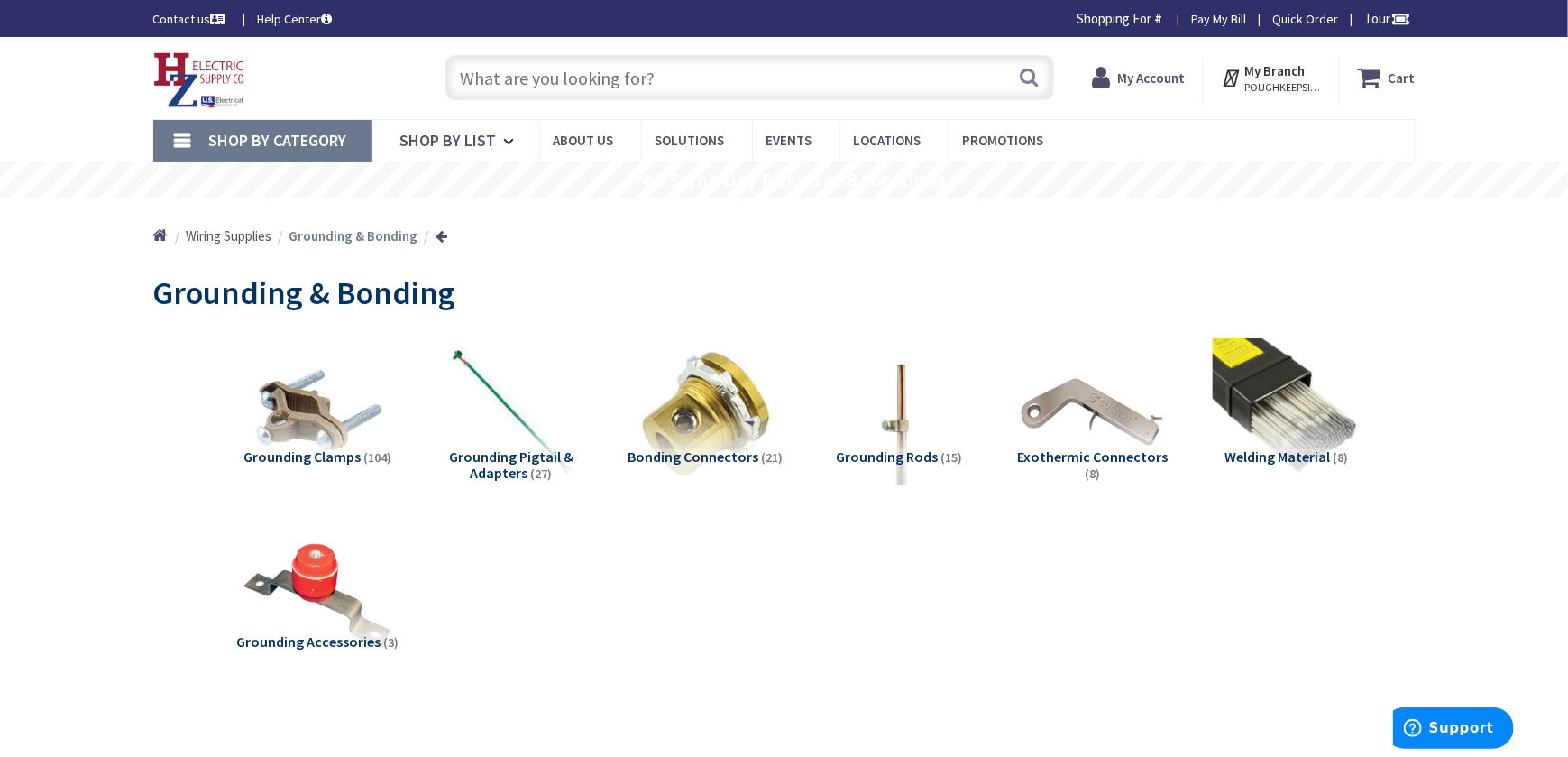
click at [295, 452] on span "Grounding Clamps" at bounding box center [302, 456] width 117 height 18
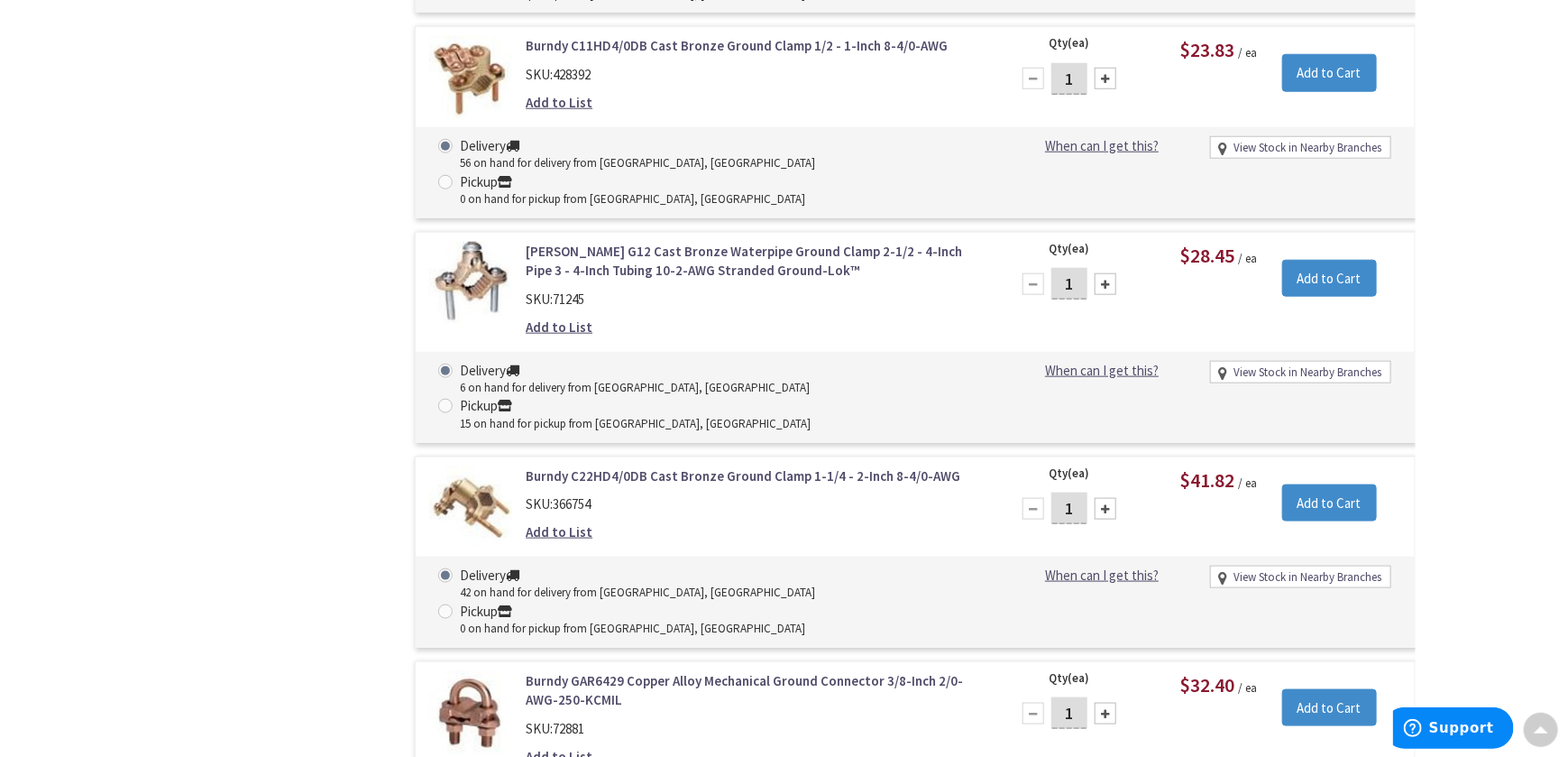
scroll to position [4344, 0]
type input "2"
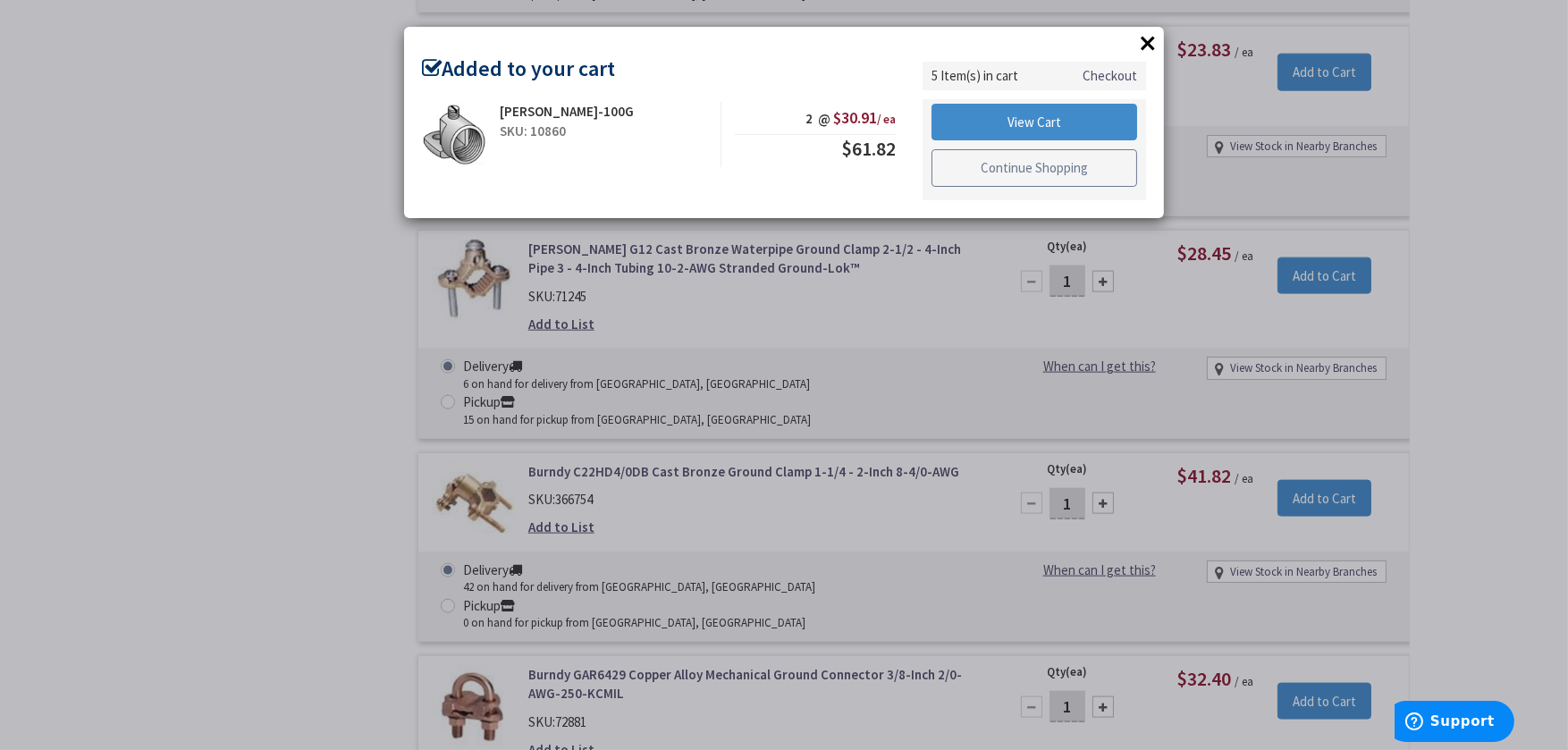
click at [999, 173] on link "Continue Shopping" at bounding box center [1034, 168] width 205 height 37
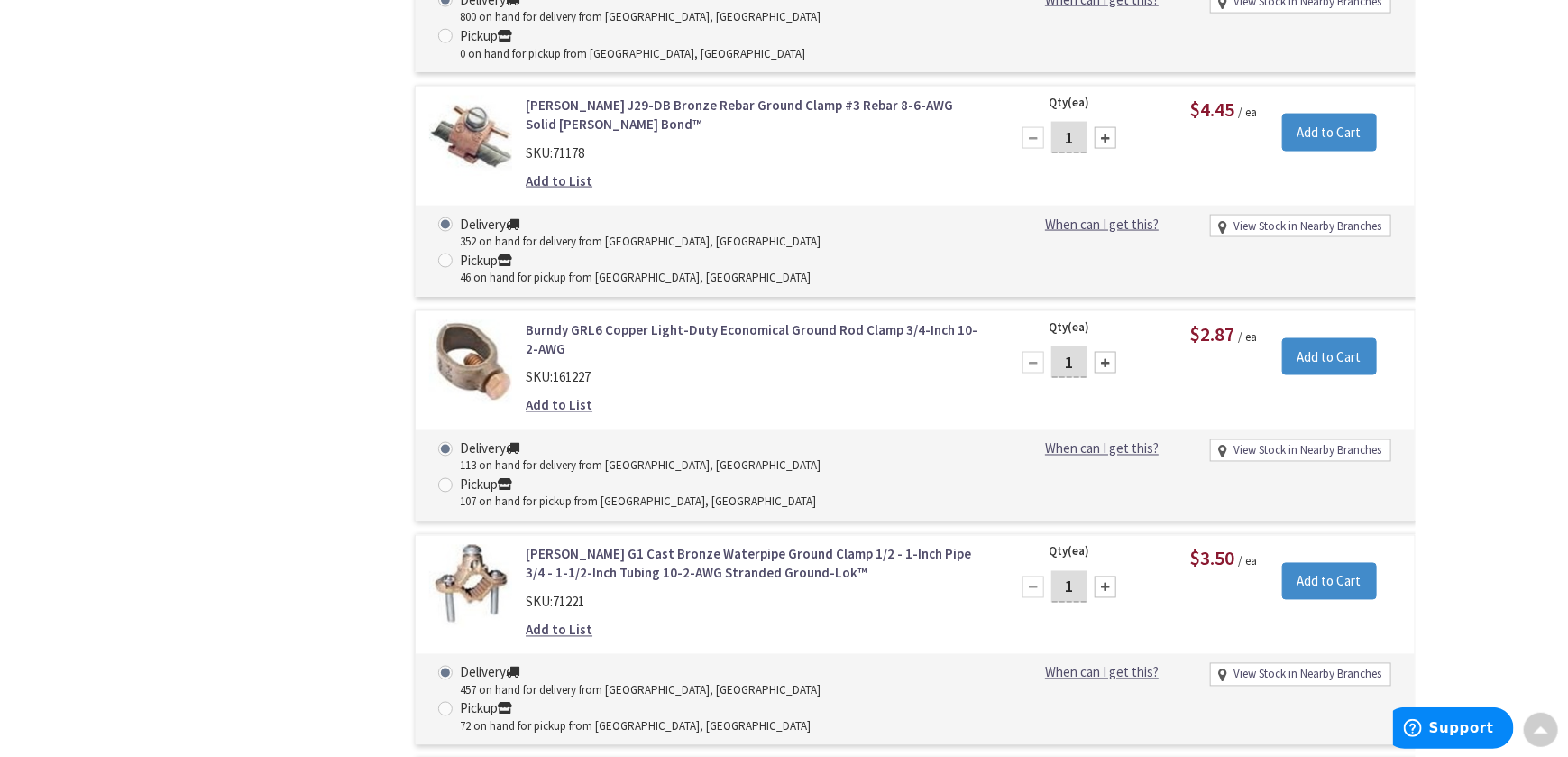
scroll to position [0, 0]
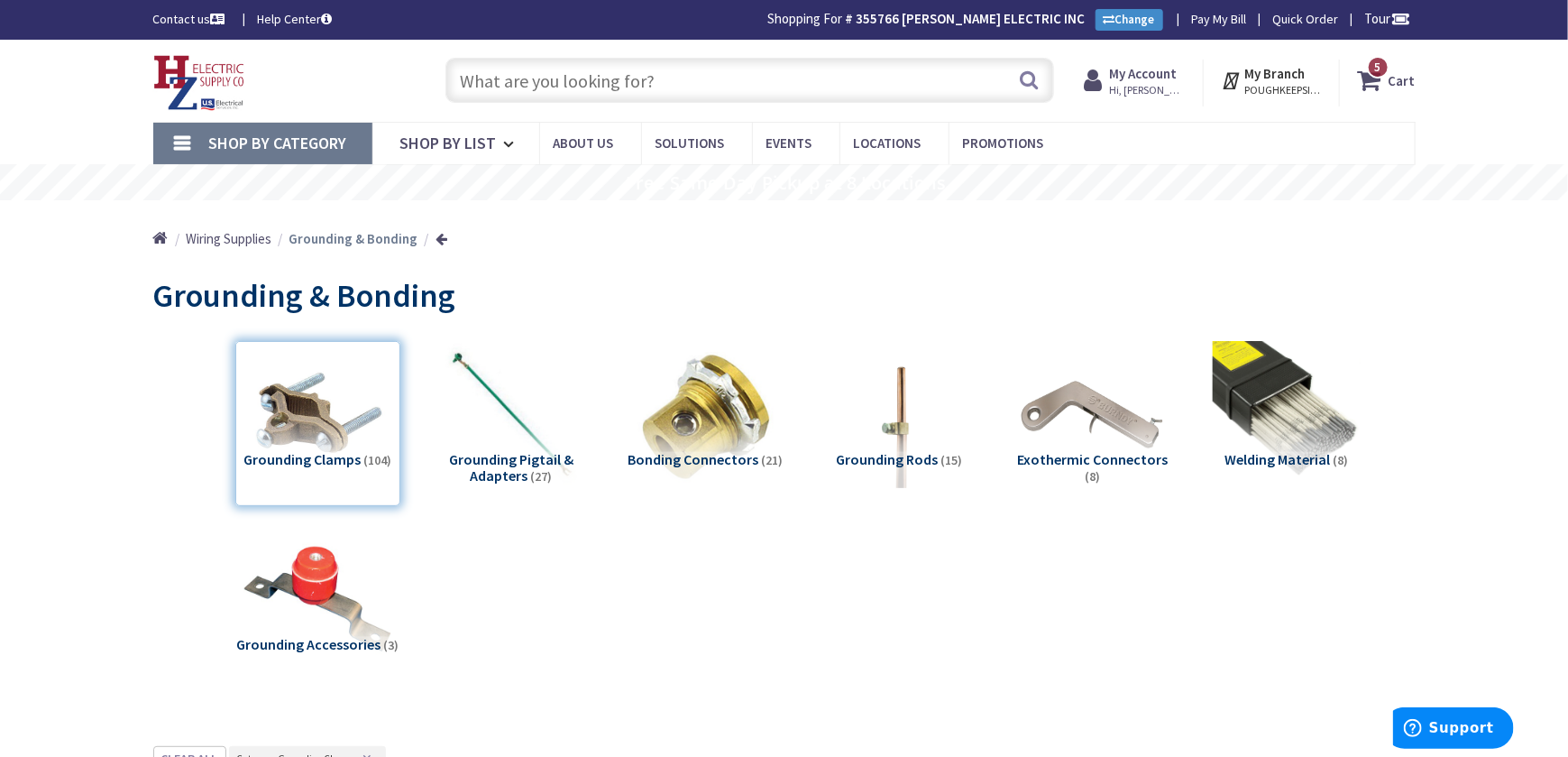
click at [1379, 63] on span "5" at bounding box center [1378, 67] width 6 height 16
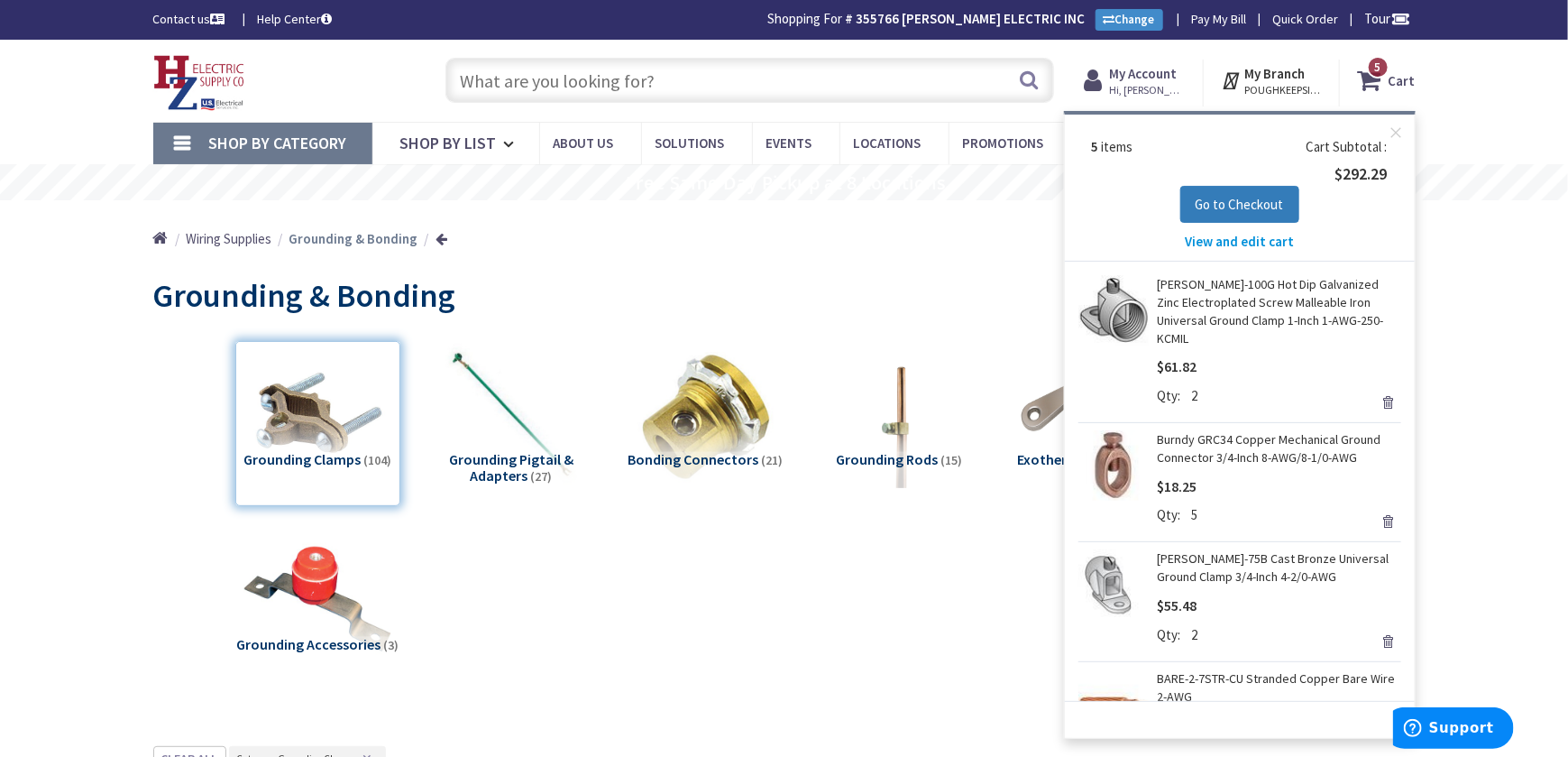
click at [1228, 205] on span "Go to Checkout" at bounding box center [1240, 204] width 89 height 17
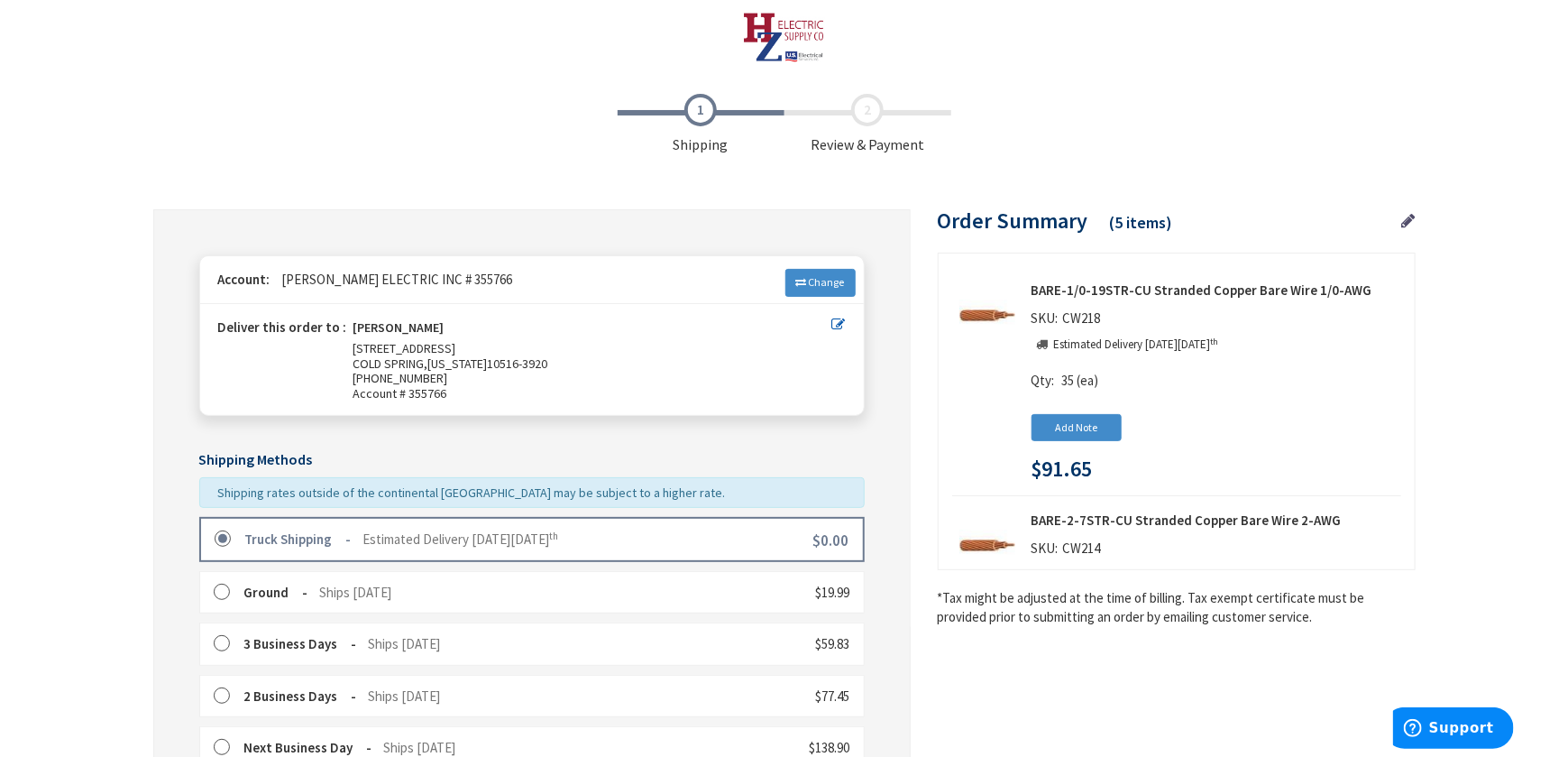
click at [225, 530] on label at bounding box center [229, 539] width 28 height 18
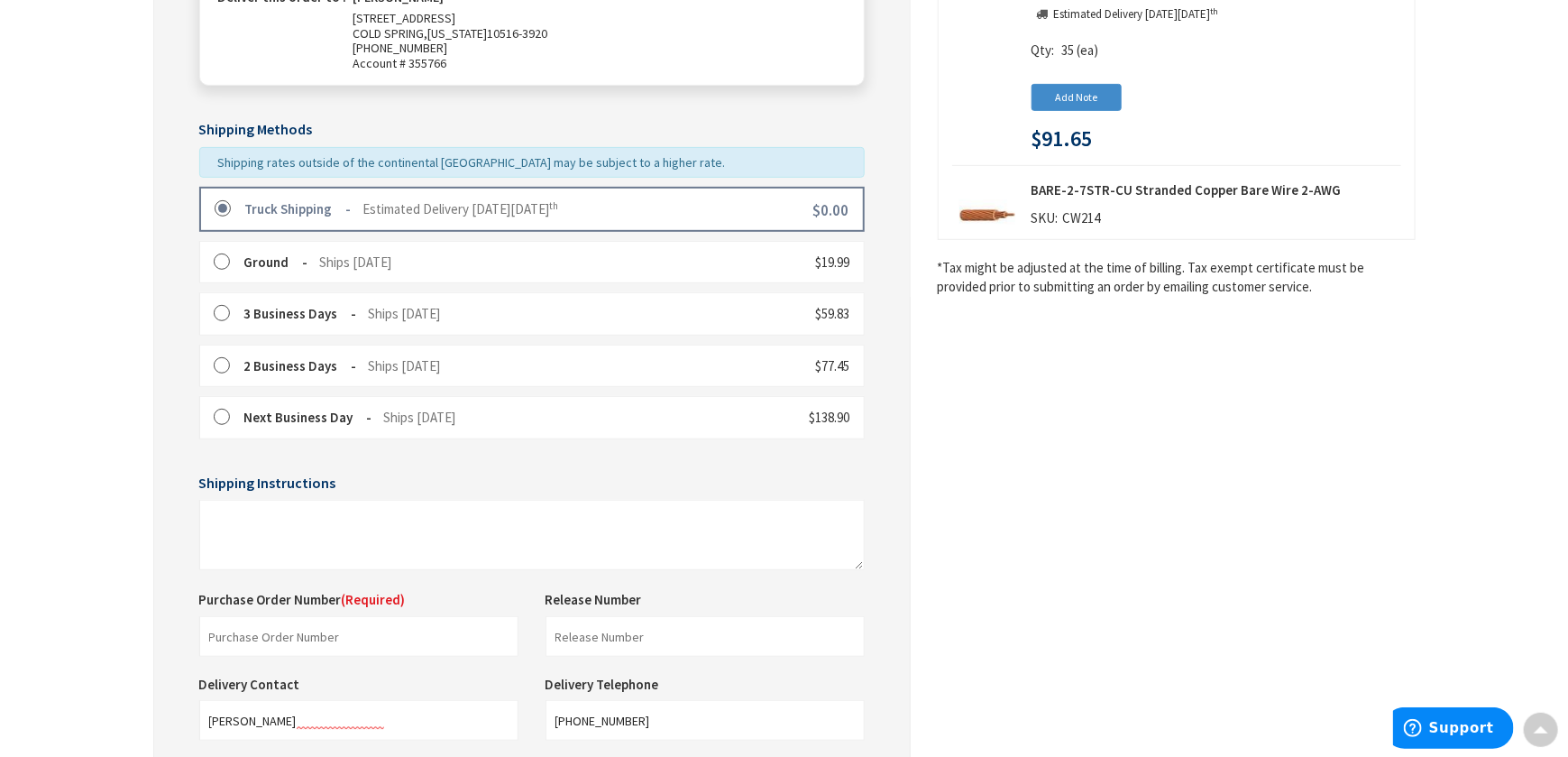
scroll to position [577, 0]
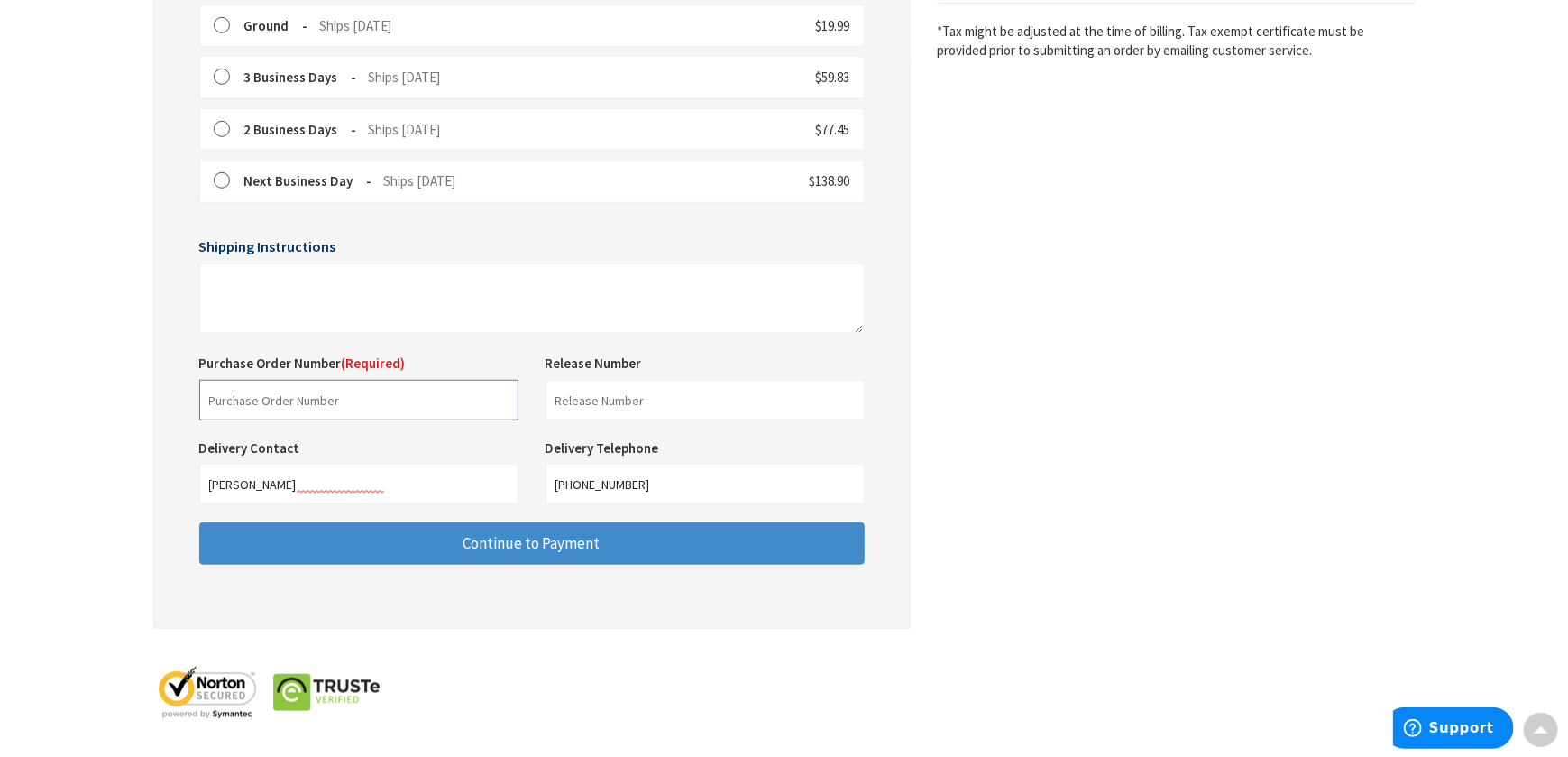
click at [249, 397] on input "text" at bounding box center [359, 399] width 319 height 40
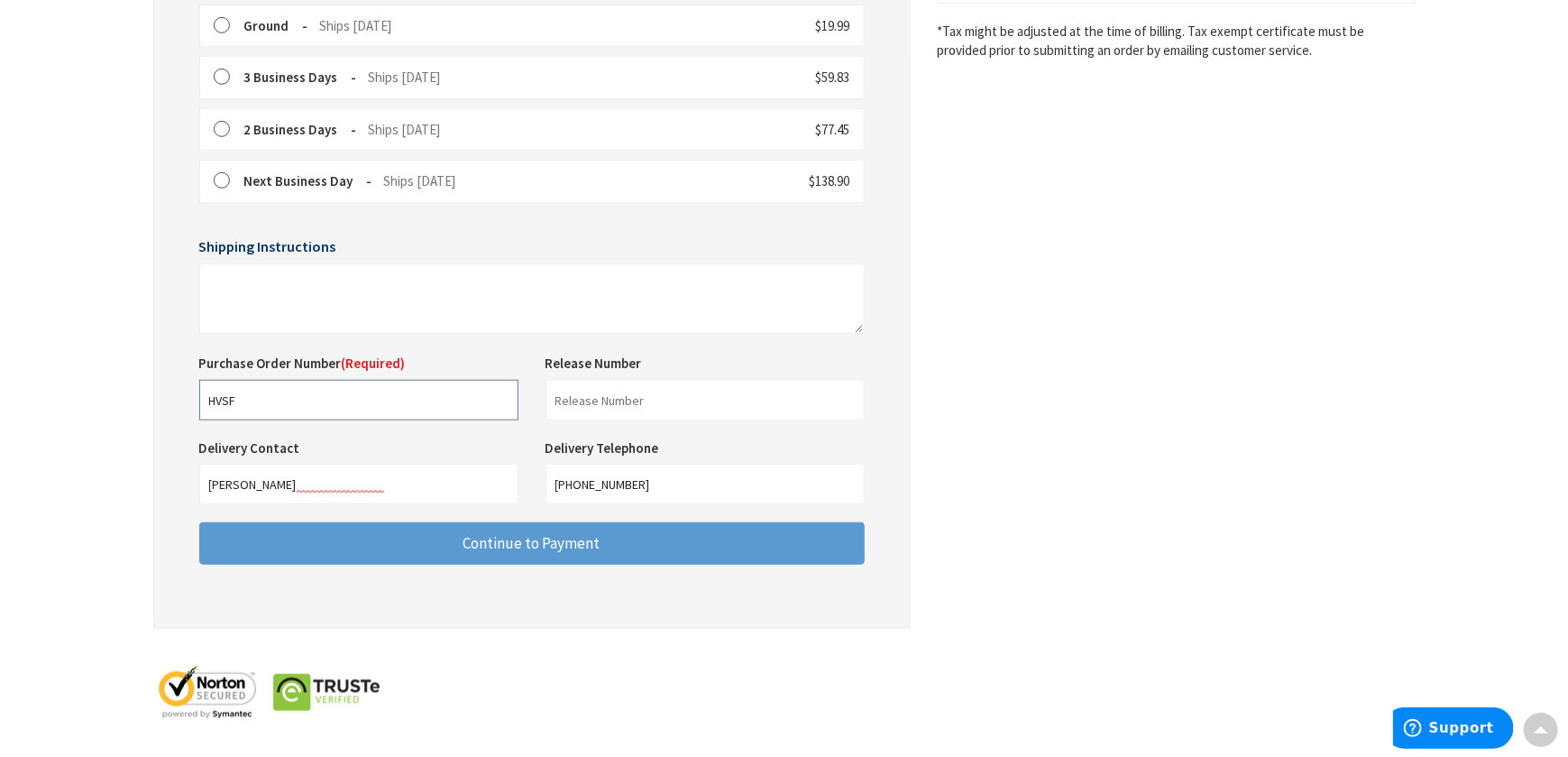
type input "HVSF"
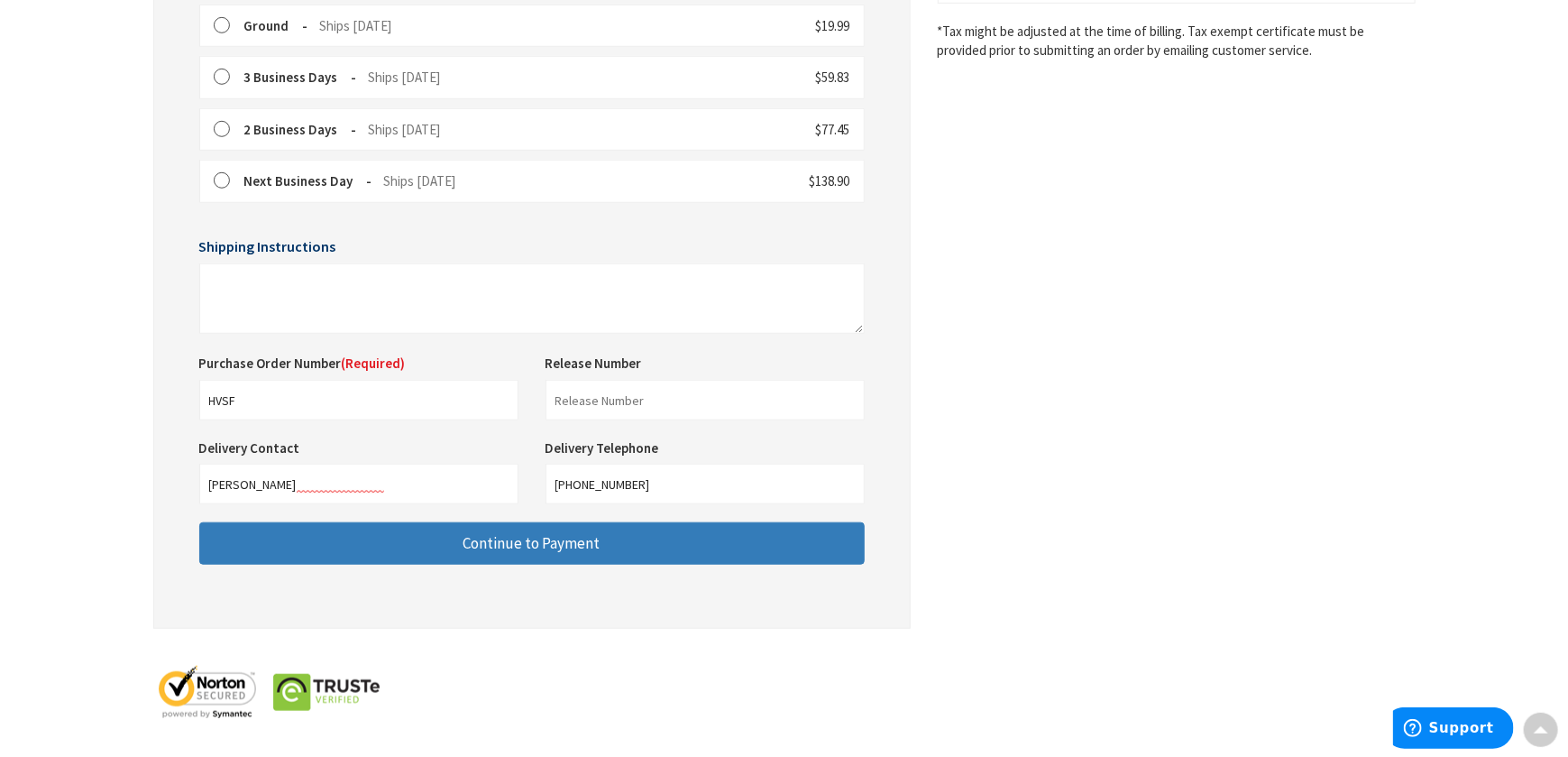
click at [402, 545] on button "Continue to Payment" at bounding box center [531, 543] width 665 height 42
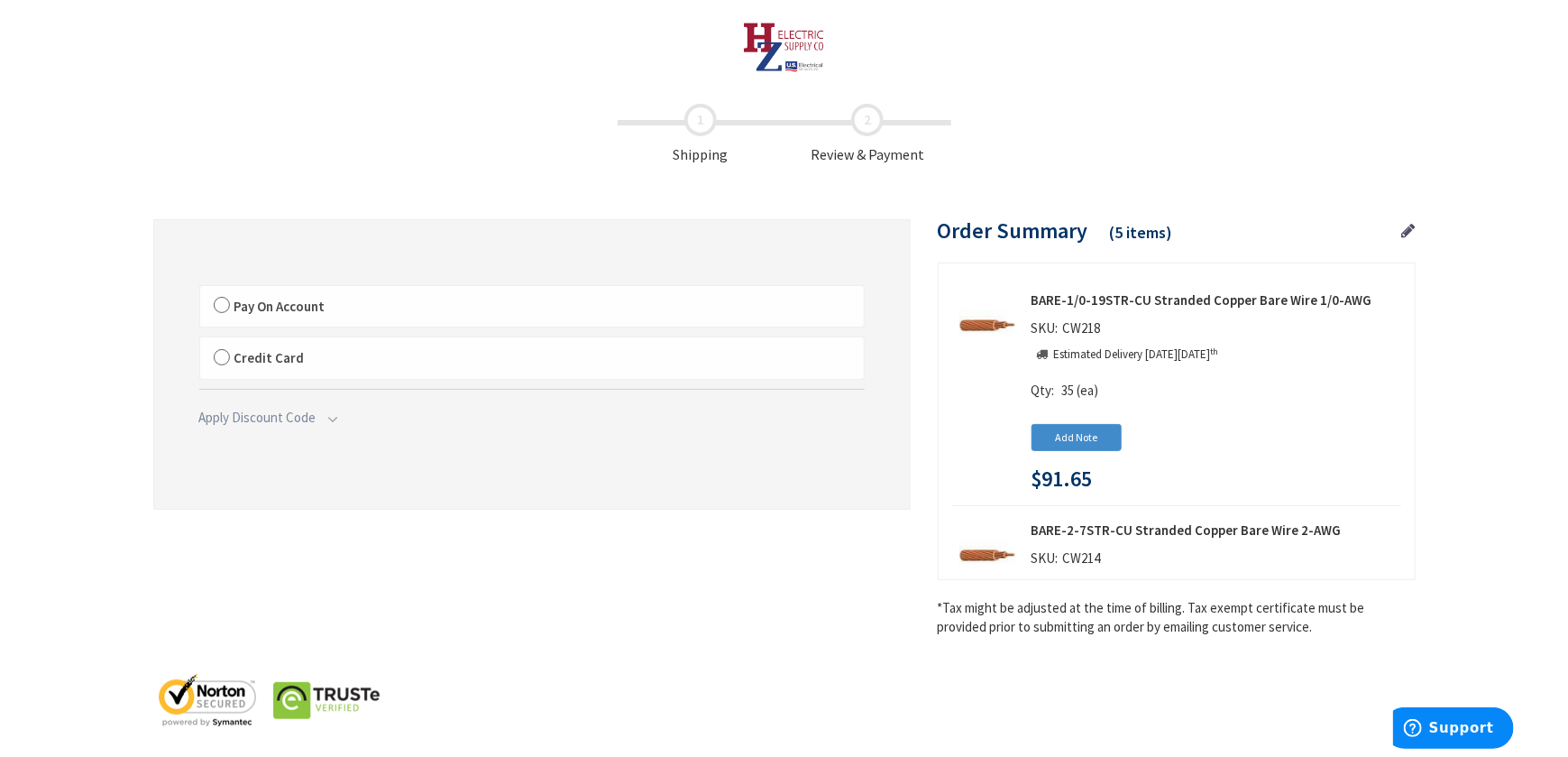
scroll to position [10, 0]
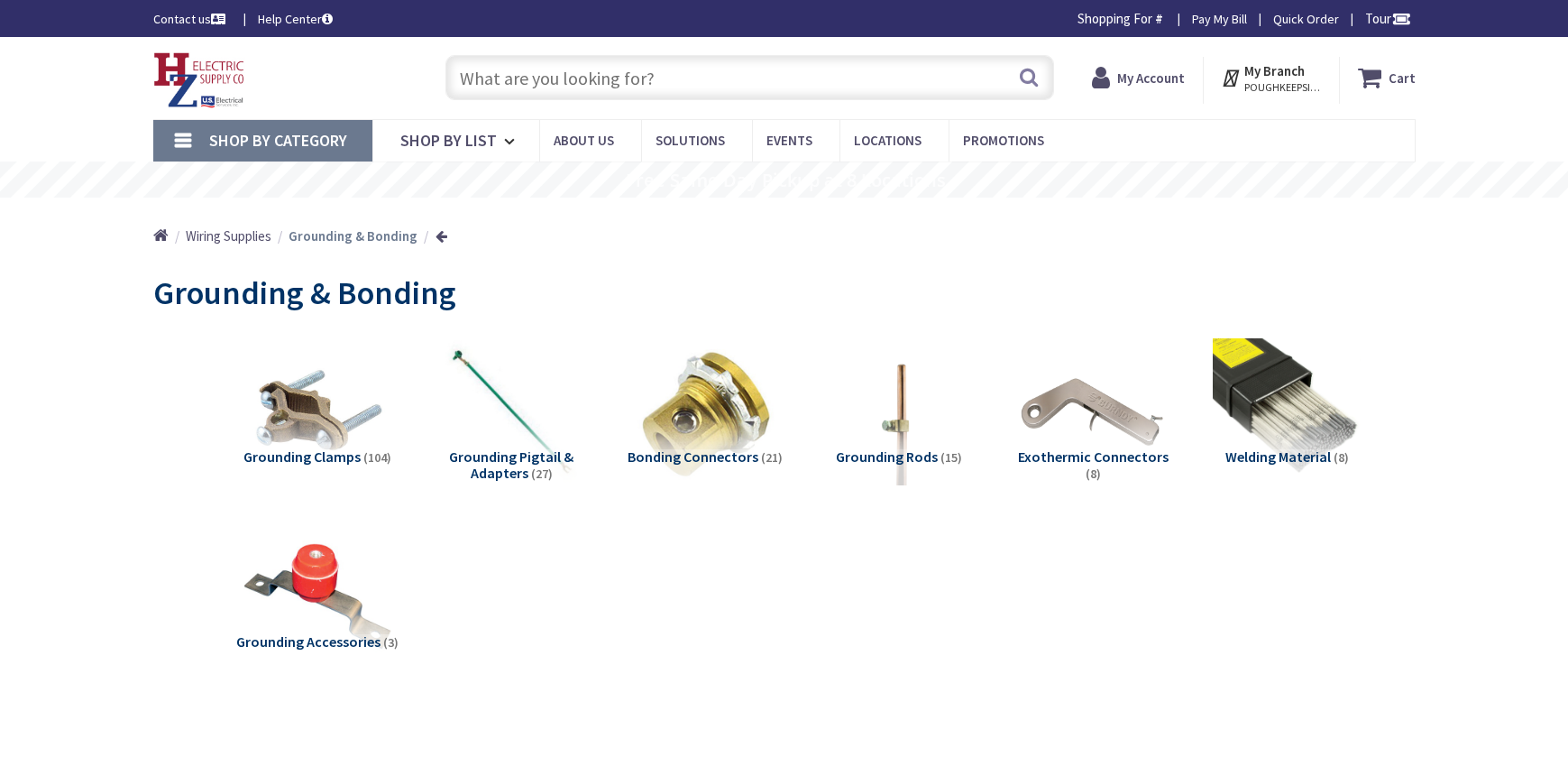
drag, startPoint x: 0, startPoint y: 0, endPoint x: 1168, endPoint y: 75, distance: 1170.4
click at [1168, 75] on strong "My Account" at bounding box center [1150, 77] width 68 height 17
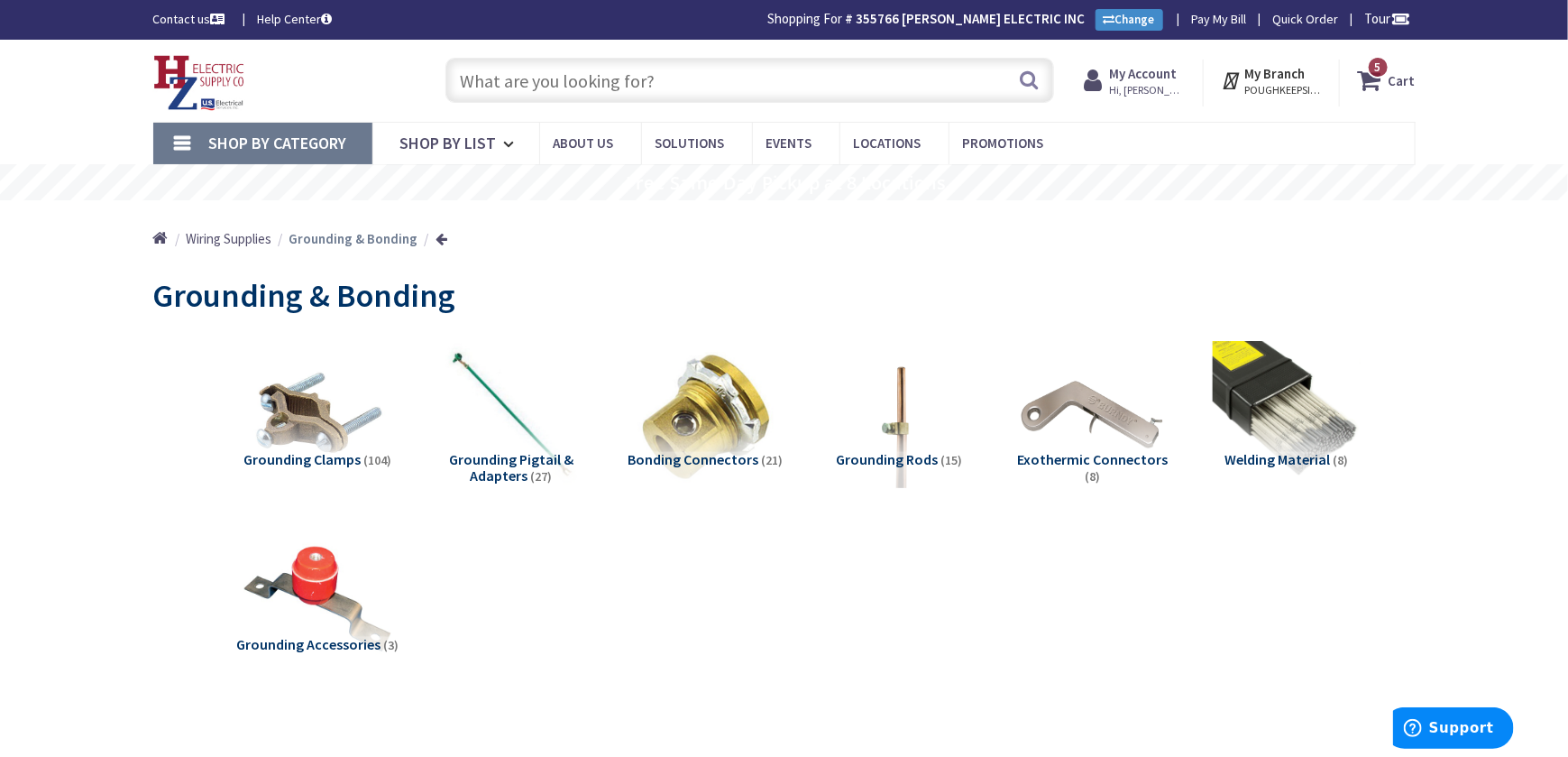
click at [1374, 65] on span "5 5 items" at bounding box center [1378, 67] width 23 height 23
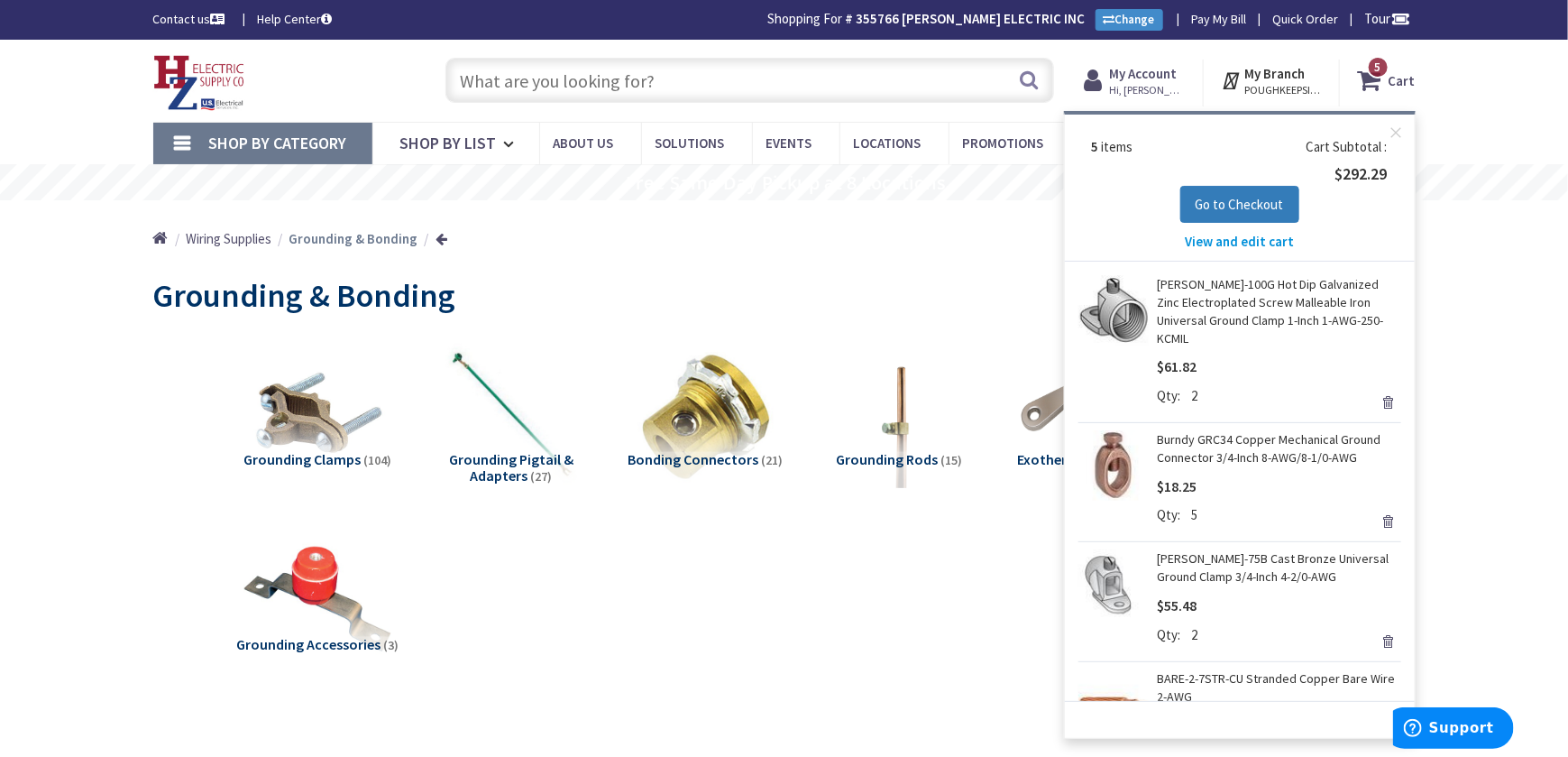
click at [1272, 200] on span "Go to Checkout" at bounding box center [1240, 204] width 89 height 17
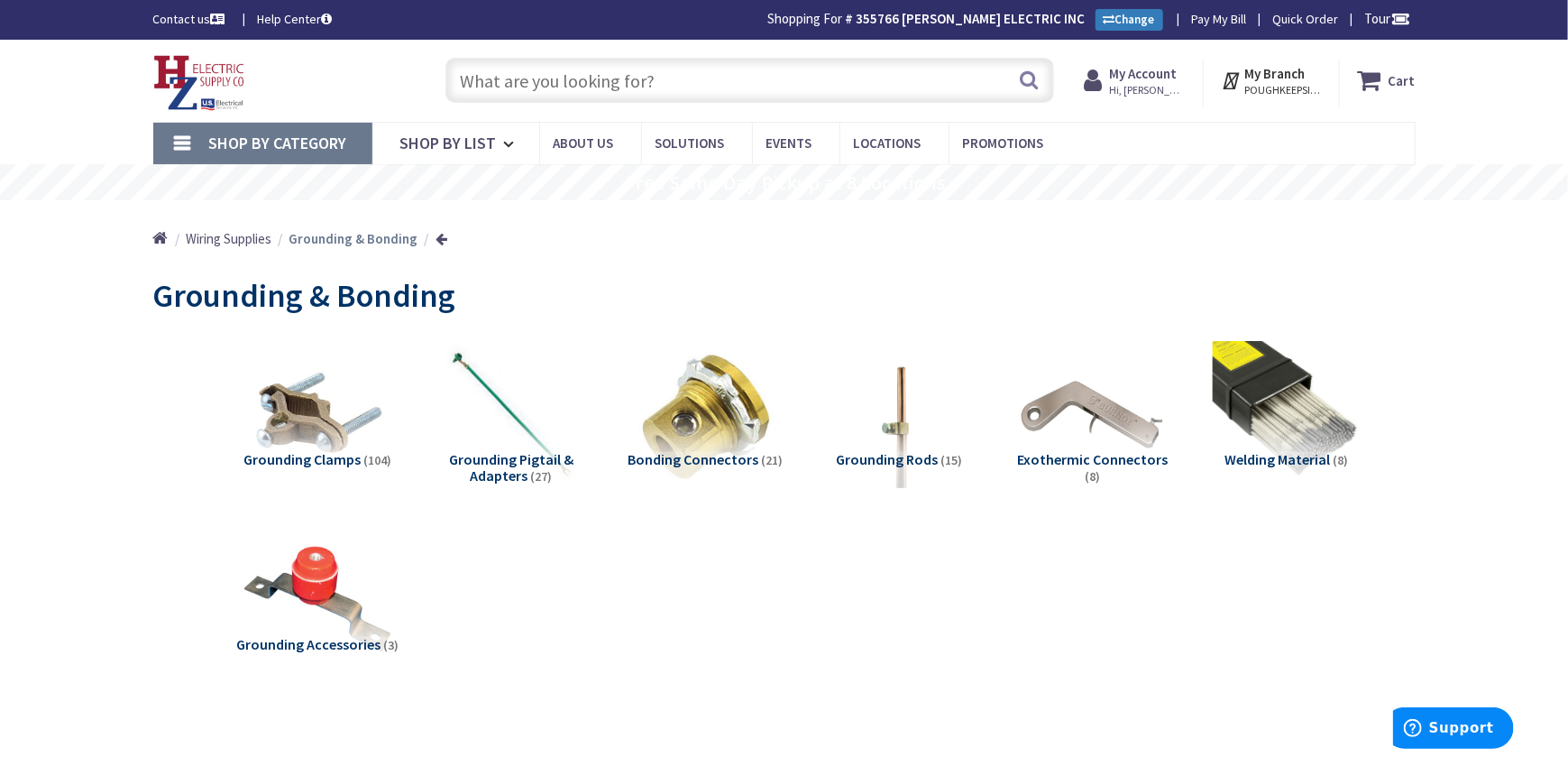
click at [1126, 29] on link "Change" at bounding box center [1129, 20] width 68 height 22
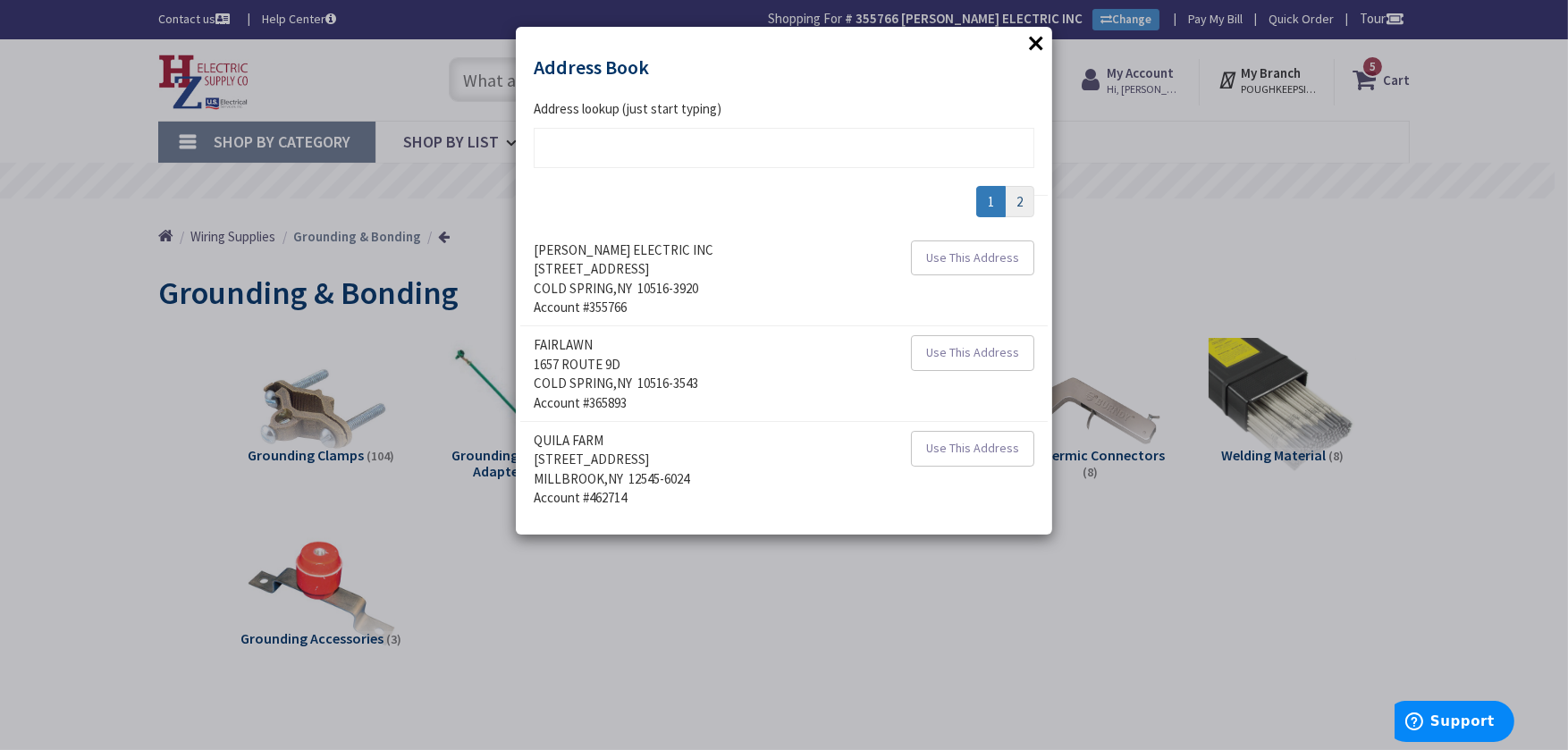
click at [1017, 201] on link "2" at bounding box center [1019, 201] width 29 height 31
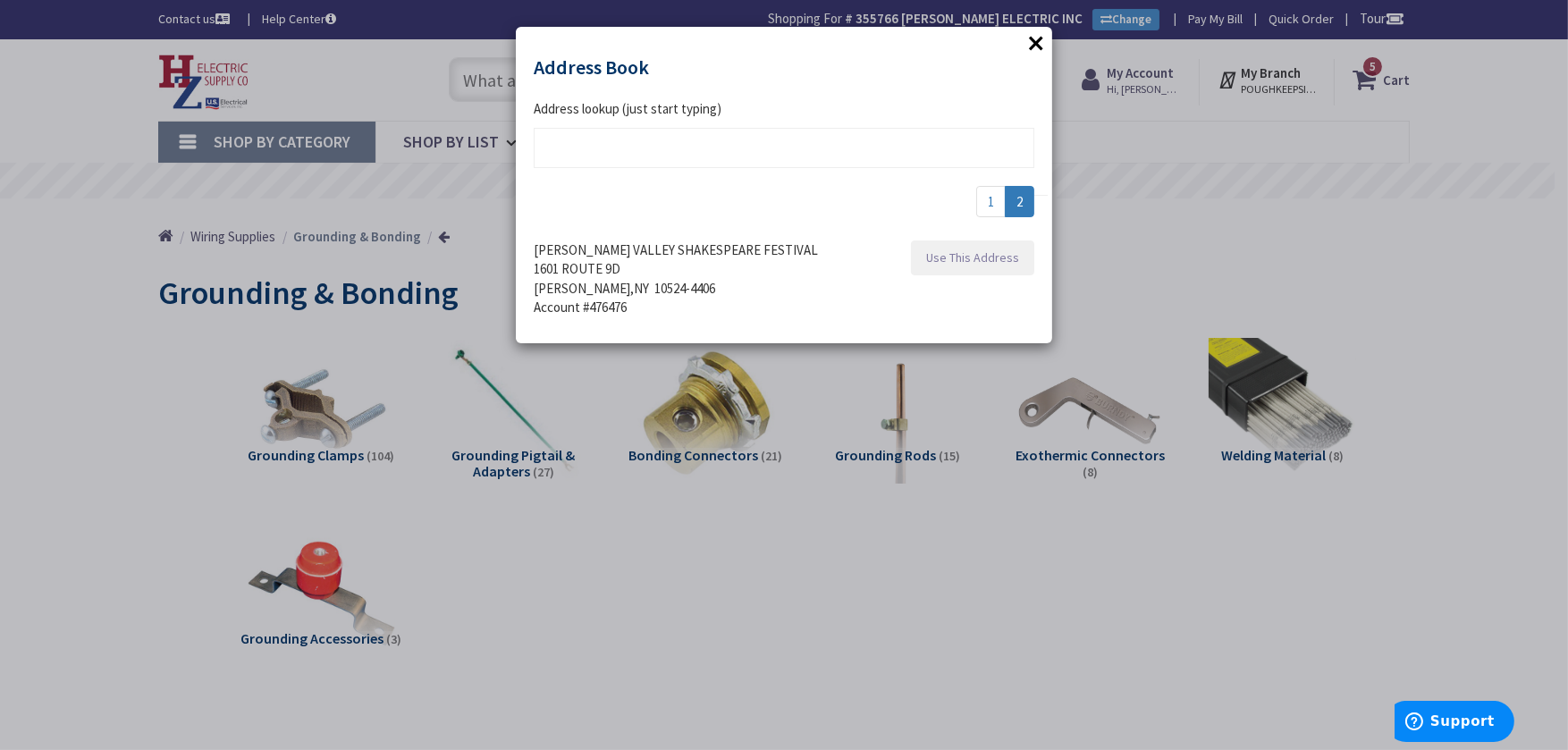
click at [979, 272] on button "Use This Address" at bounding box center [972, 258] width 123 height 36
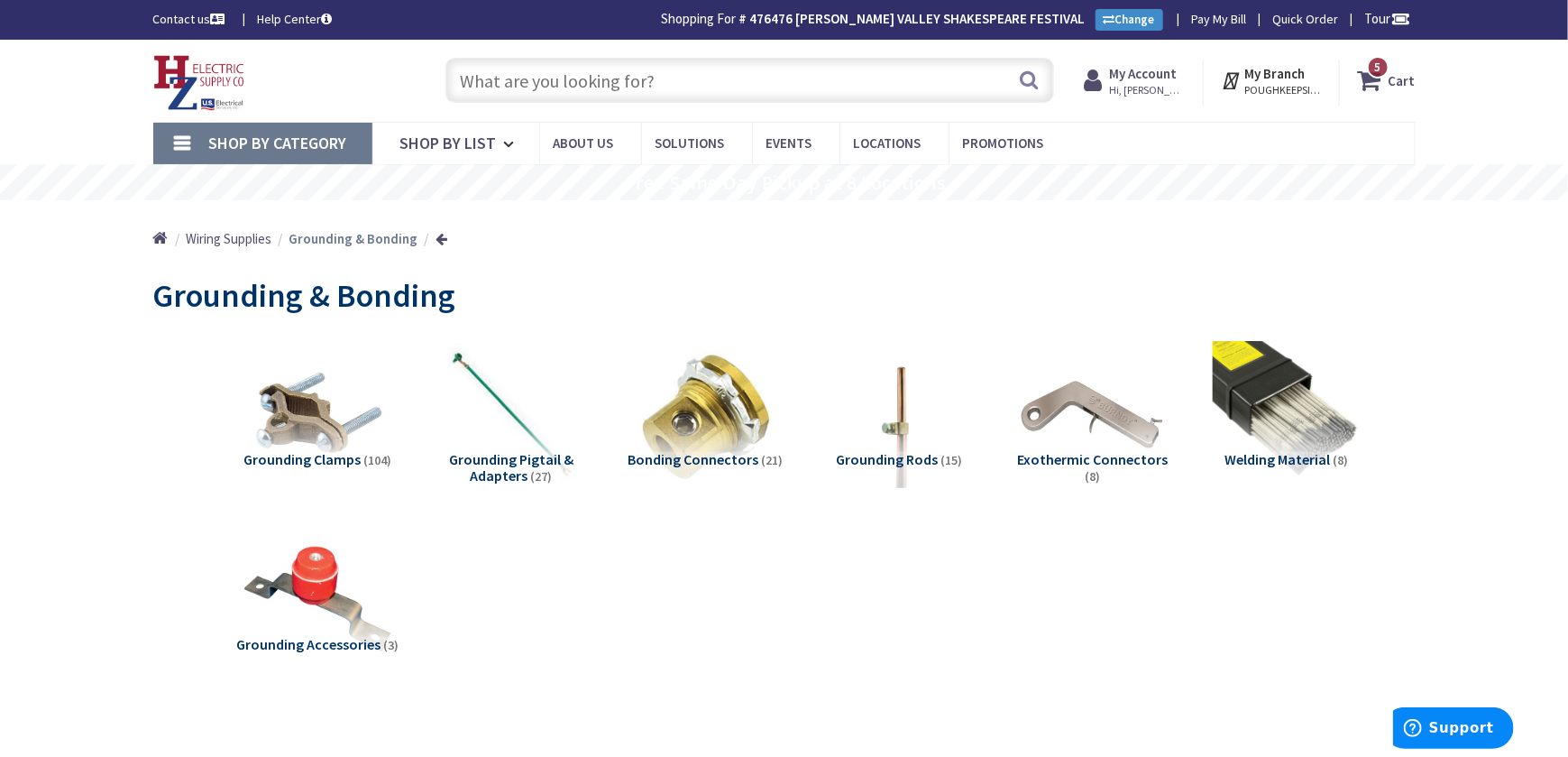
click at [1379, 67] on span "5" at bounding box center [1378, 67] width 6 height 16
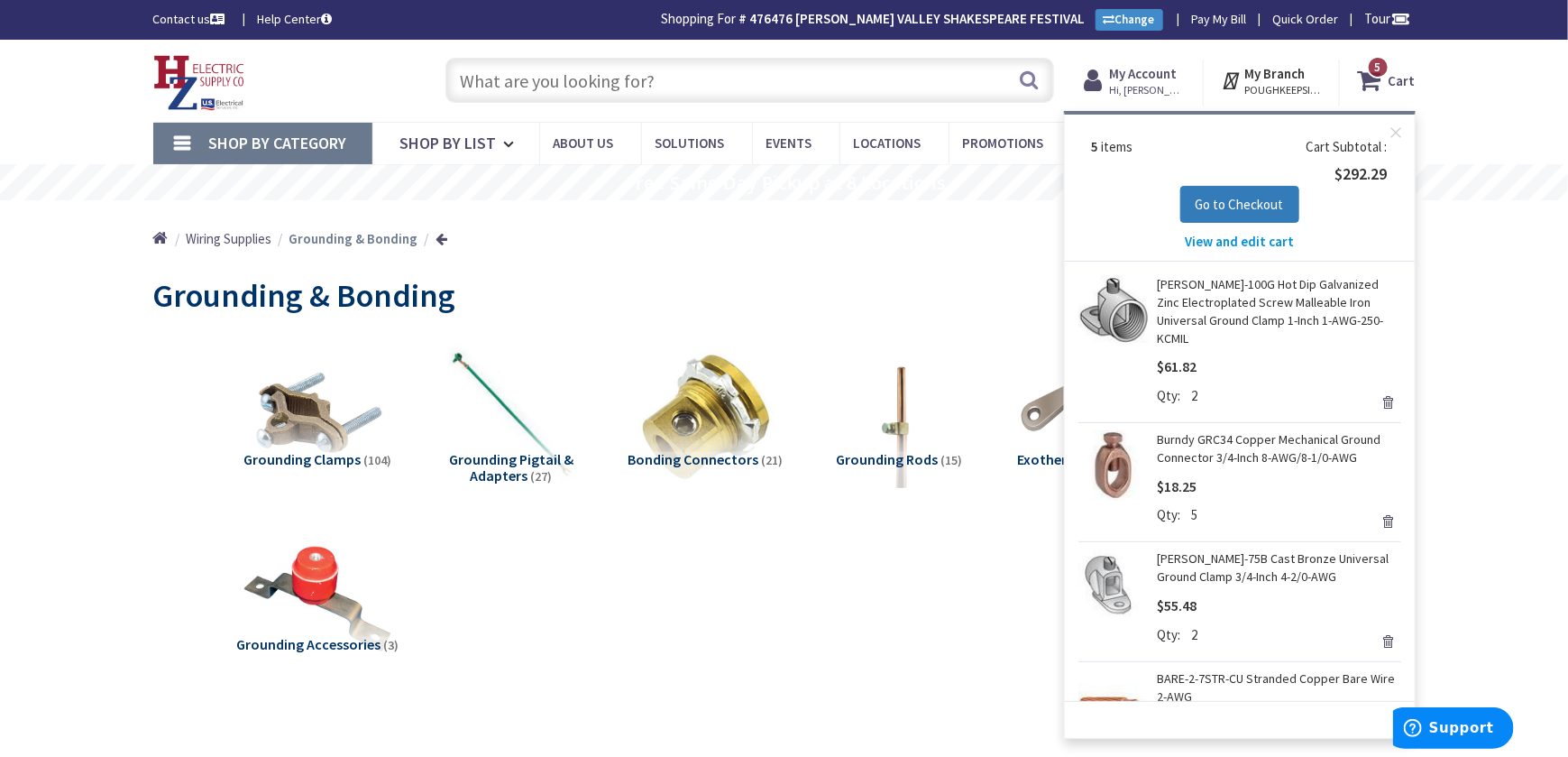
click at [1260, 217] on button "Go to Checkout" at bounding box center [1240, 204] width 119 height 37
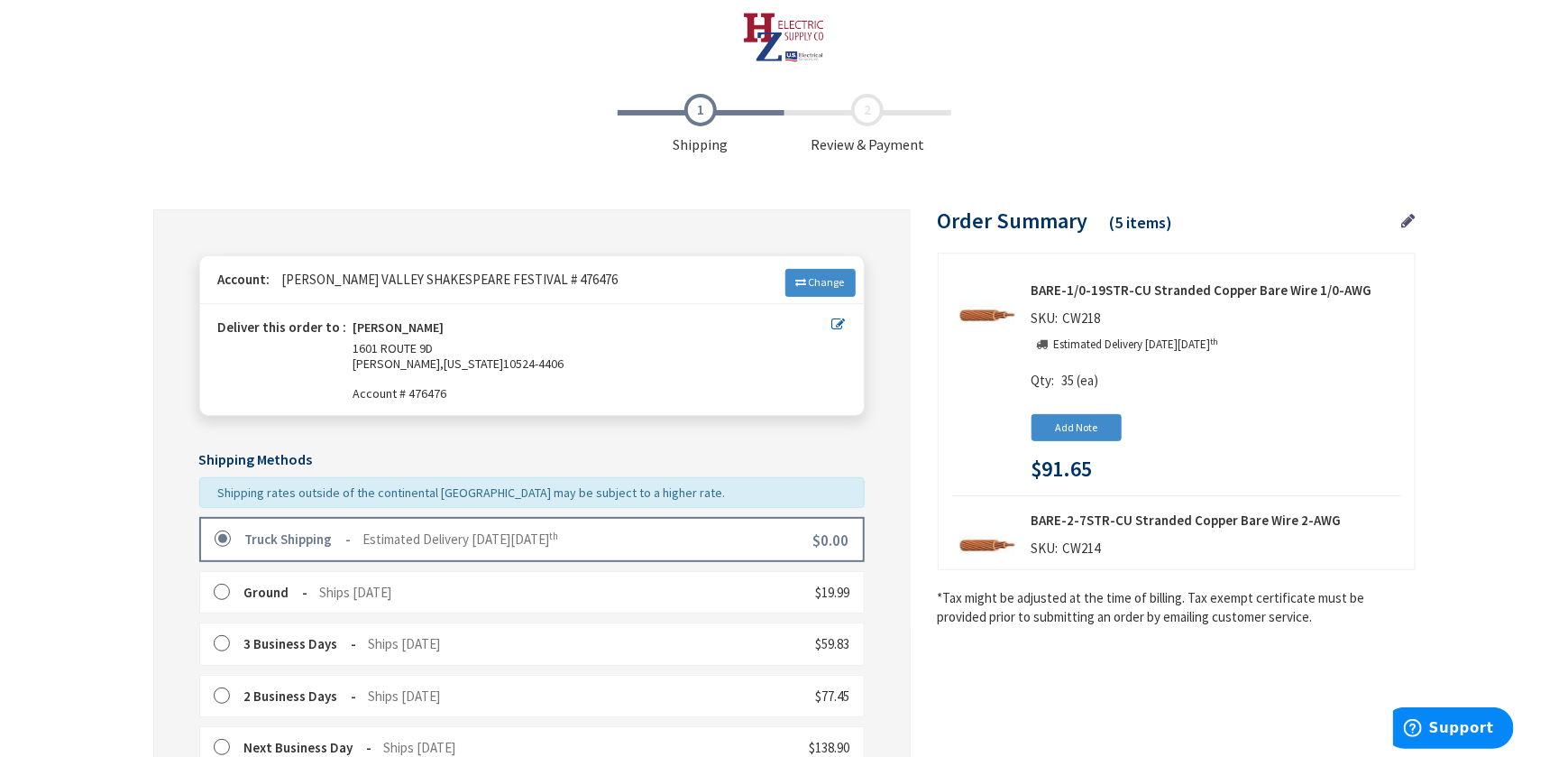
click at [227, 542] on label at bounding box center [229, 539] width 28 height 18
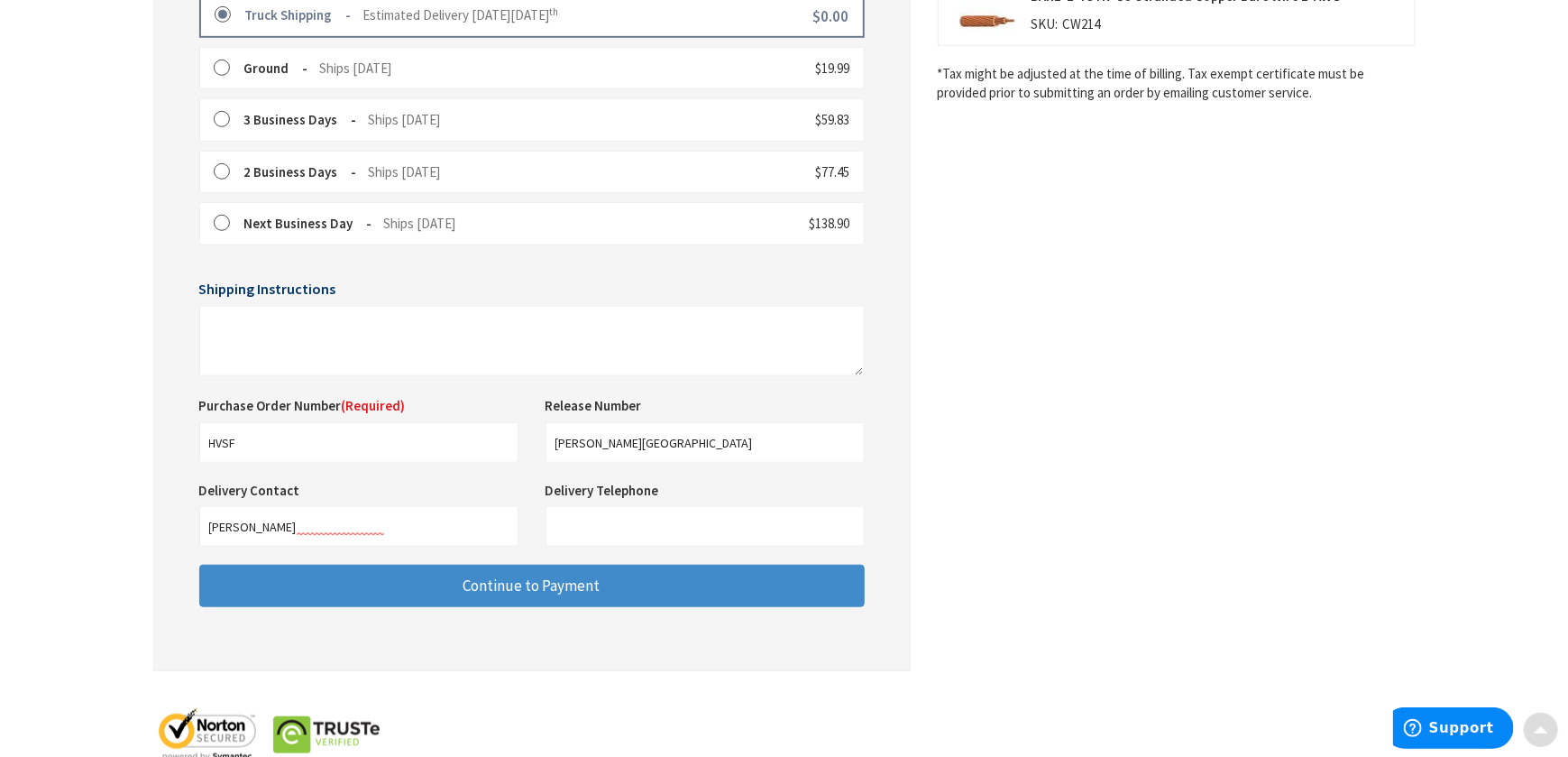
scroll to position [577, 0]
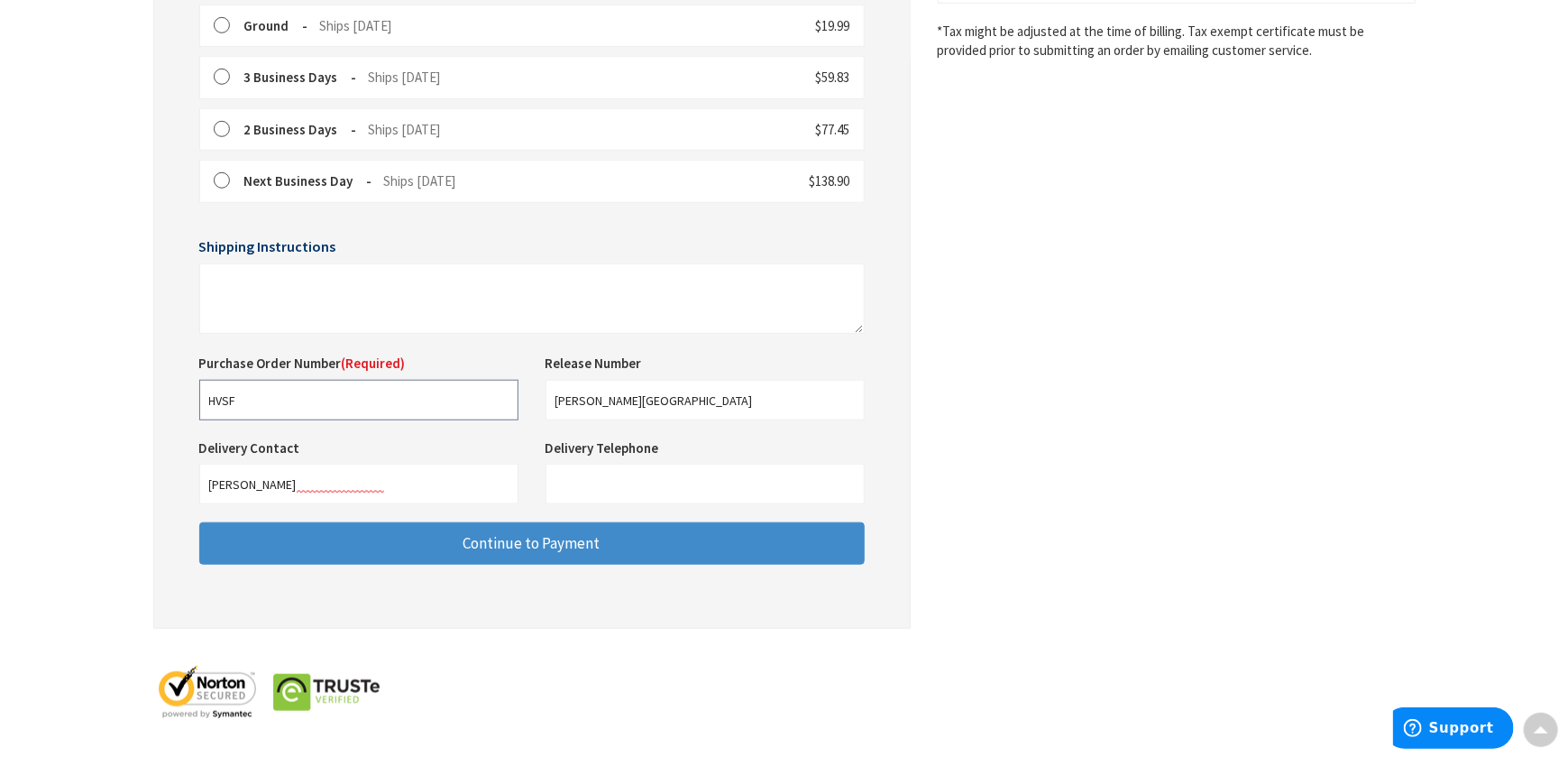
click at [281, 404] on input "HVSF" at bounding box center [359, 399] width 319 height 40
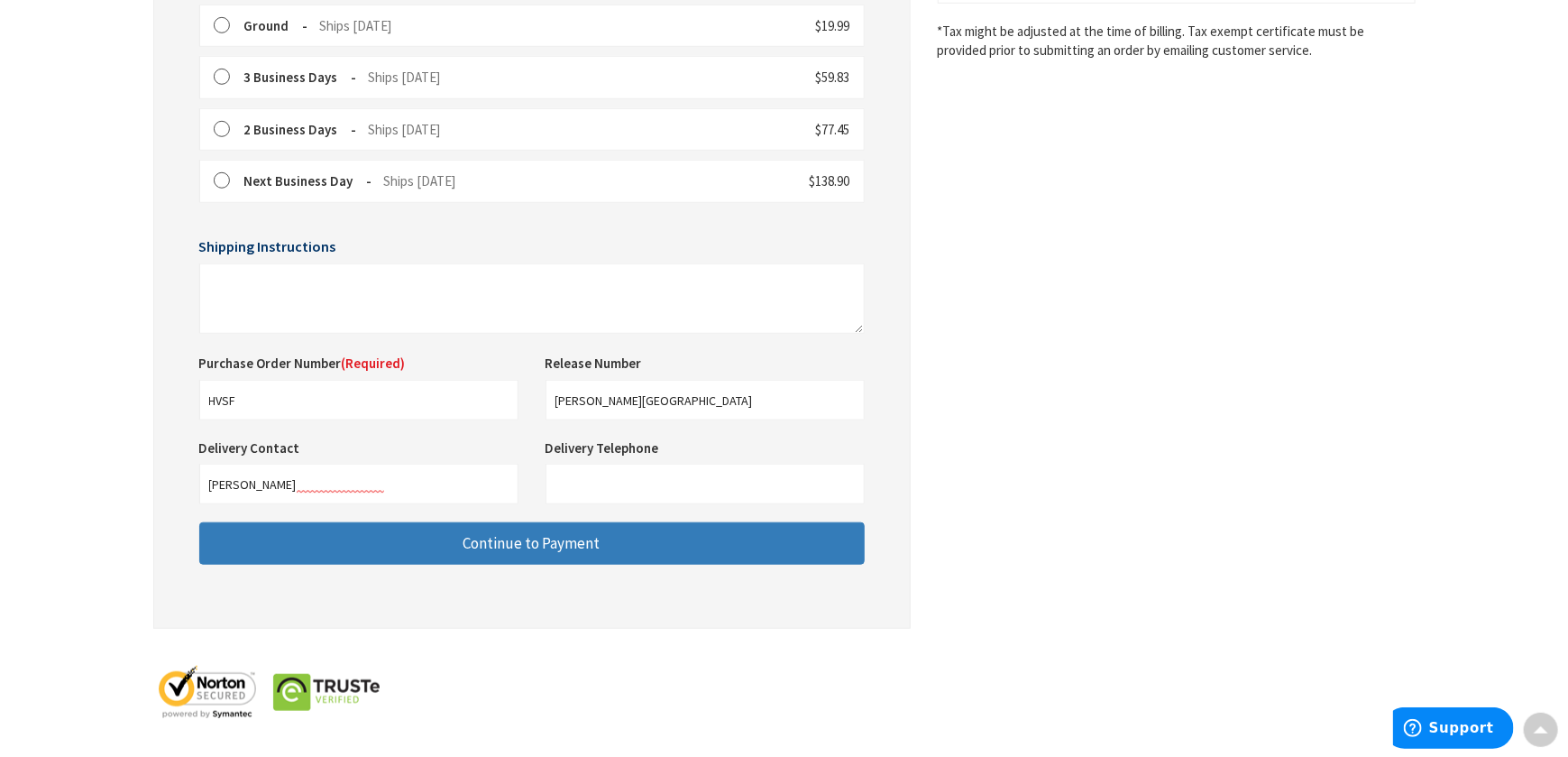
click at [402, 553] on button "Continue to Payment" at bounding box center [531, 543] width 665 height 42
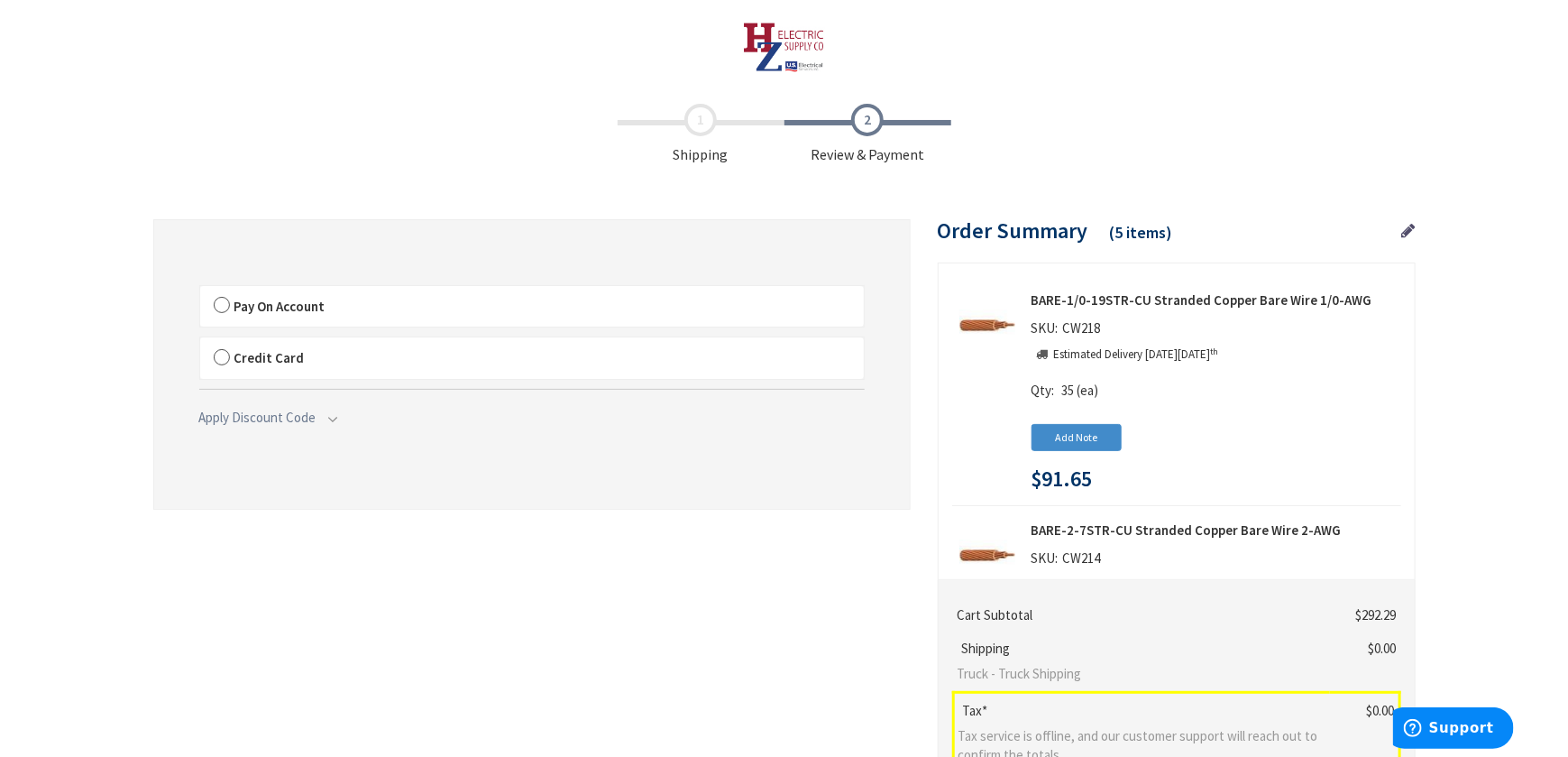
click at [227, 312] on label "Pay On Account" at bounding box center [531, 307] width 663 height 41
click at [222, 312] on label "Pay On Account" at bounding box center [531, 307] width 663 height 41
click at [200, 290] on input "Pay On Account" at bounding box center [200, 290] width 0 height 0
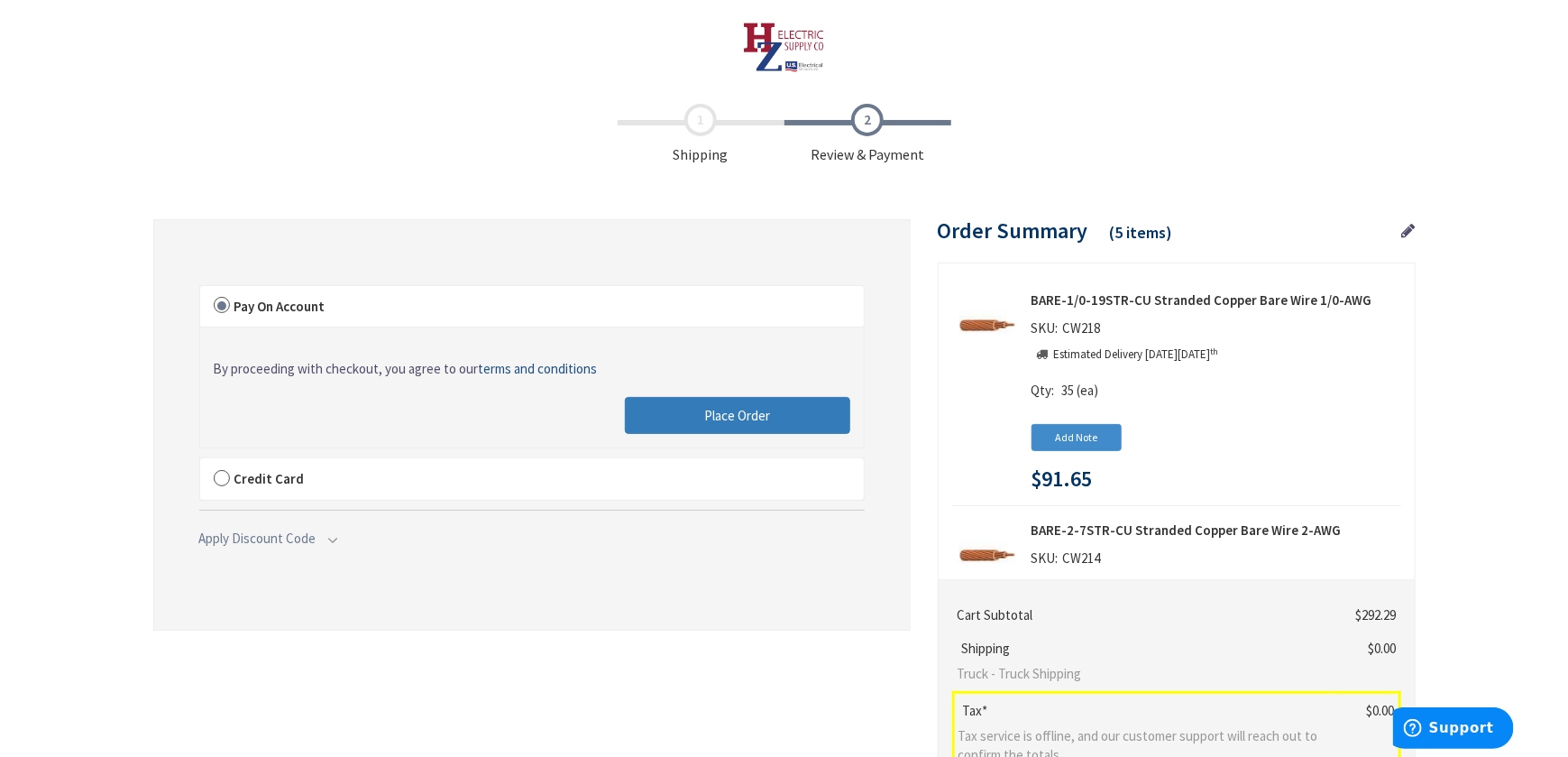
drag, startPoint x: 733, startPoint y: 426, endPoint x: 690, endPoint y: 425, distance: 43.0
click at [733, 426] on button "Place Order" at bounding box center [737, 416] width 226 height 37
click at [0, 0] on div "Please wait..." at bounding box center [0, 0] width 0 height 0
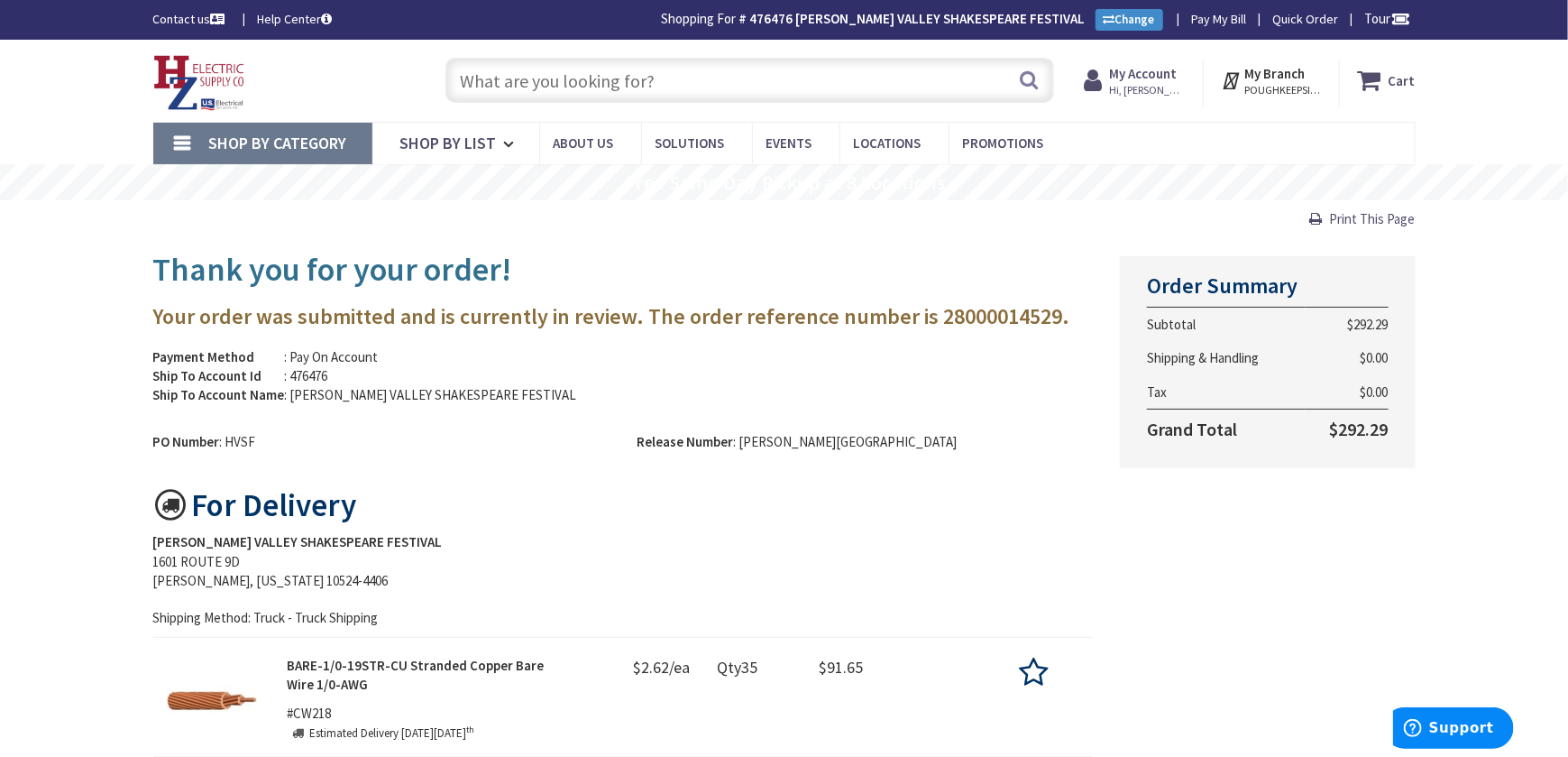
click at [1121, 32] on div "Contact us Help Center Shopping For # 476476 [PERSON_NAME] VALLEY SHAKESPEARE F…" at bounding box center [784, 20] width 1568 height 39
click at [1113, 19] on link "Change" at bounding box center [1129, 20] width 68 height 22
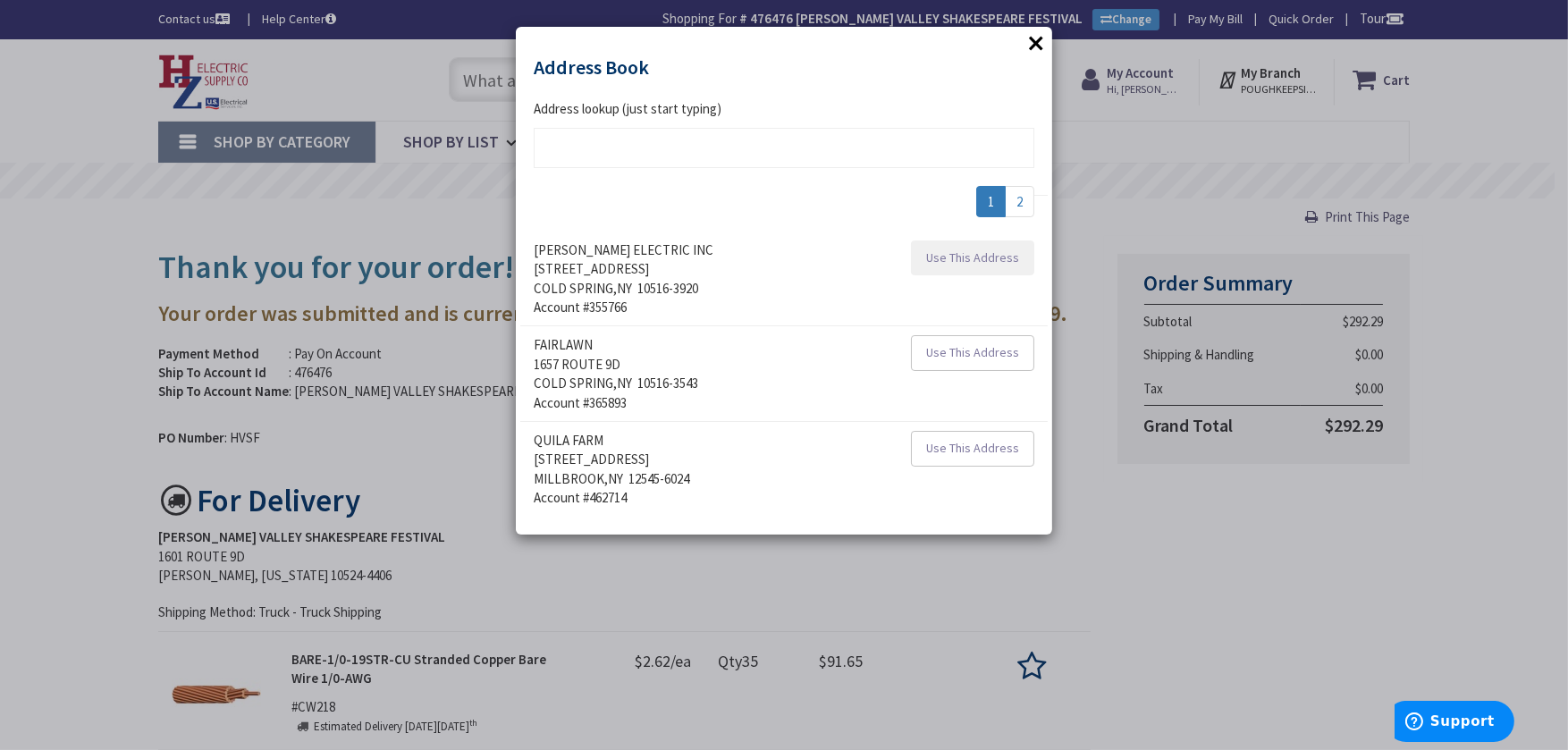
click at [960, 259] on span "Use This Address" at bounding box center [972, 257] width 93 height 16
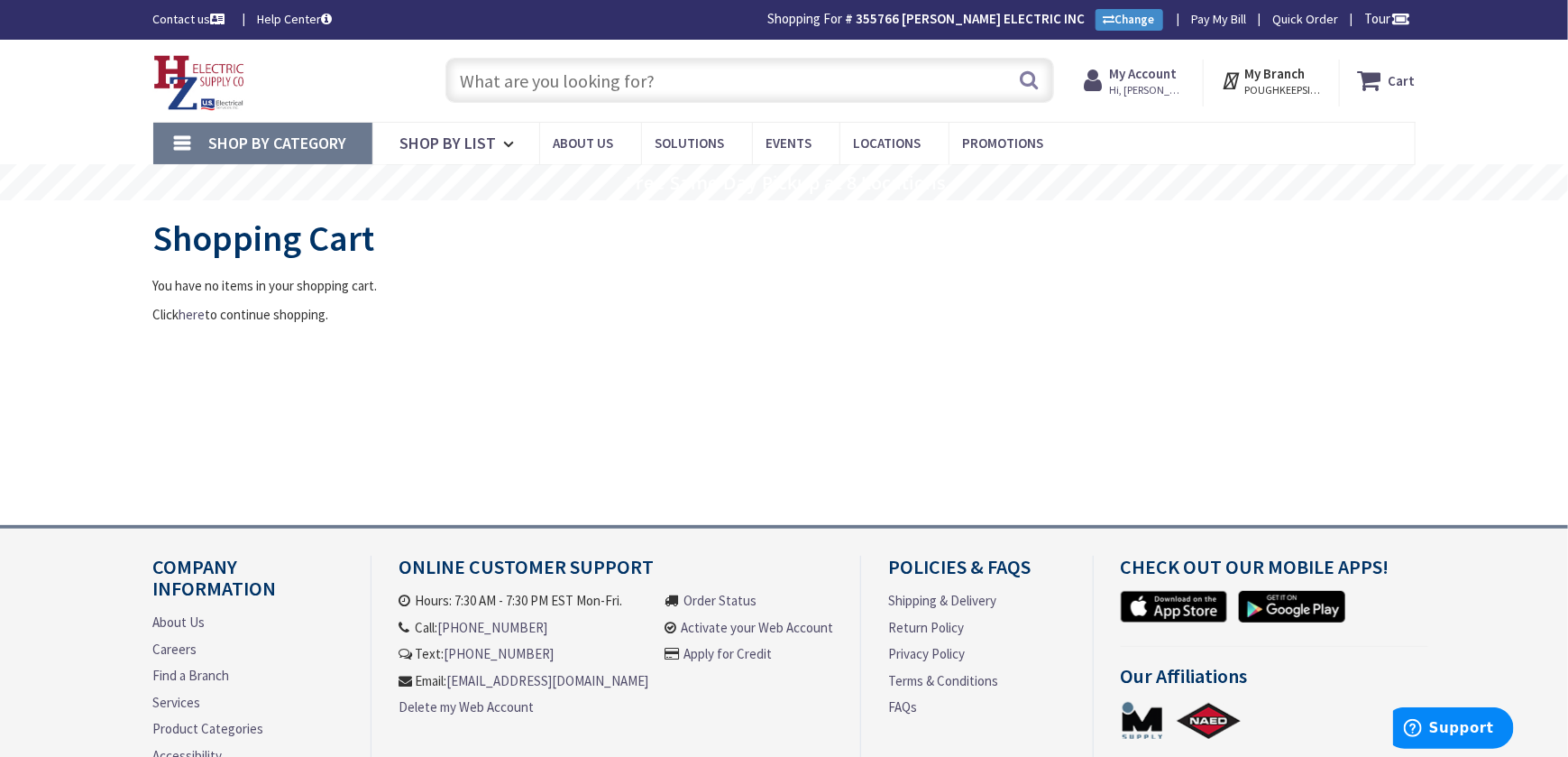
click at [330, 149] on span "Shop By Category" at bounding box center [278, 142] width 138 height 21
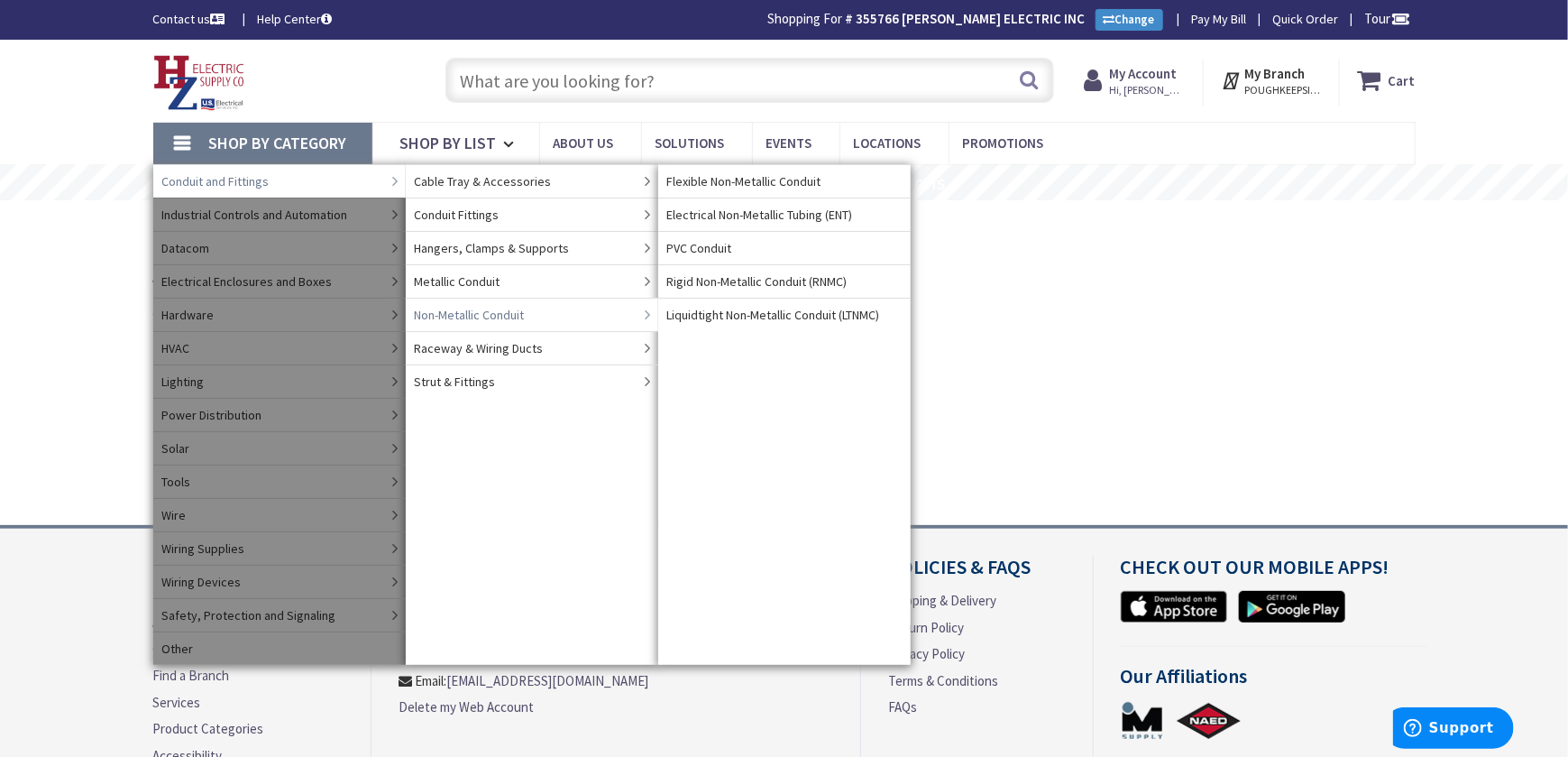
click at [456, 317] on span "Non-Metallic Conduit" at bounding box center [470, 314] width 110 height 18
